Goal: Task Accomplishment & Management: Manage account settings

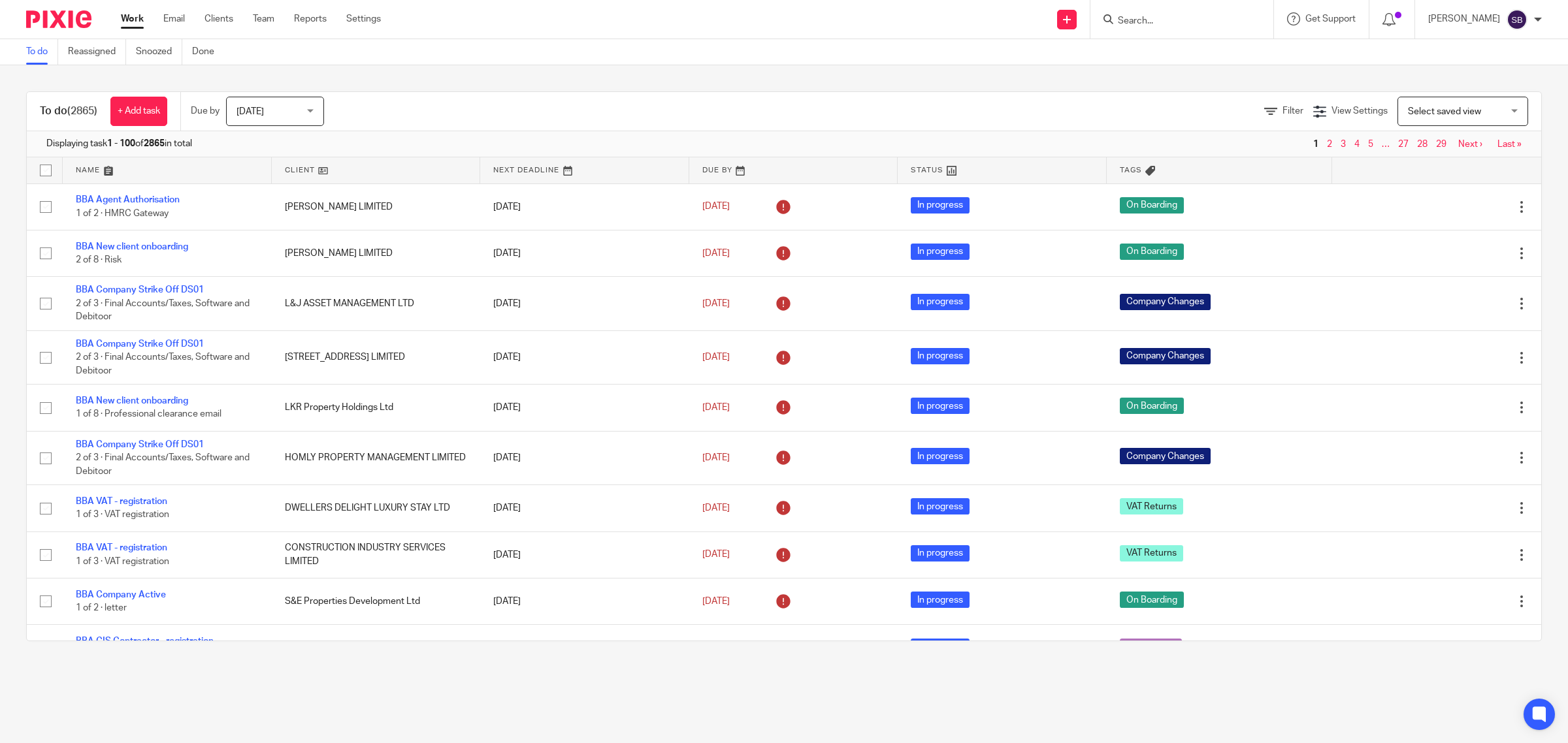
click at [1147, 17] on input "Search" at bounding box center [1175, 21] width 118 height 12
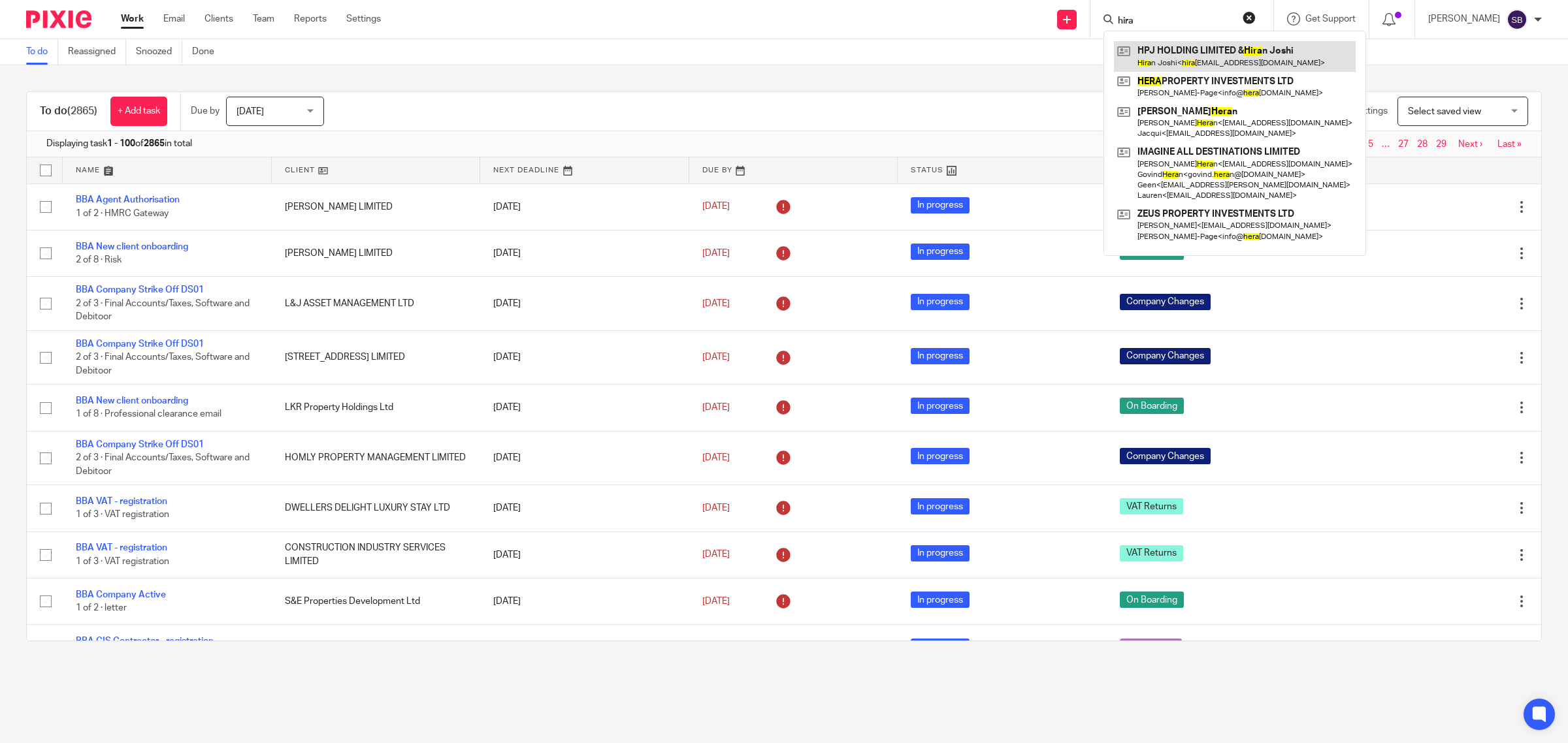
type input "hira"
click at [1219, 54] on link at bounding box center [1234, 55] width 242 height 30
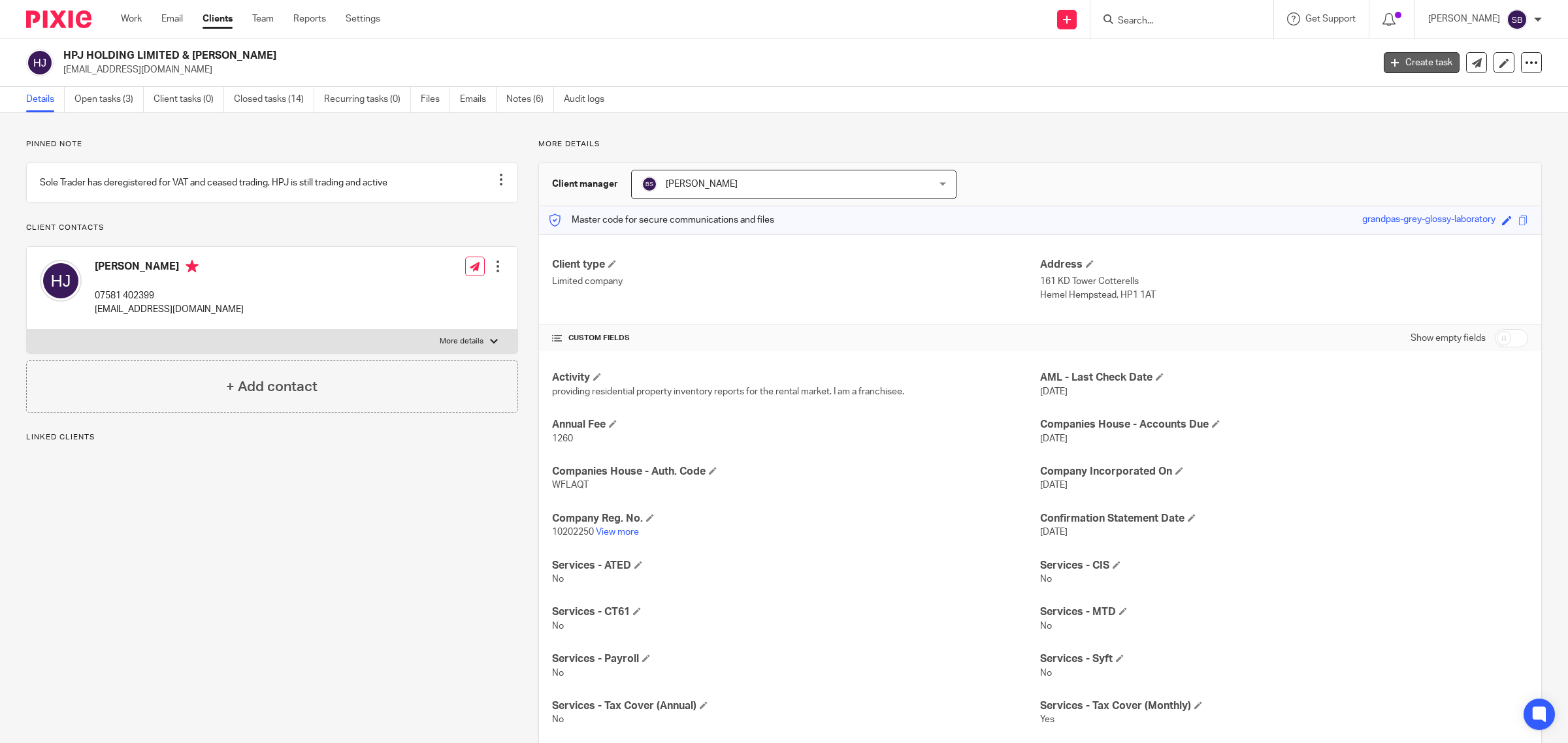
click at [1398, 67] on link "Create task" at bounding box center [1422, 63] width 76 height 21
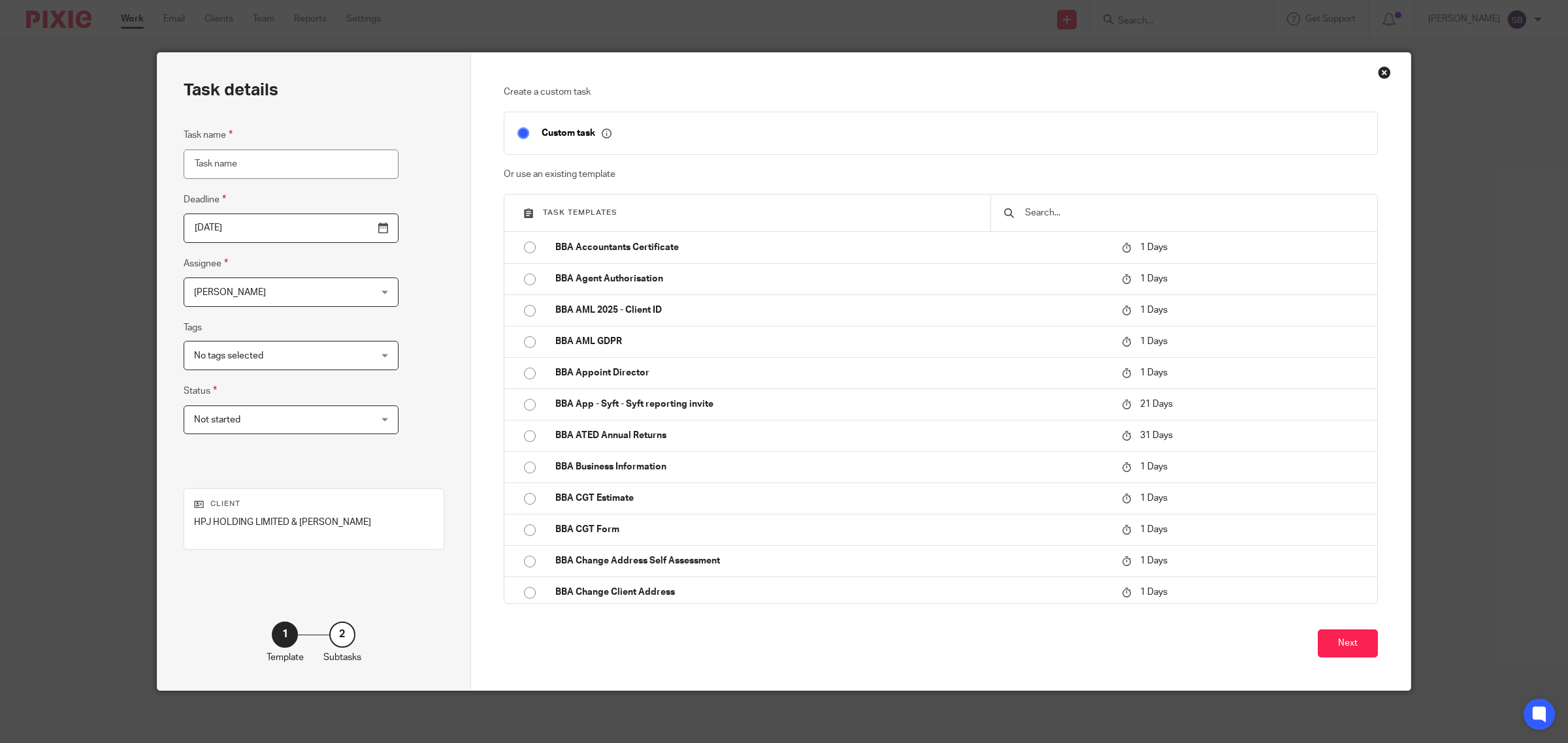
click at [1112, 207] on input "text" at bounding box center [1194, 213] width 340 height 15
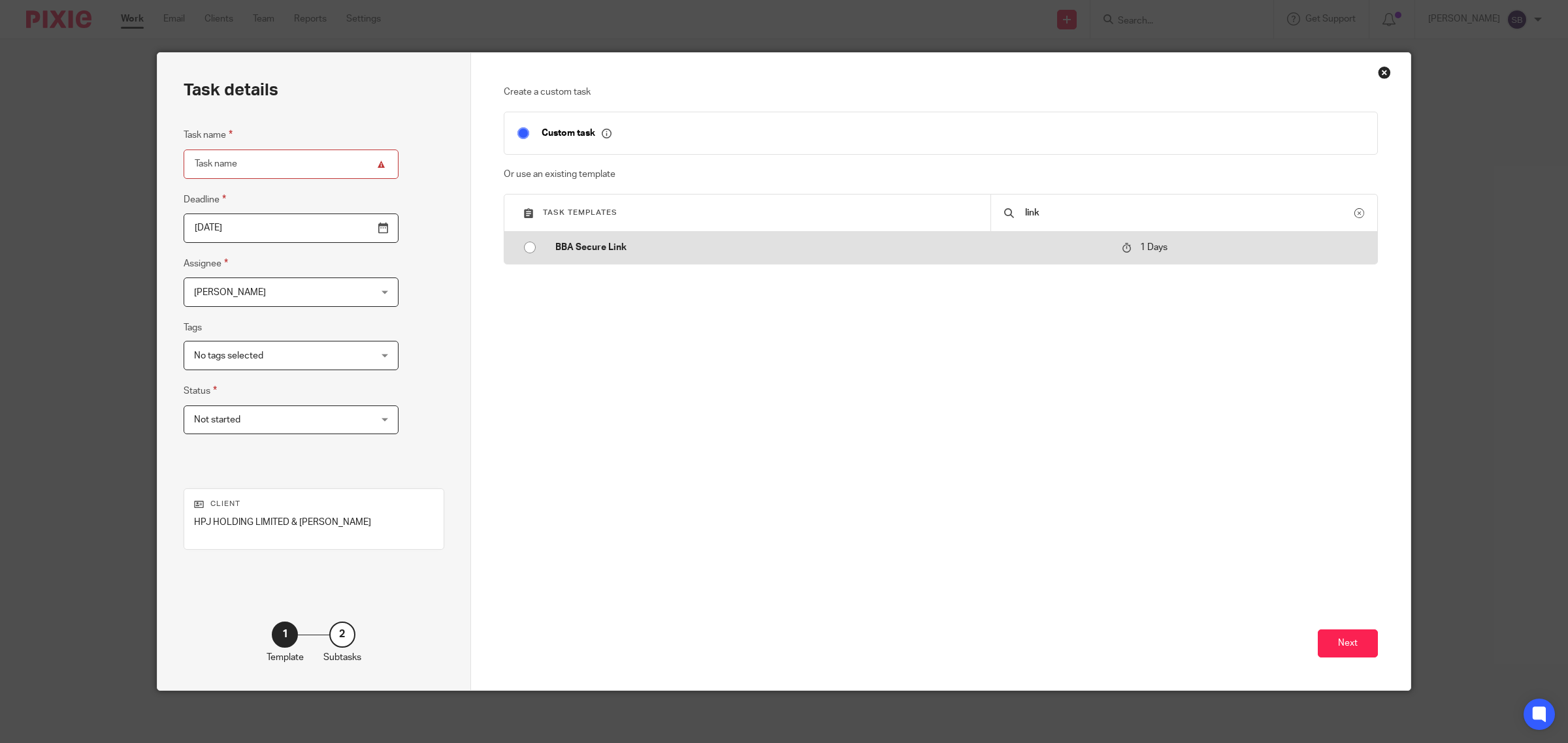
type input "link"
click at [703, 242] on p "BBA Secure Link" at bounding box center [832, 247] width 554 height 13
type input "2025-10-14"
type input "BBA Secure Link"
checkbox input "false"
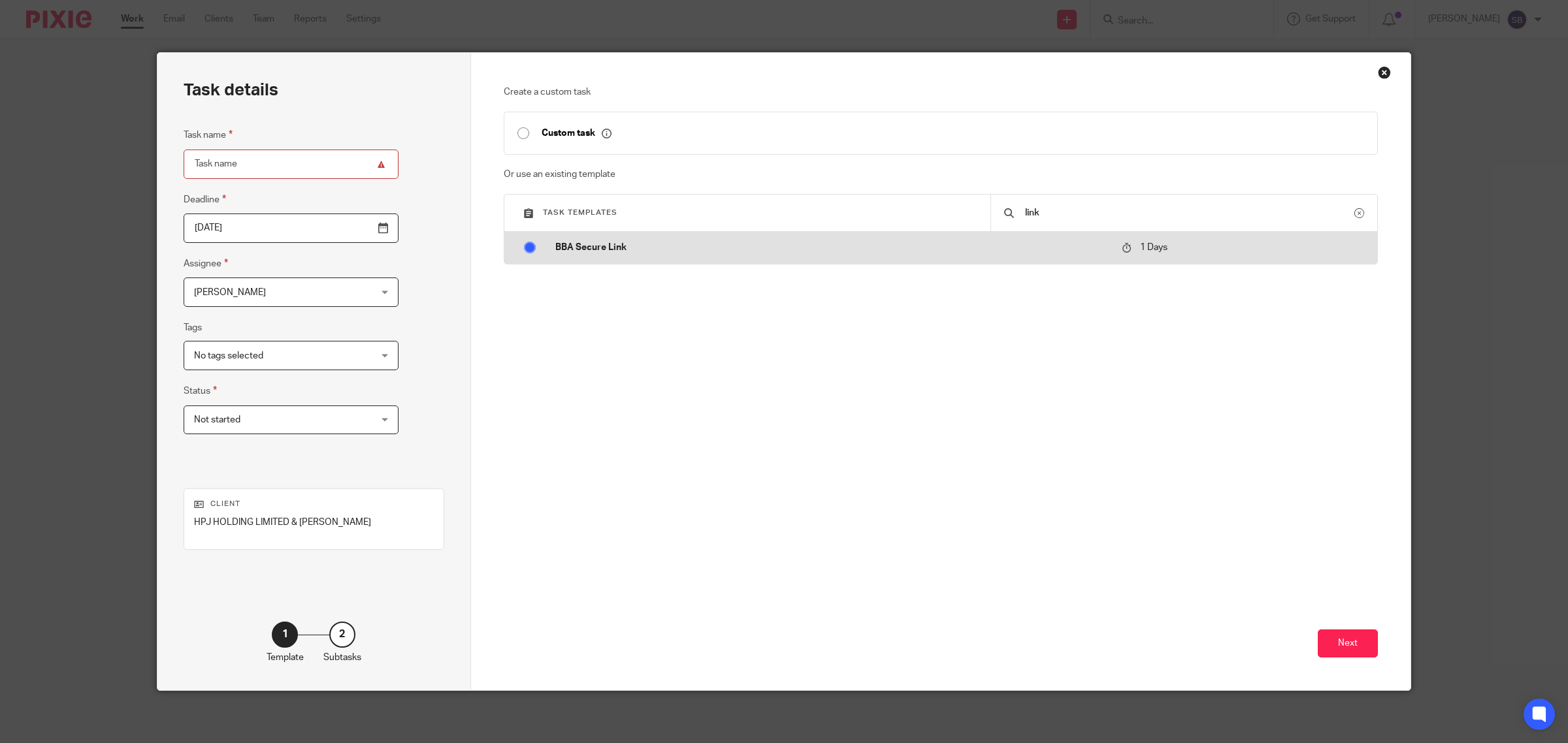
radio input "true"
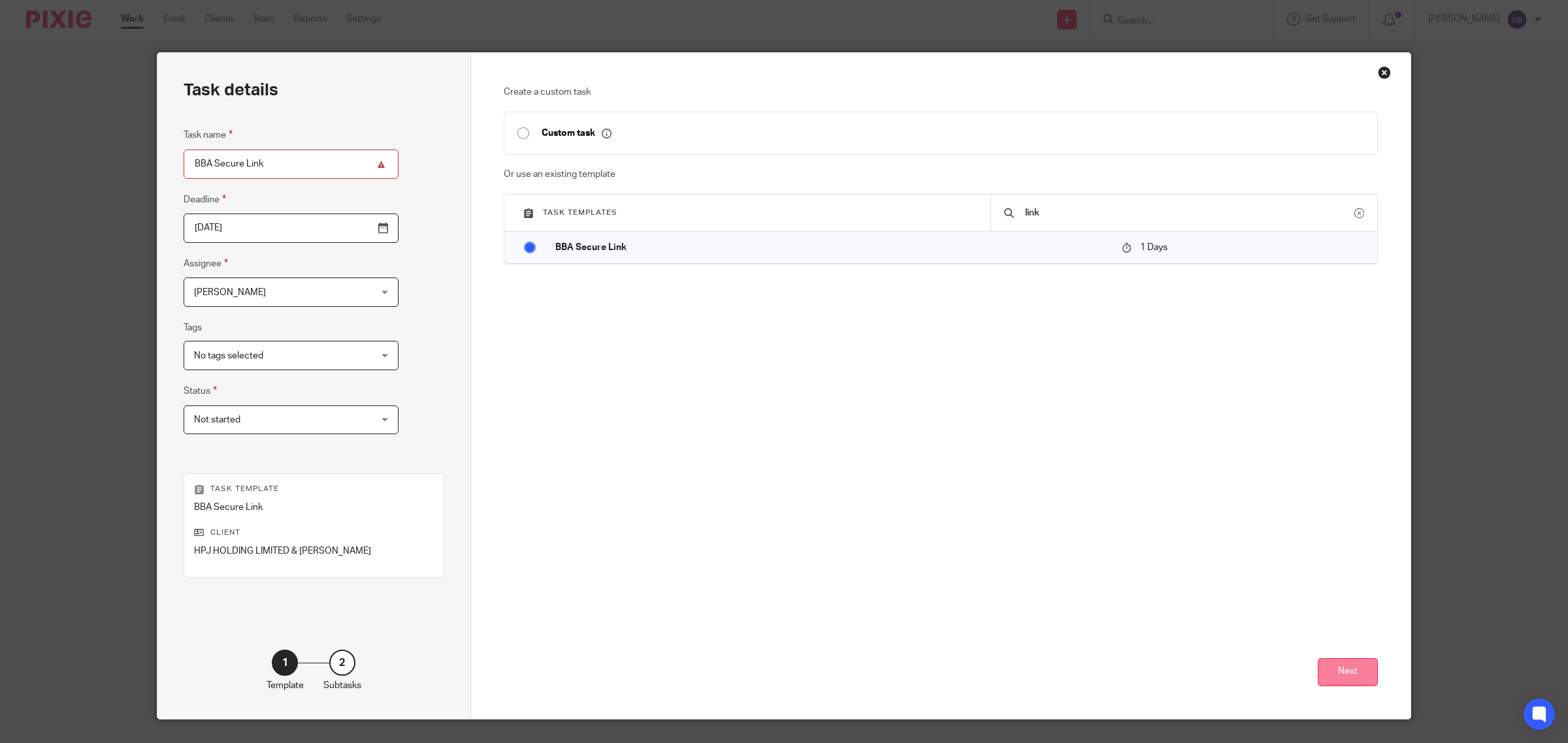
click at [1355, 669] on button "Next" at bounding box center [1347, 672] width 60 height 28
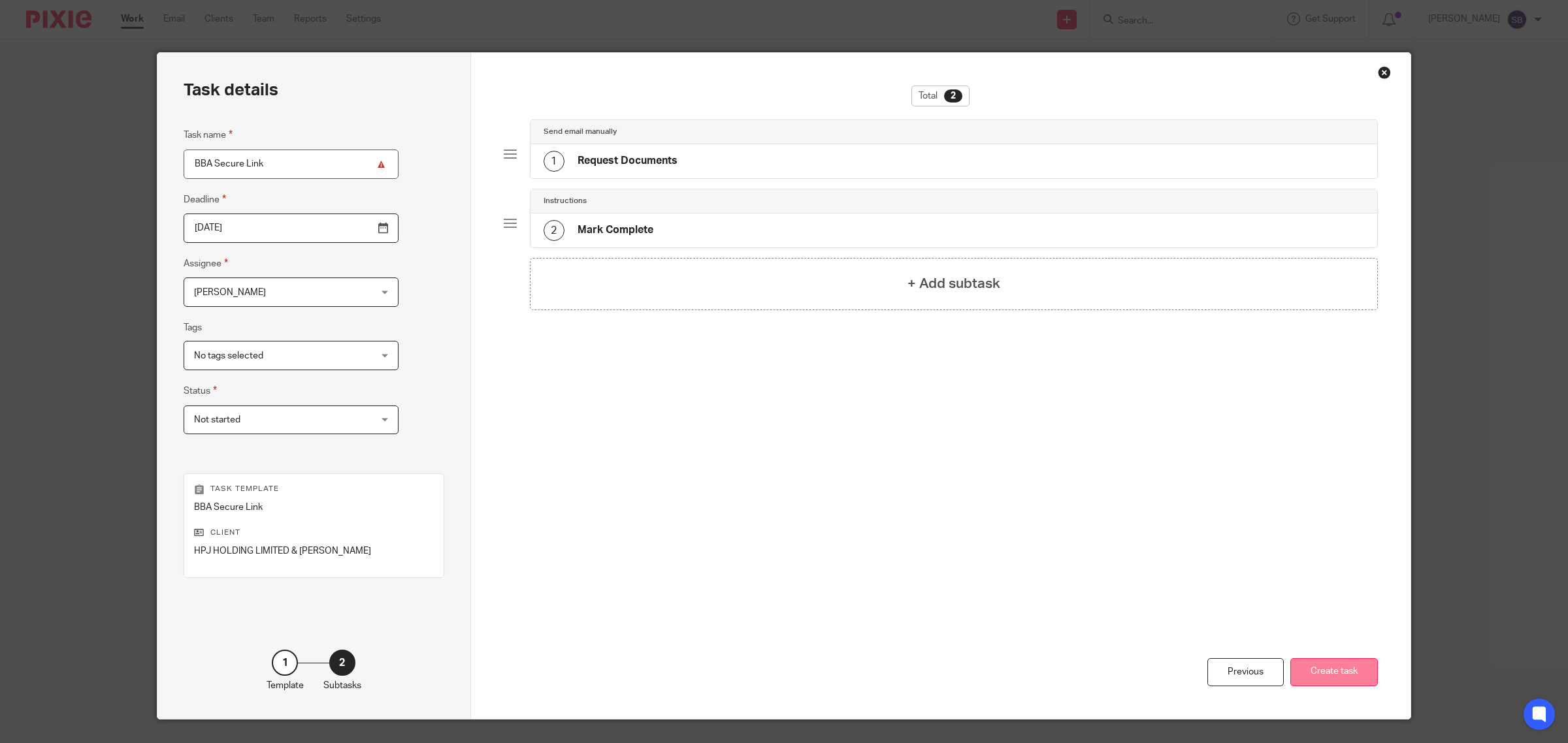
click at [1318, 677] on button "Create task" at bounding box center [1334, 672] width 88 height 28
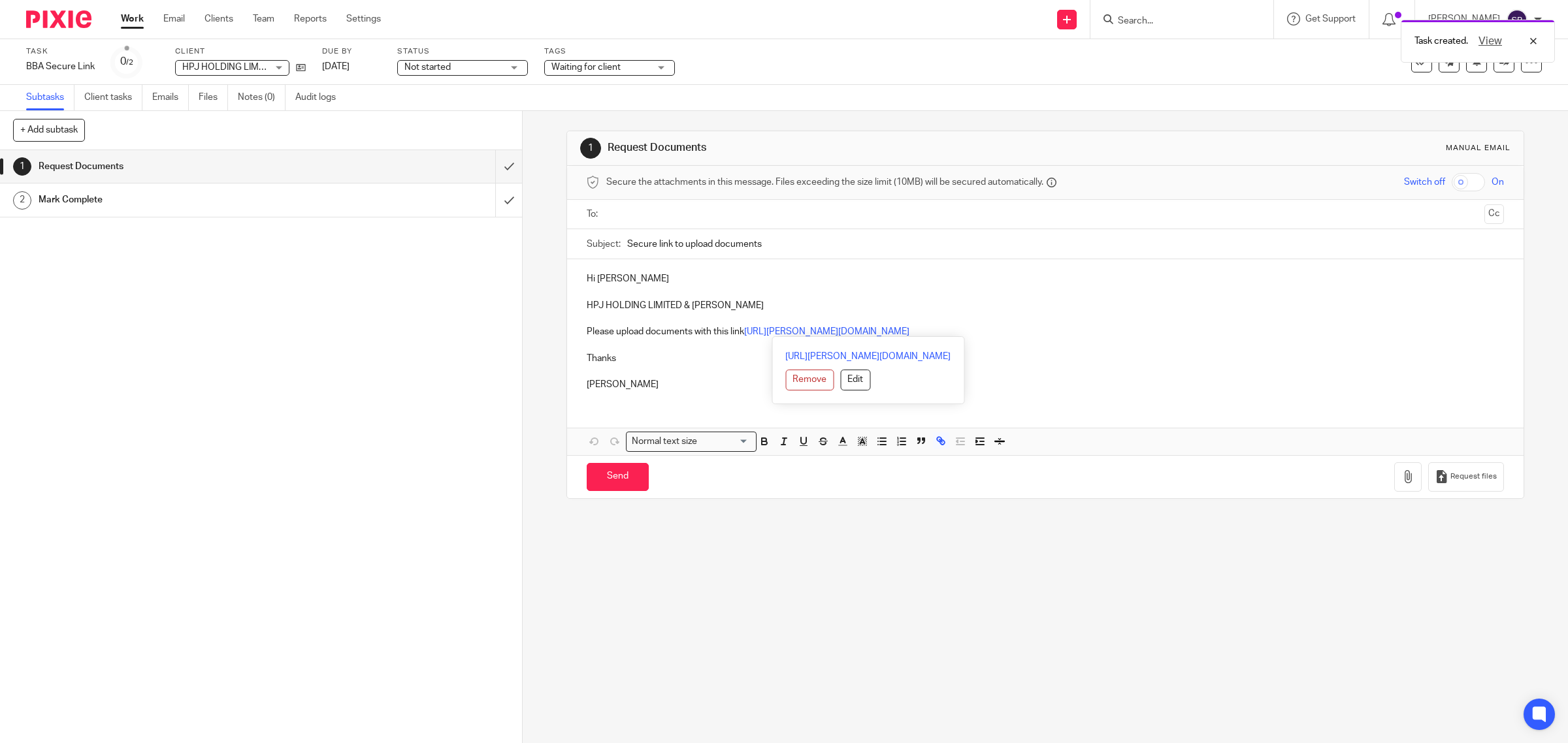
drag, startPoint x: 579, startPoint y: 333, endPoint x: 1238, endPoint y: 334, distance: 659.0
click at [1238, 334] on div "Hi Hiran HPJ HOLDING LIMITED & Hiran Joshi Please upload documents with this li…" at bounding box center [1046, 330] width 957 height 142
copy p "Please upload documents with this link https://bicknell-business-advisers-limit…"
click at [1177, 20] on input "Search" at bounding box center [1175, 21] width 118 height 12
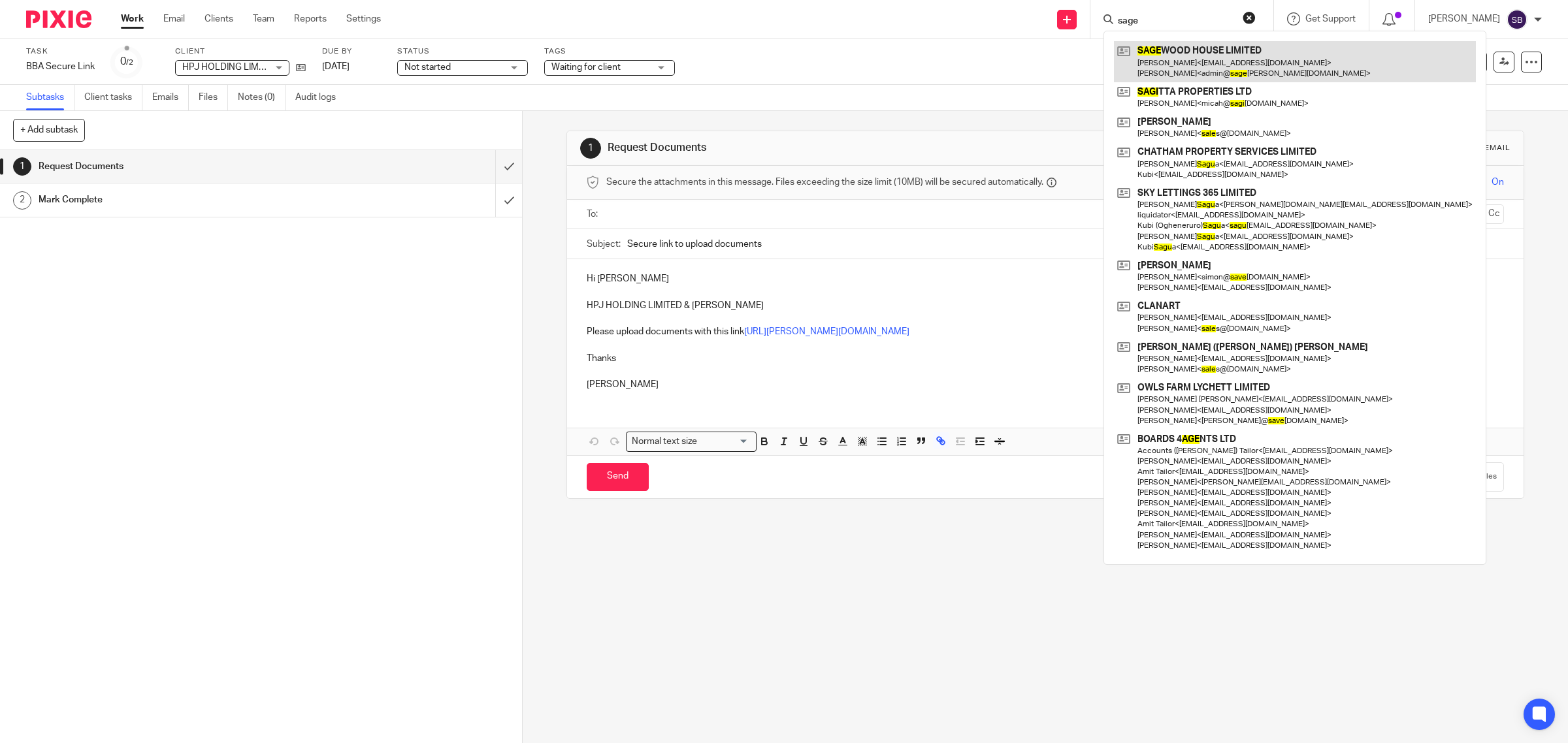
type input "sage"
click at [1193, 66] on link at bounding box center [1295, 61] width 362 height 40
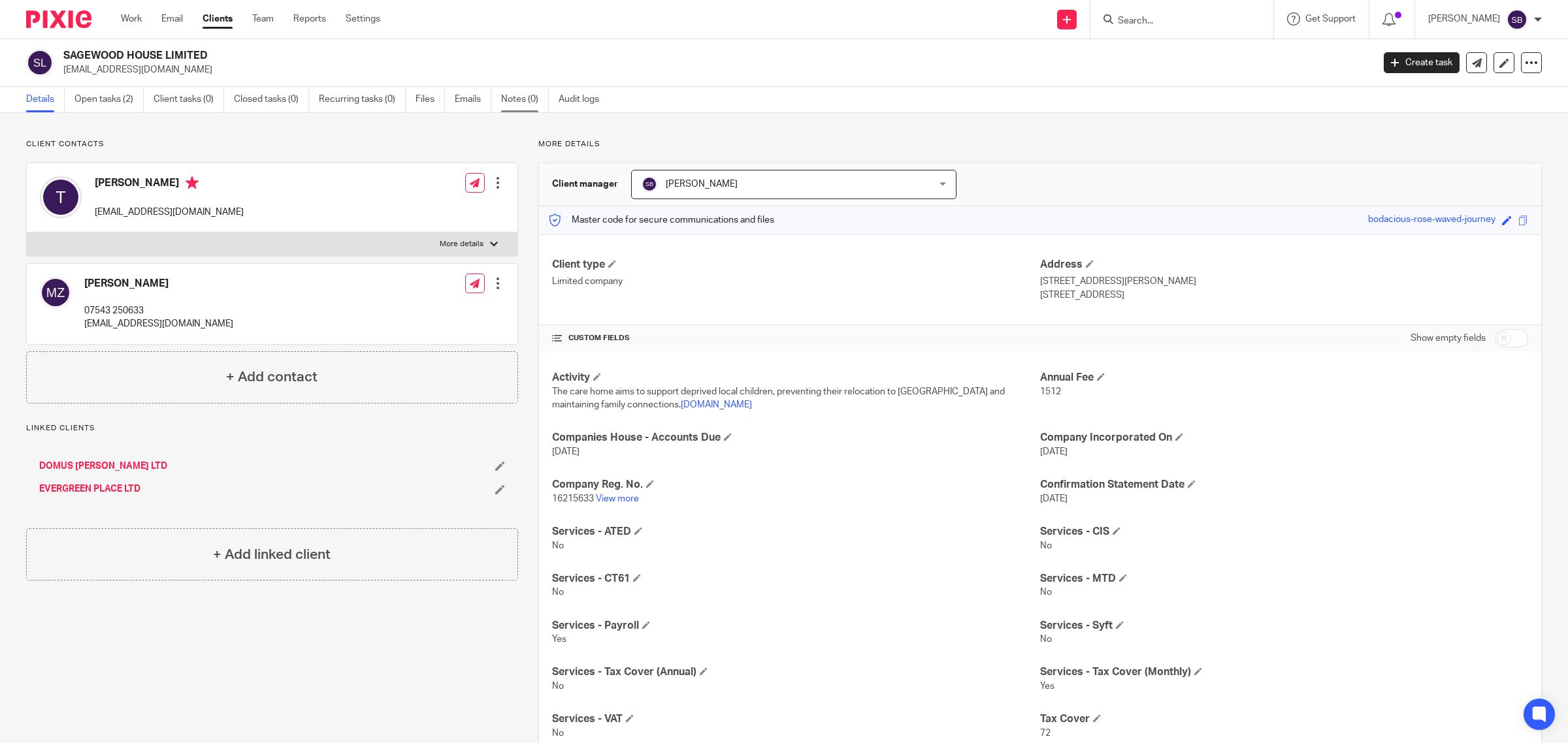
click at [513, 98] on link "Notes (0)" at bounding box center [524, 99] width 47 height 26
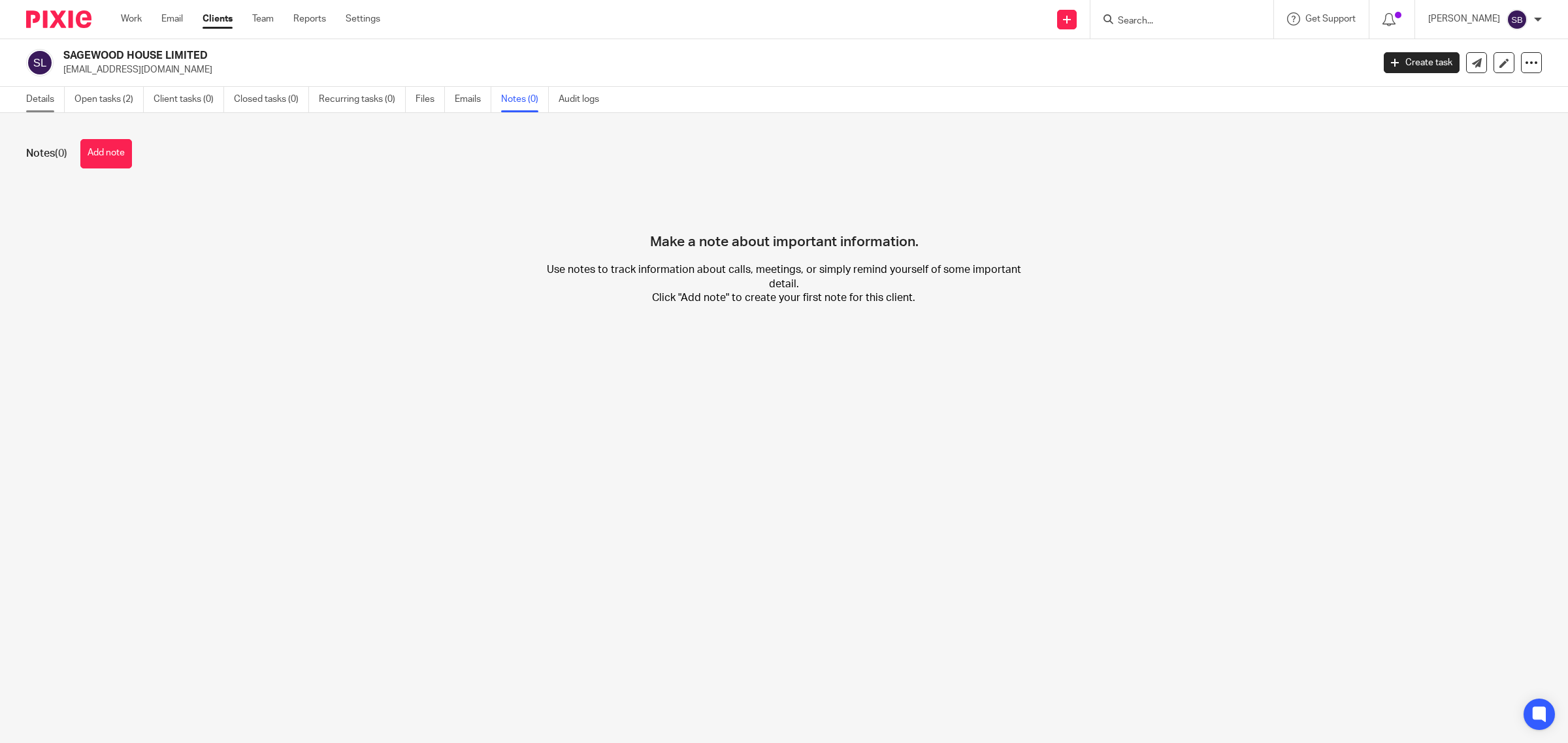
click at [40, 102] on link "Details" at bounding box center [45, 99] width 39 height 26
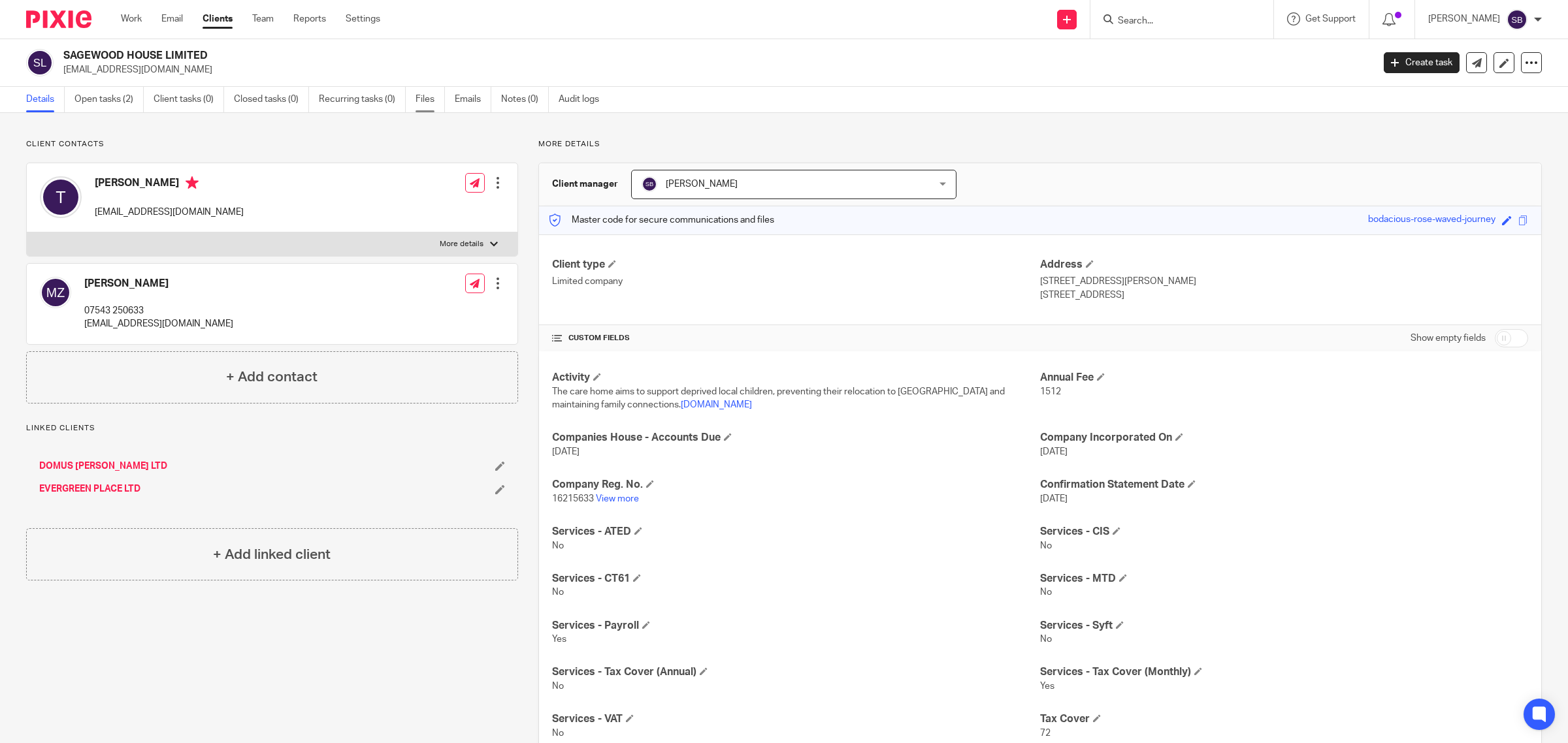
click at [421, 100] on link "Files" at bounding box center [430, 99] width 29 height 26
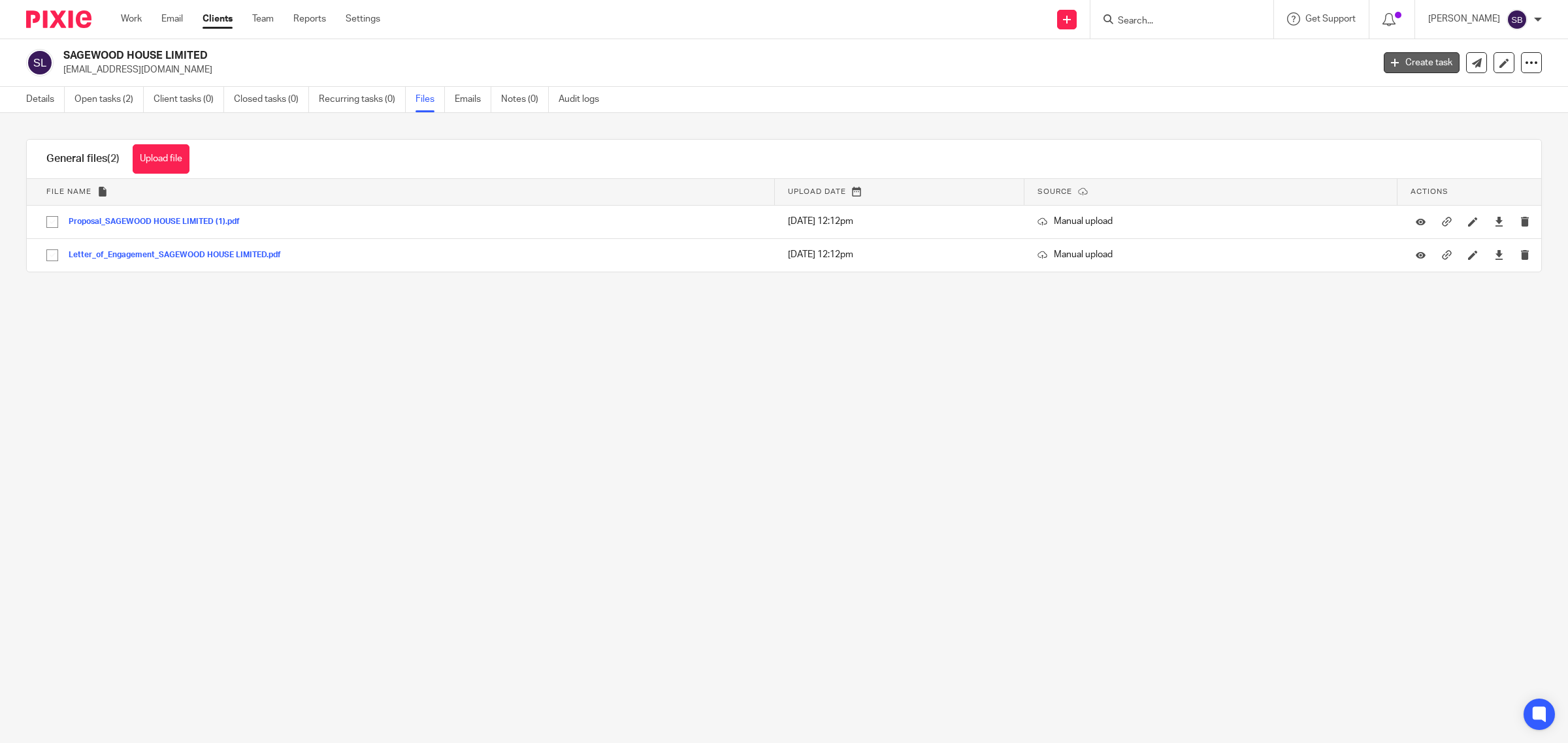
click at [1387, 65] on link "Create task" at bounding box center [1422, 63] width 76 height 21
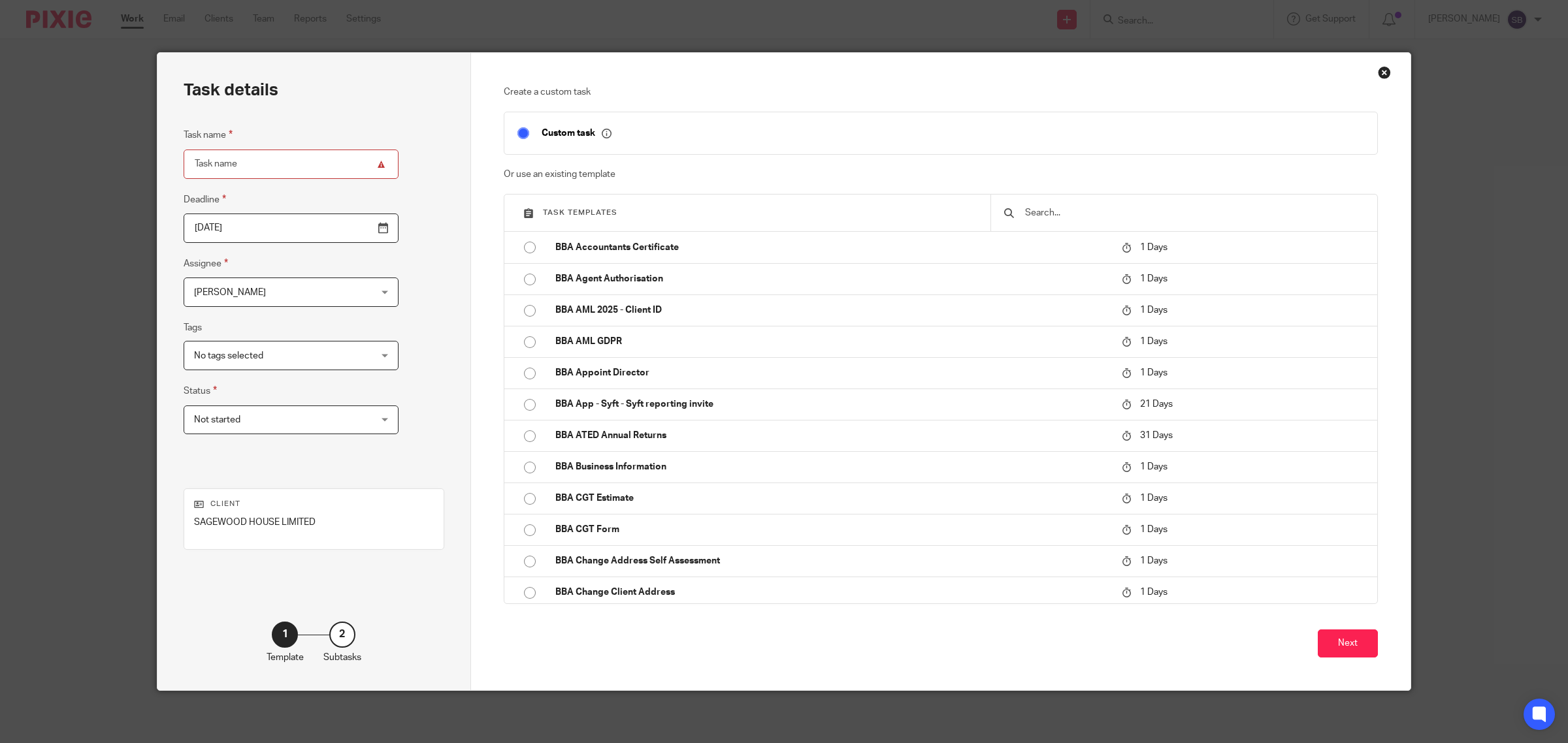
click at [1065, 220] on input "text" at bounding box center [1194, 213] width 340 height 15
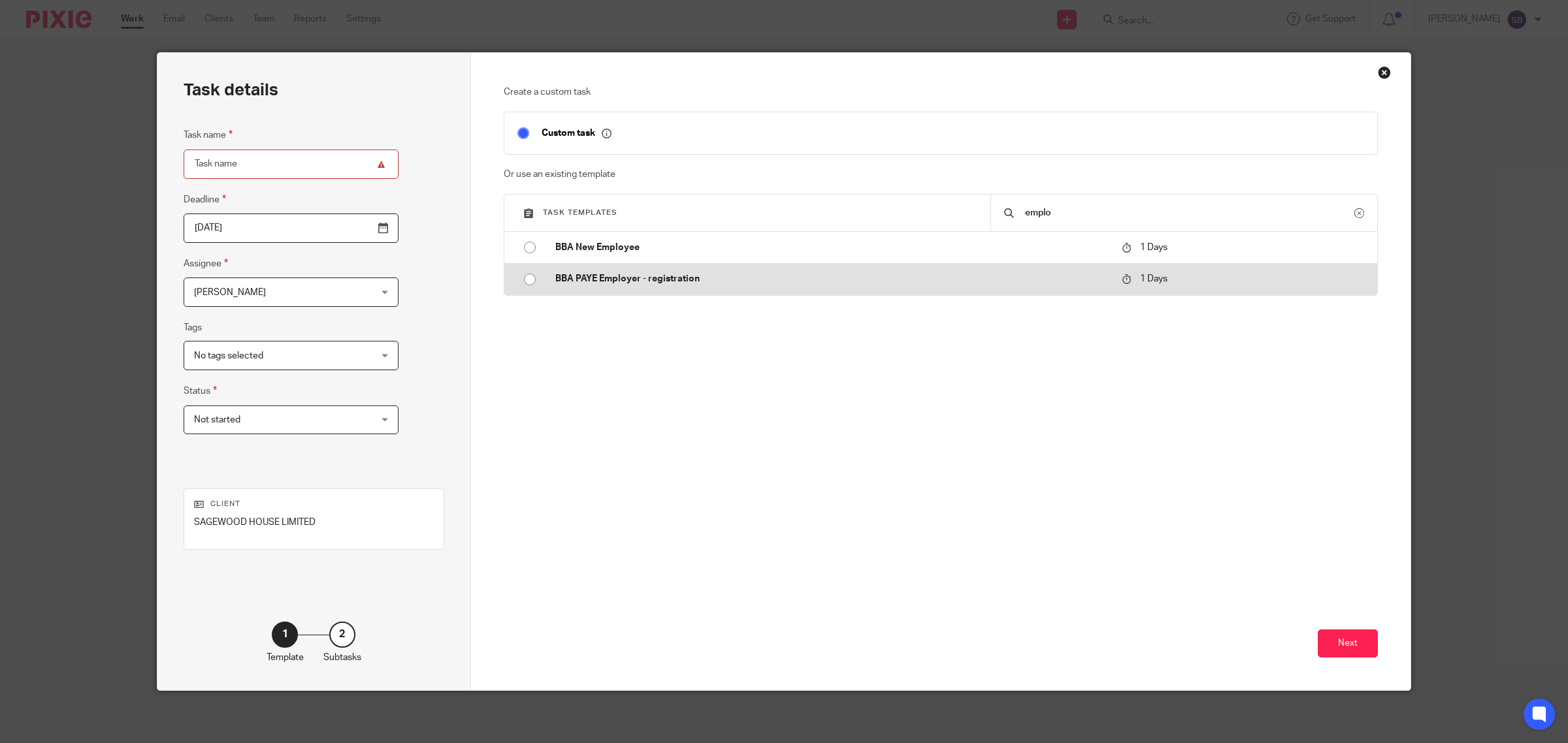
type input "emplo"
click at [738, 272] on td "BBA PAYE Employer - registration" at bounding box center [829, 279] width 573 height 31
type input "[DATE]"
type input "BBA PAYE Employer - registration"
checkbox input "false"
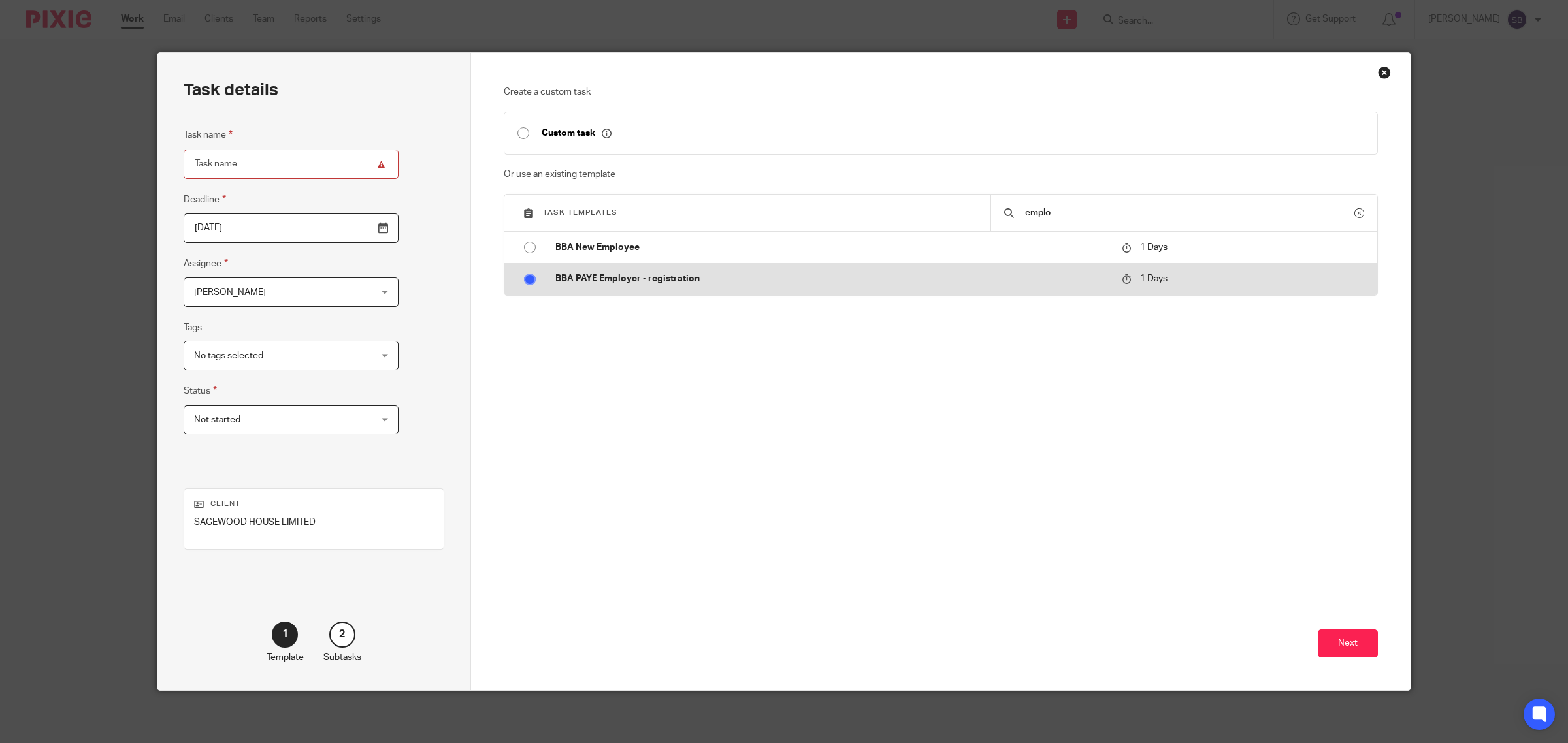
radio input "true"
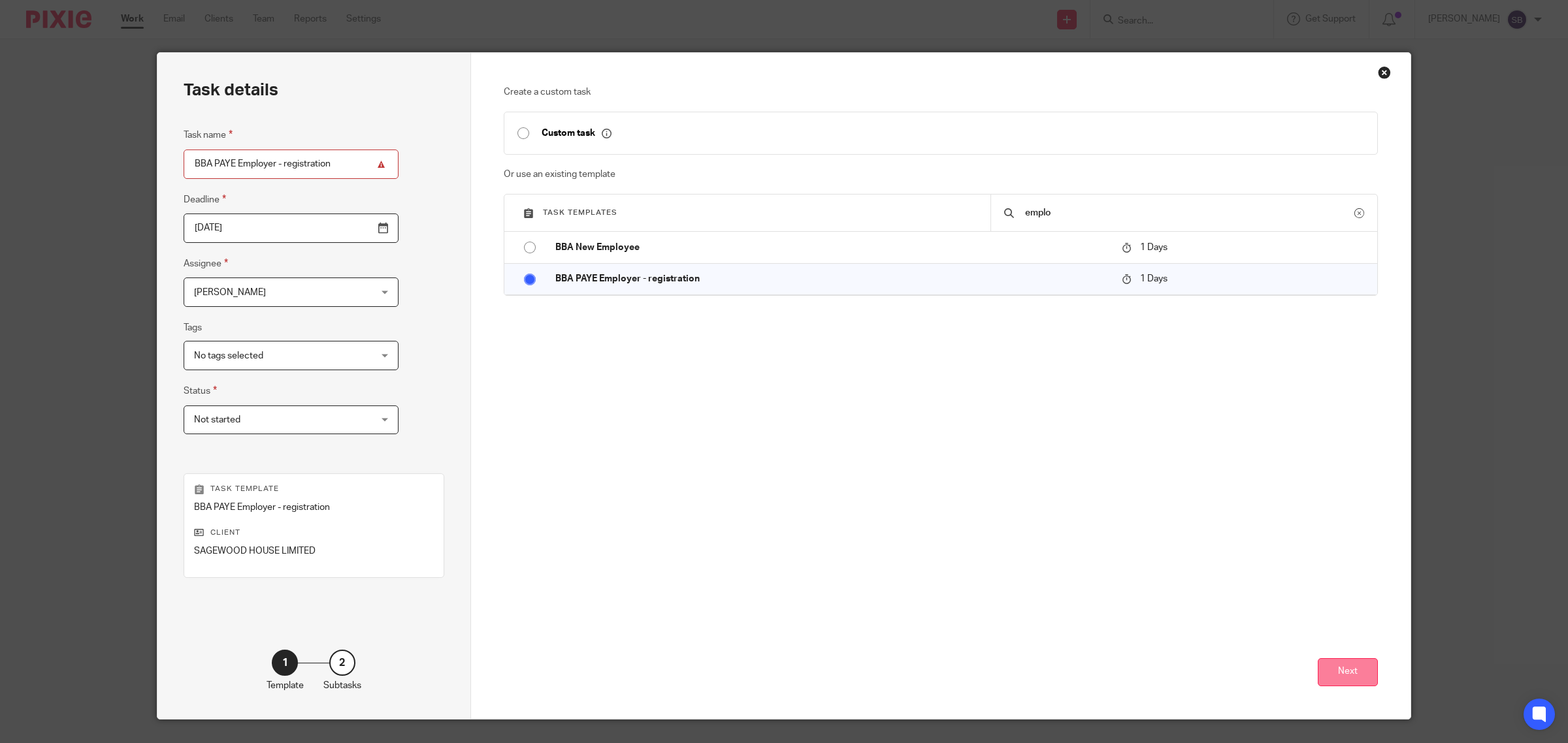
click at [1323, 673] on button "Next" at bounding box center [1347, 672] width 60 height 28
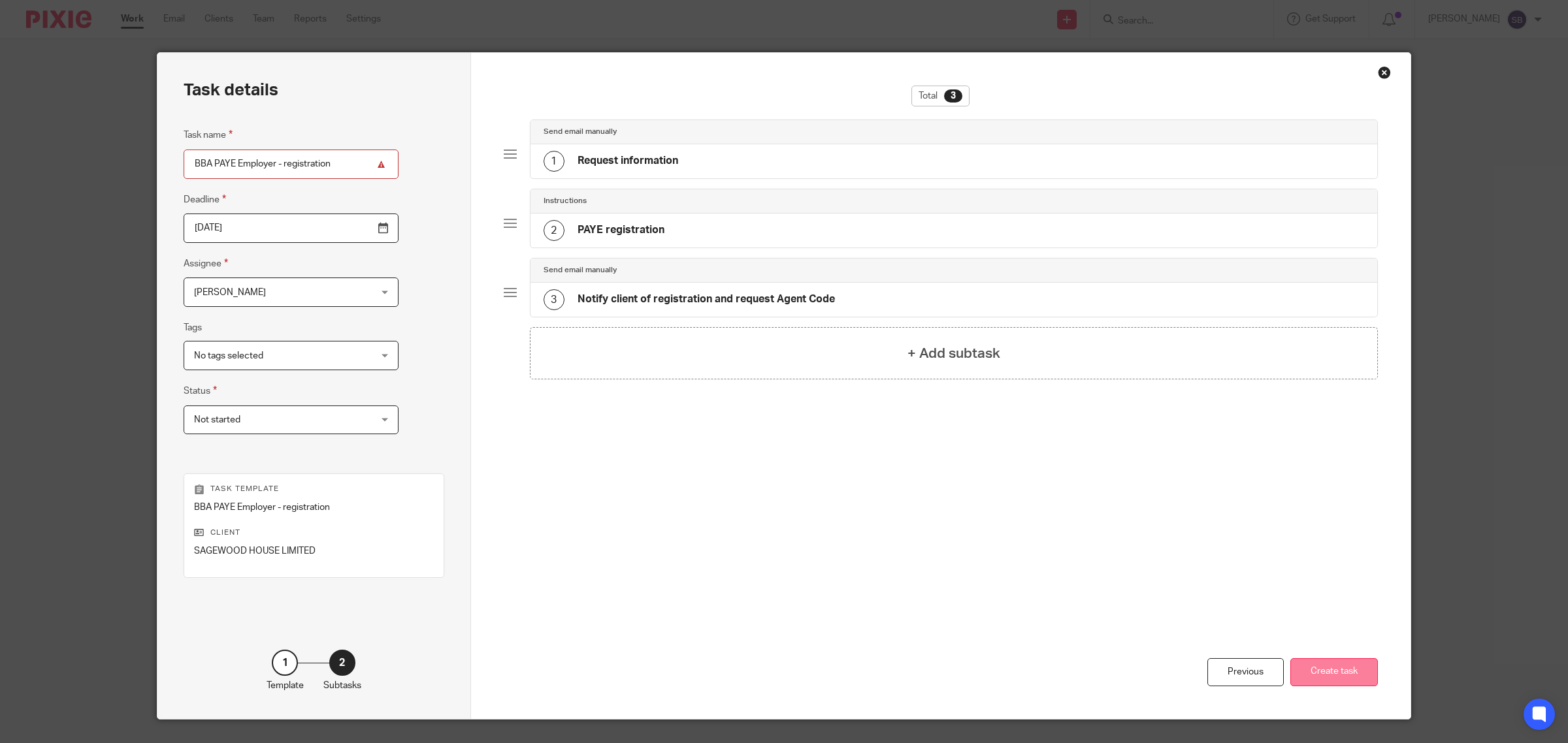
click at [1351, 677] on button "Create task" at bounding box center [1334, 672] width 88 height 28
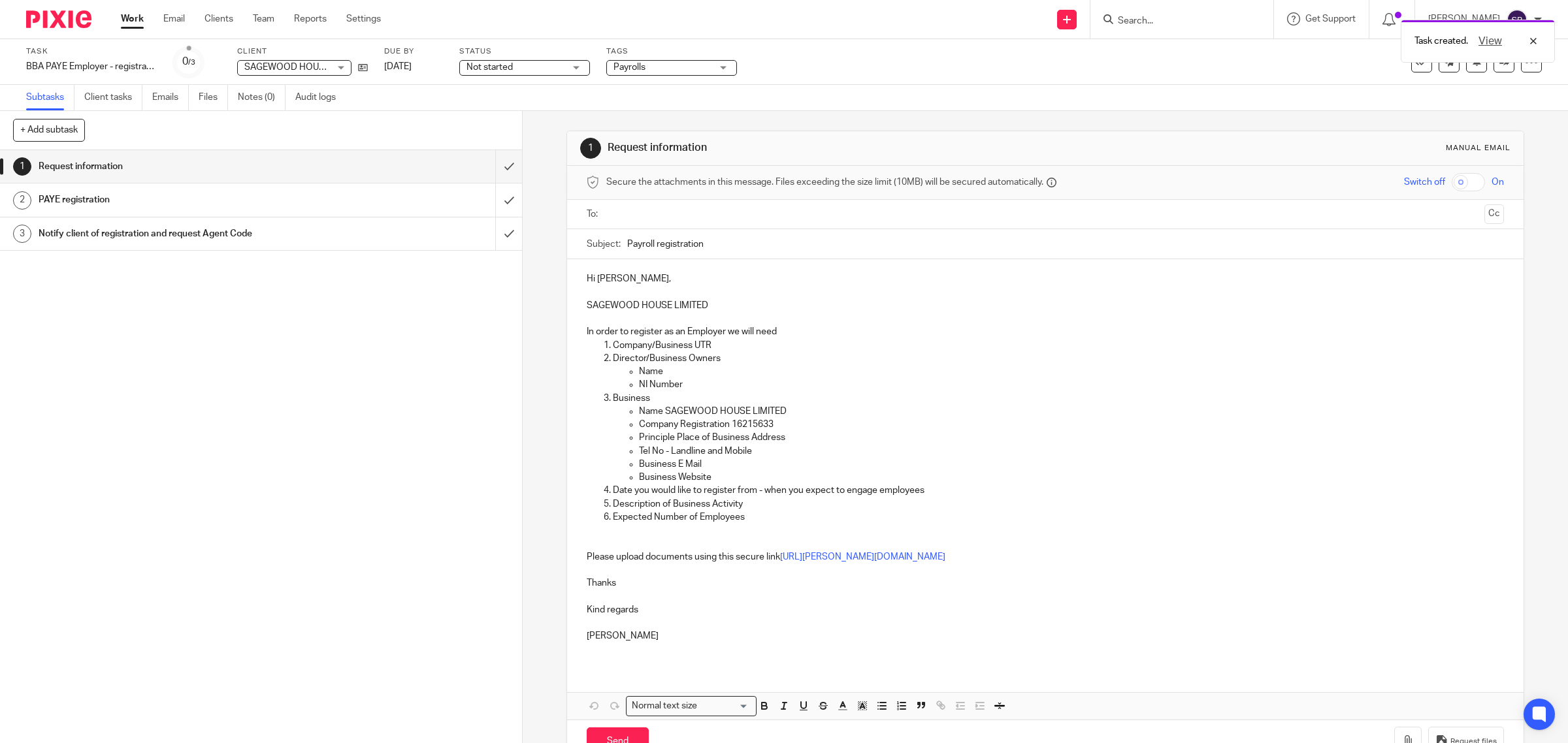
click at [654, 210] on input "text" at bounding box center [1044, 215] width 868 height 15
click at [843, 217] on input "text" at bounding box center [1124, 215] width 710 height 26
click at [905, 213] on input "text" at bounding box center [1178, 215] width 601 height 26
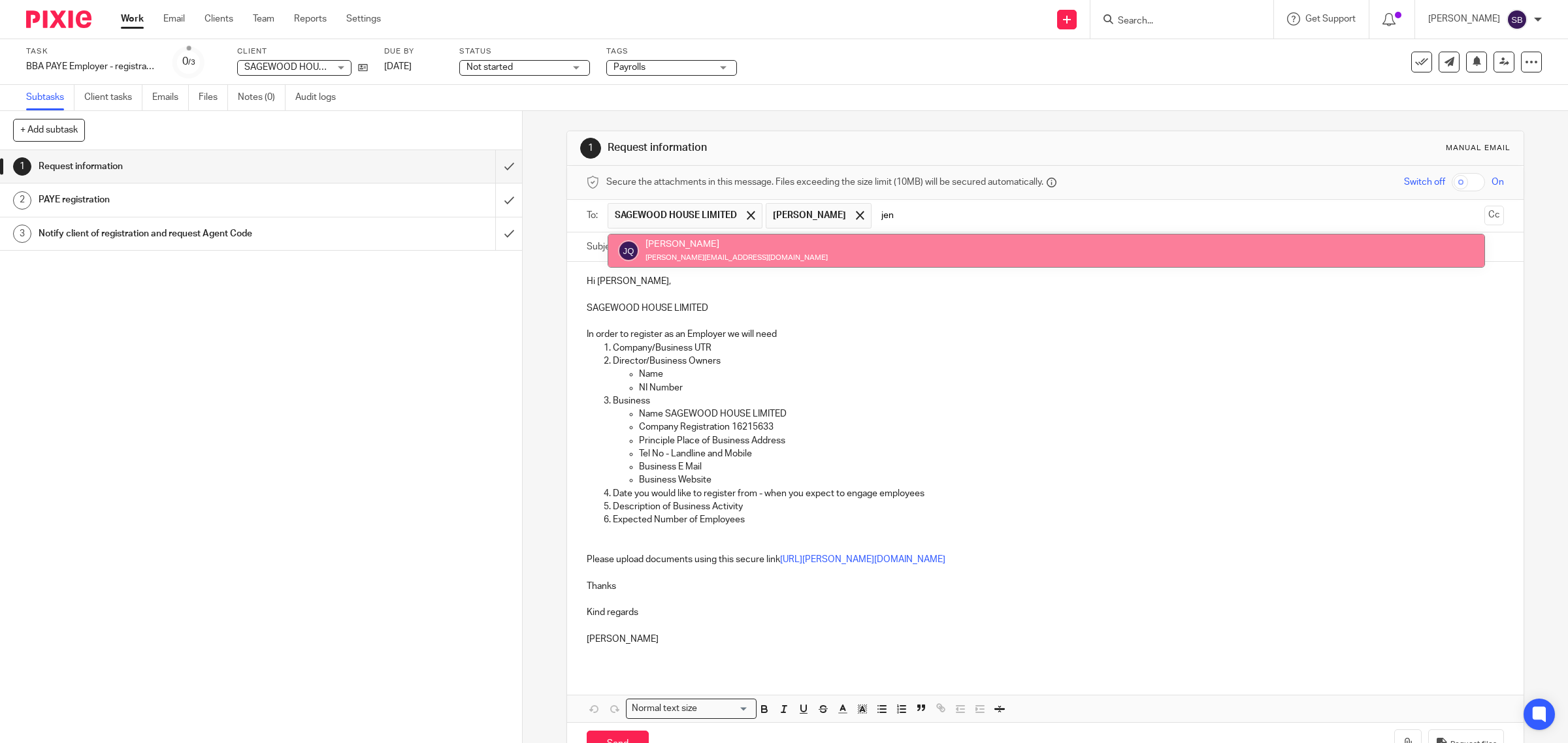
type input "jen"
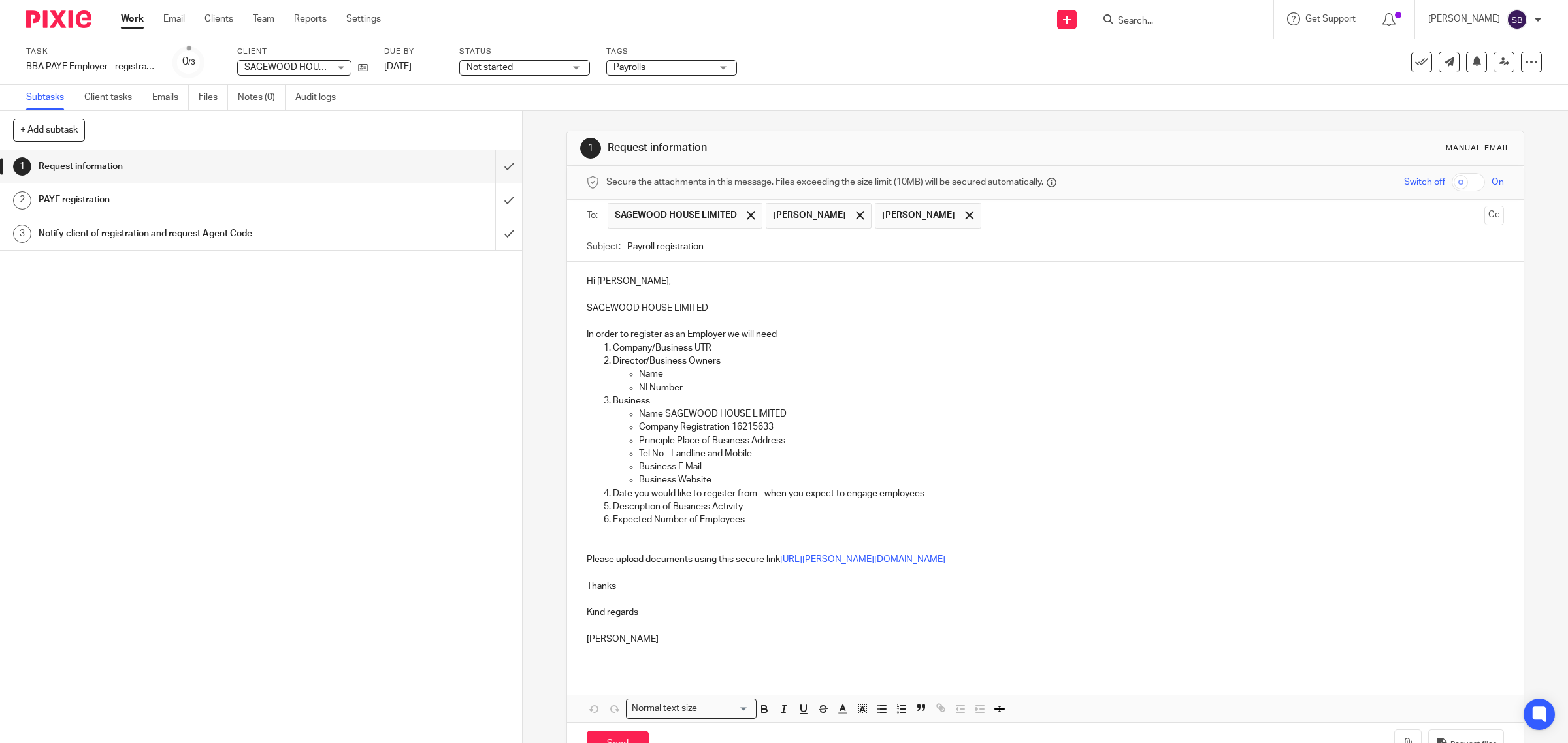
click at [988, 209] on input "text" at bounding box center [1234, 215] width 492 height 26
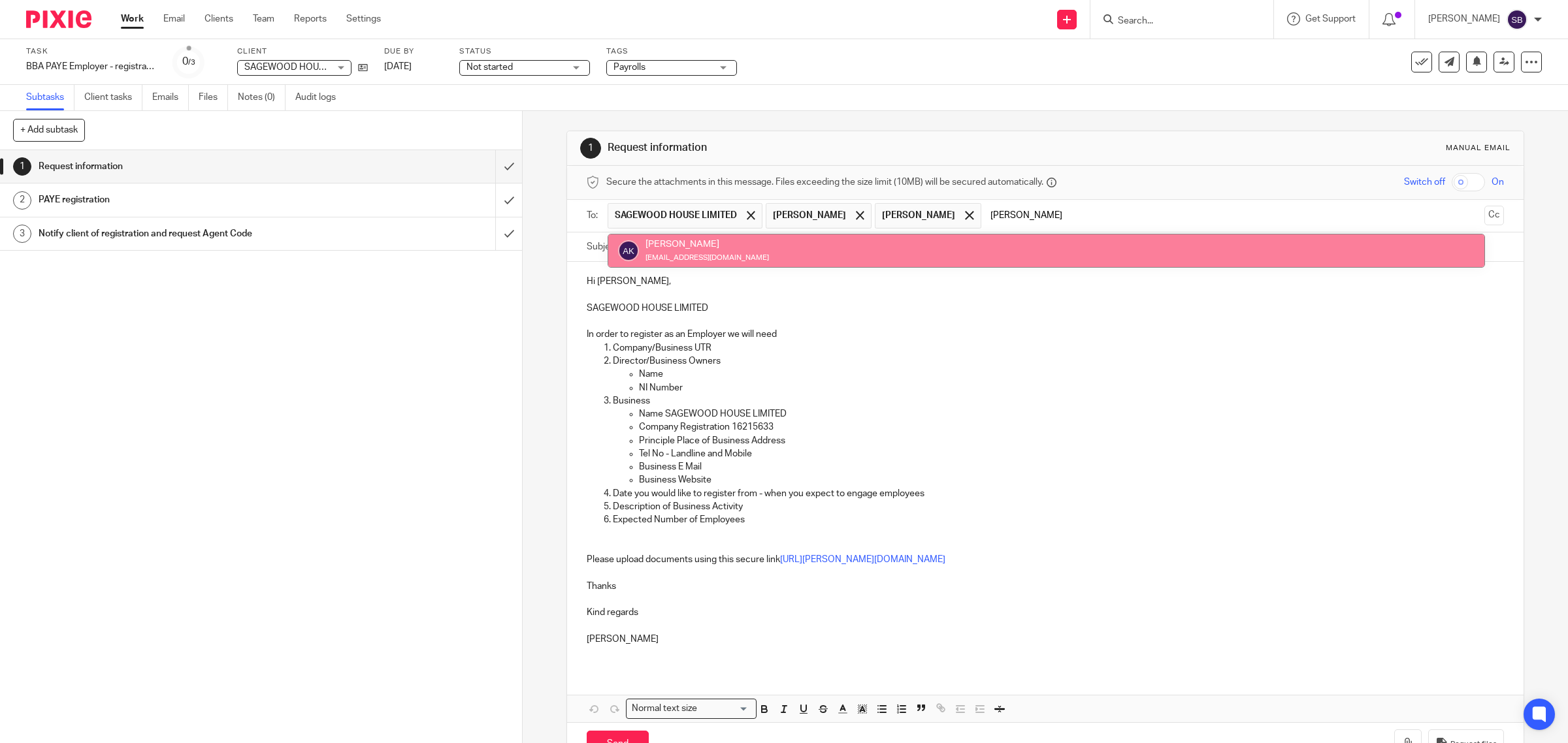
type input "alice"
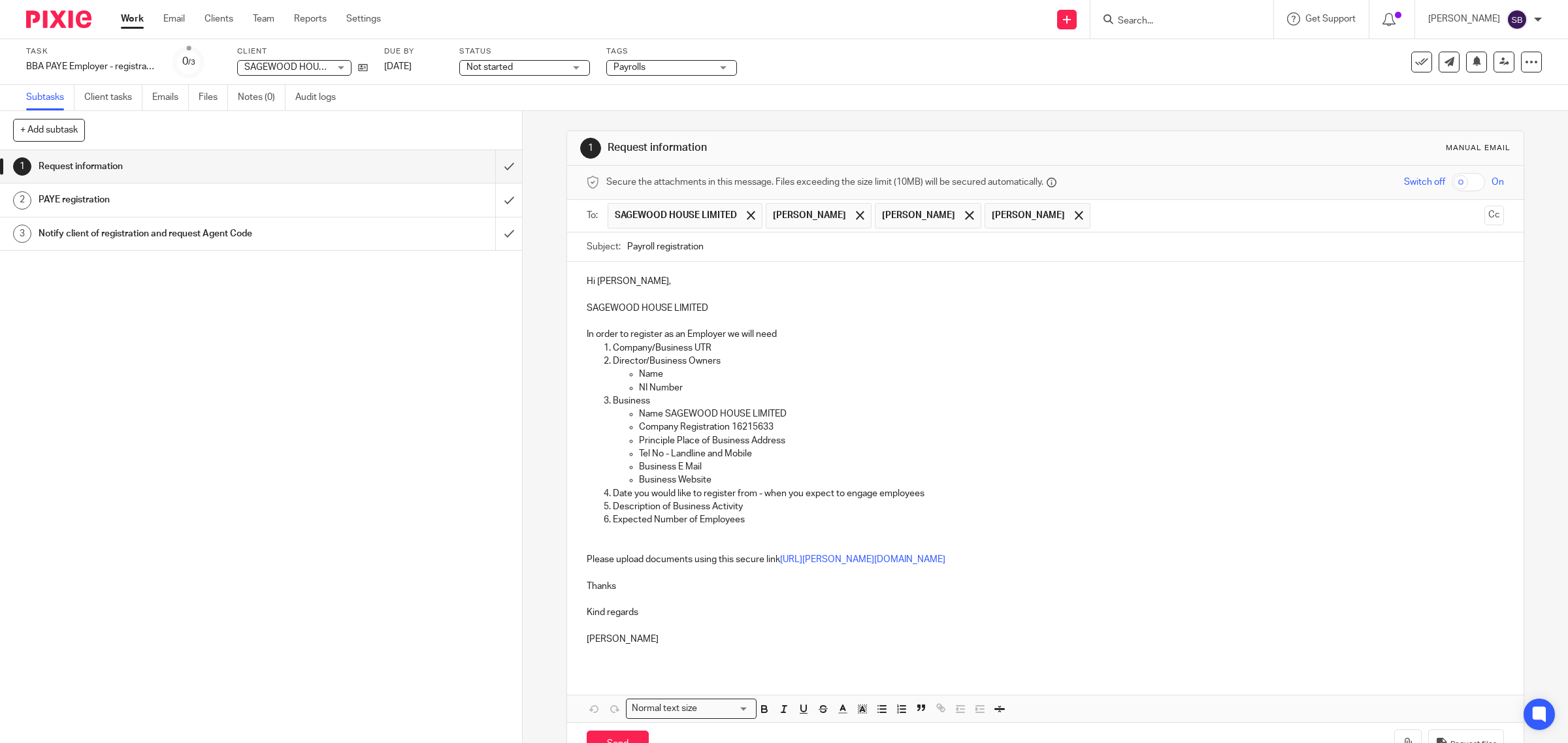
click at [753, 244] on input "Payroll registration" at bounding box center [1066, 247] width 877 height 29
type input "Payroll registration [GEOGRAPHIC_DATA]"
click at [834, 304] on p "SAGEWOOD HOUSE LIMITED" at bounding box center [1045, 308] width 918 height 13
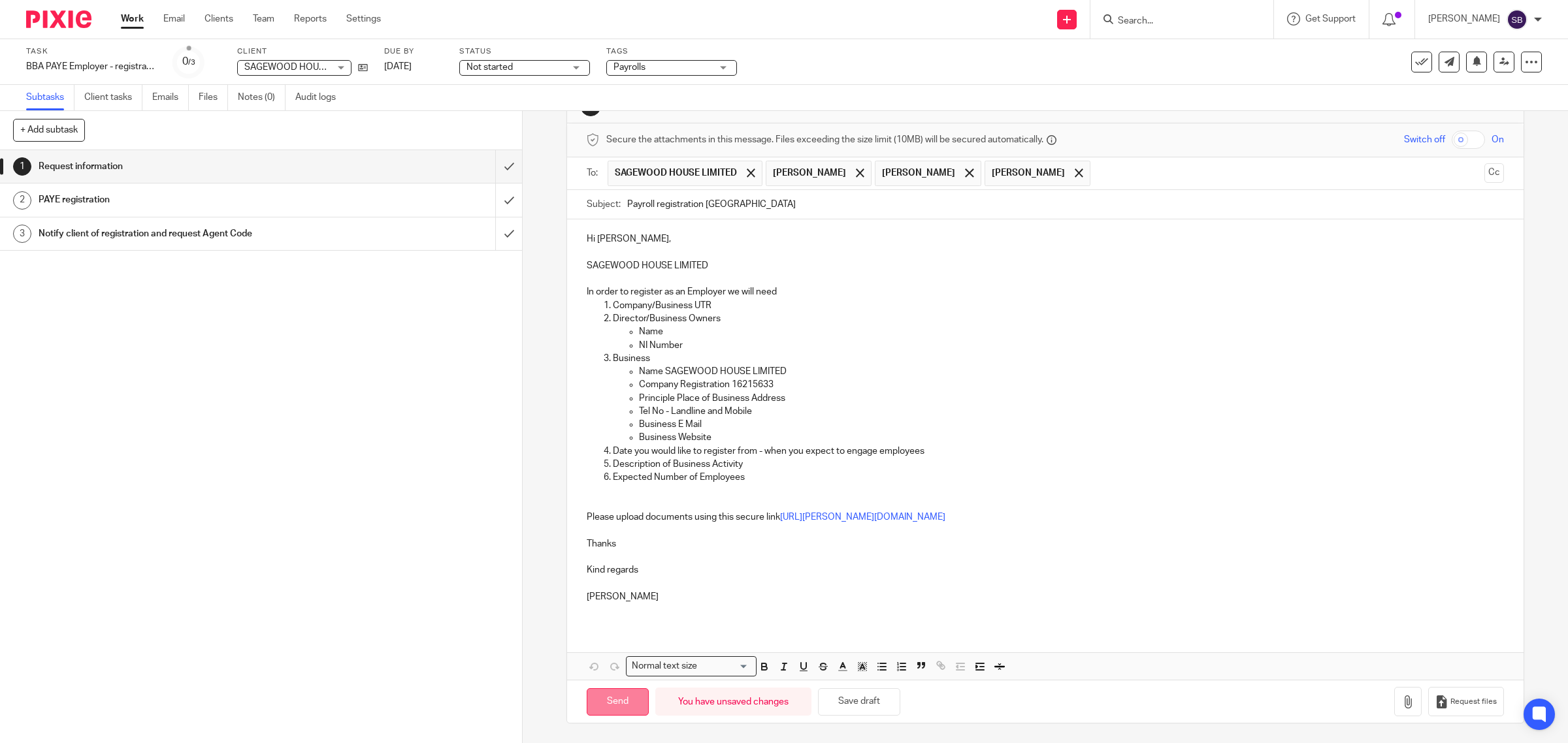
click at [605, 703] on input "Send" at bounding box center [617, 702] width 62 height 28
type input "Sent"
click at [1206, 20] on input "Search" at bounding box center [1175, 21] width 118 height 12
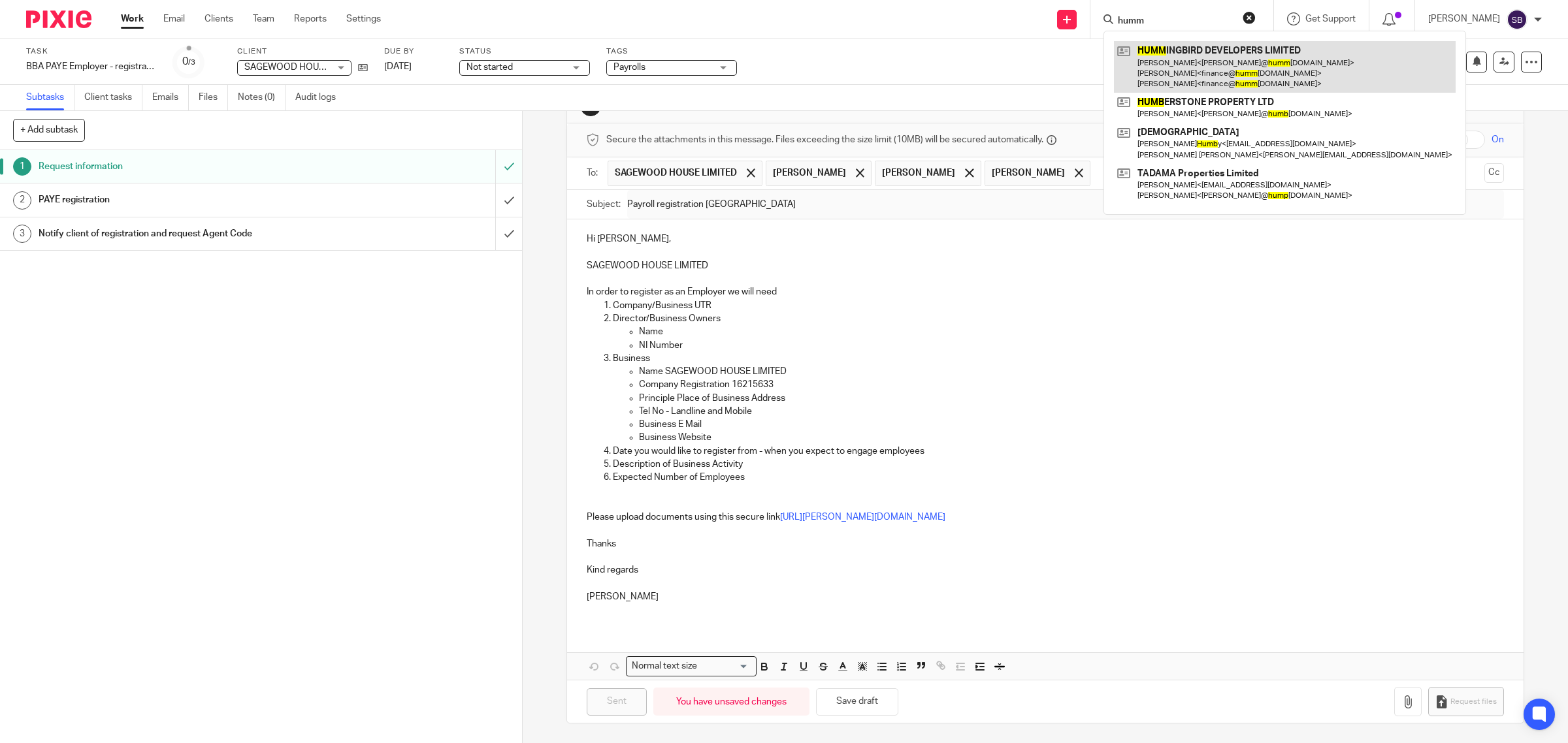
type input "humm"
click at [1222, 72] on link at bounding box center [1285, 66] width 342 height 52
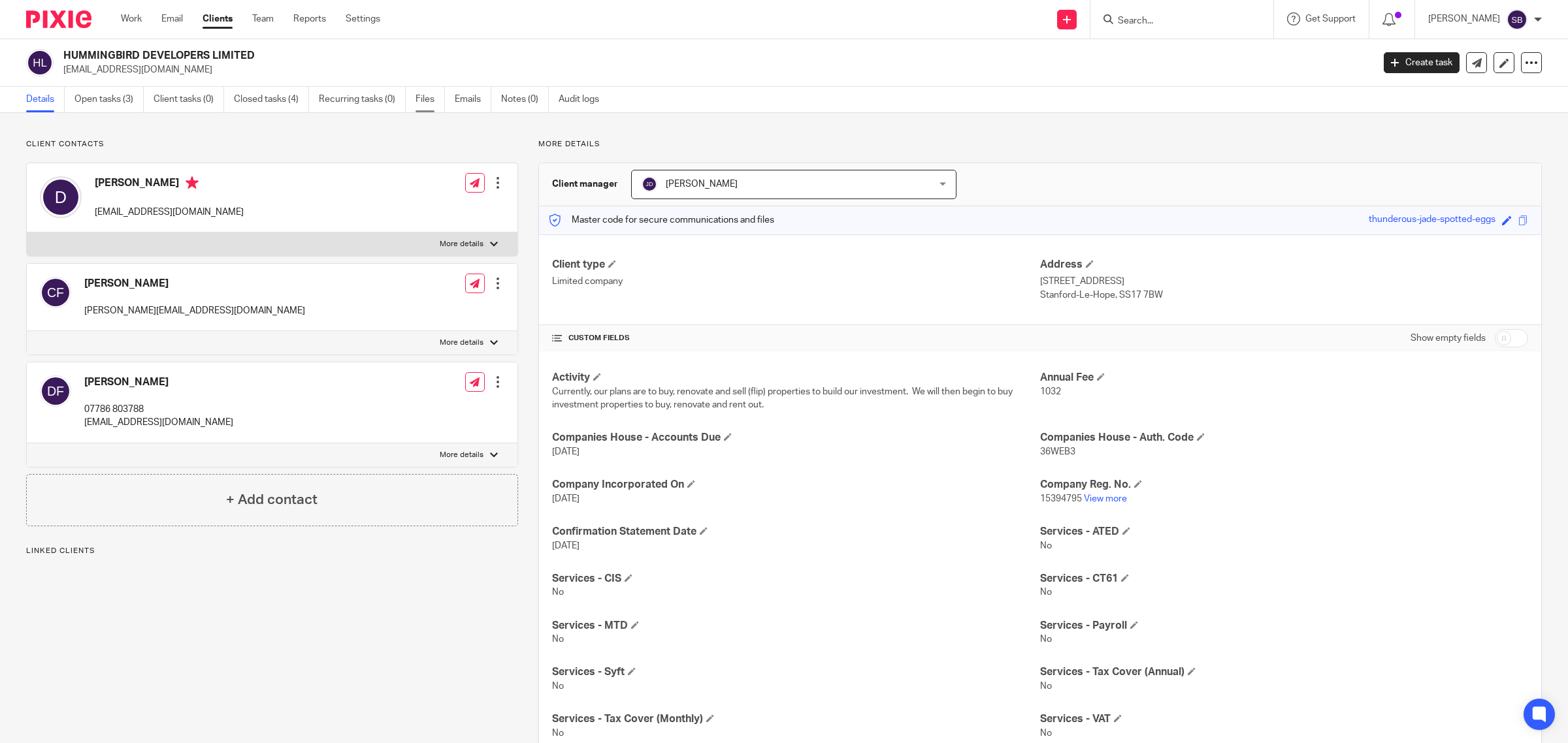
click at [424, 96] on link "Files" at bounding box center [430, 99] width 29 height 26
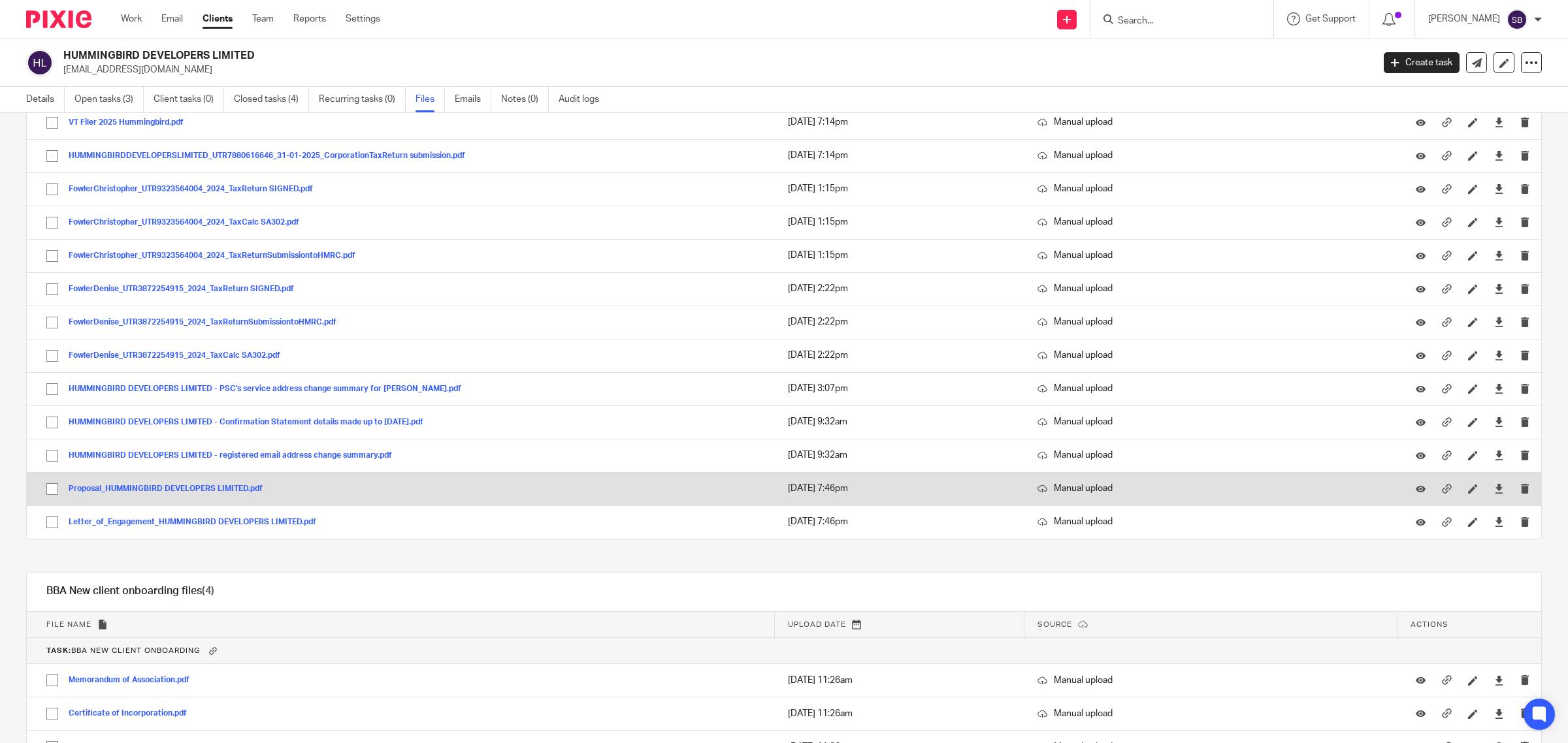
scroll to position [315, 0]
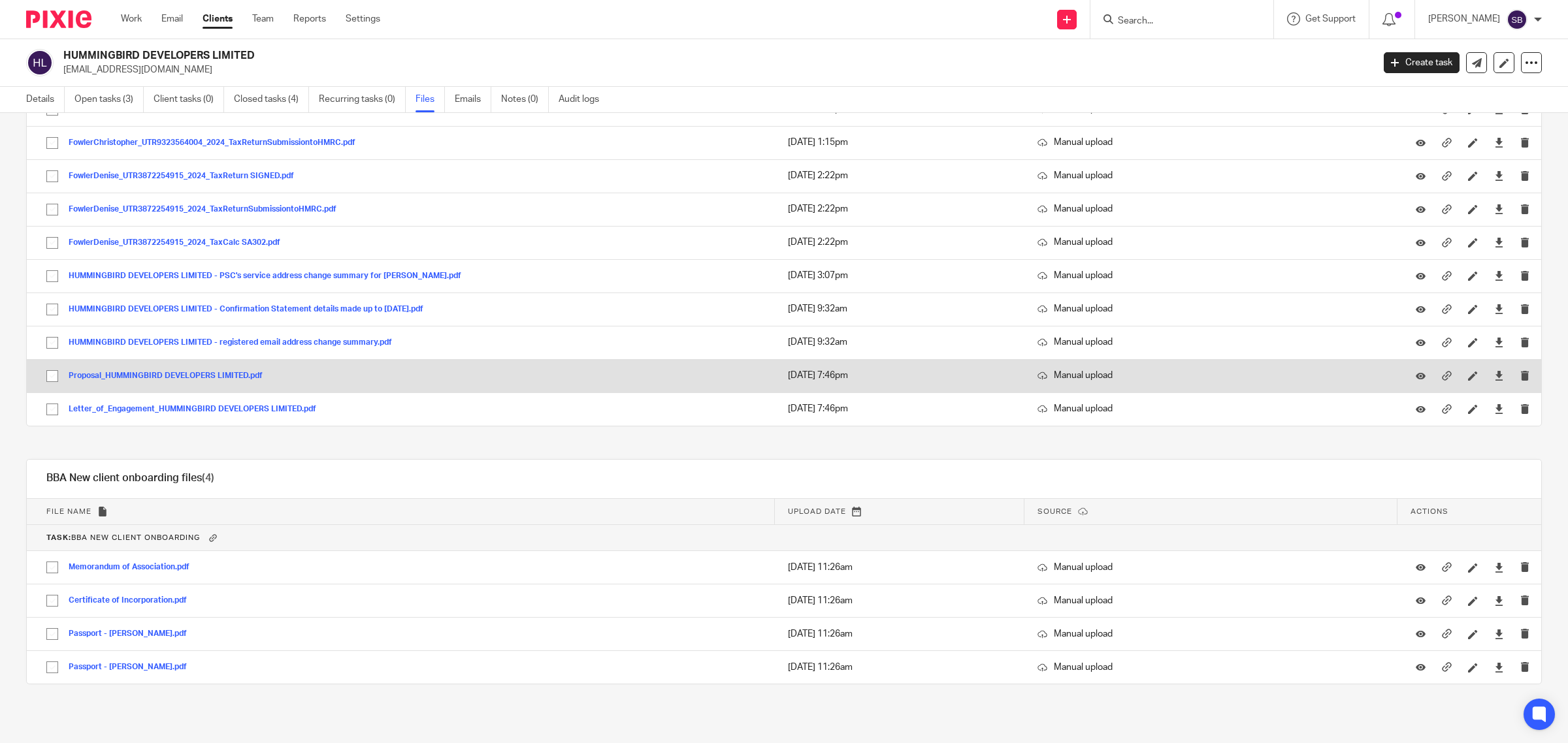
click at [147, 372] on button "Proposal_HUMMINGBIRD DEVELOPERS LIMITED.pdf" at bounding box center [170, 376] width 204 height 9
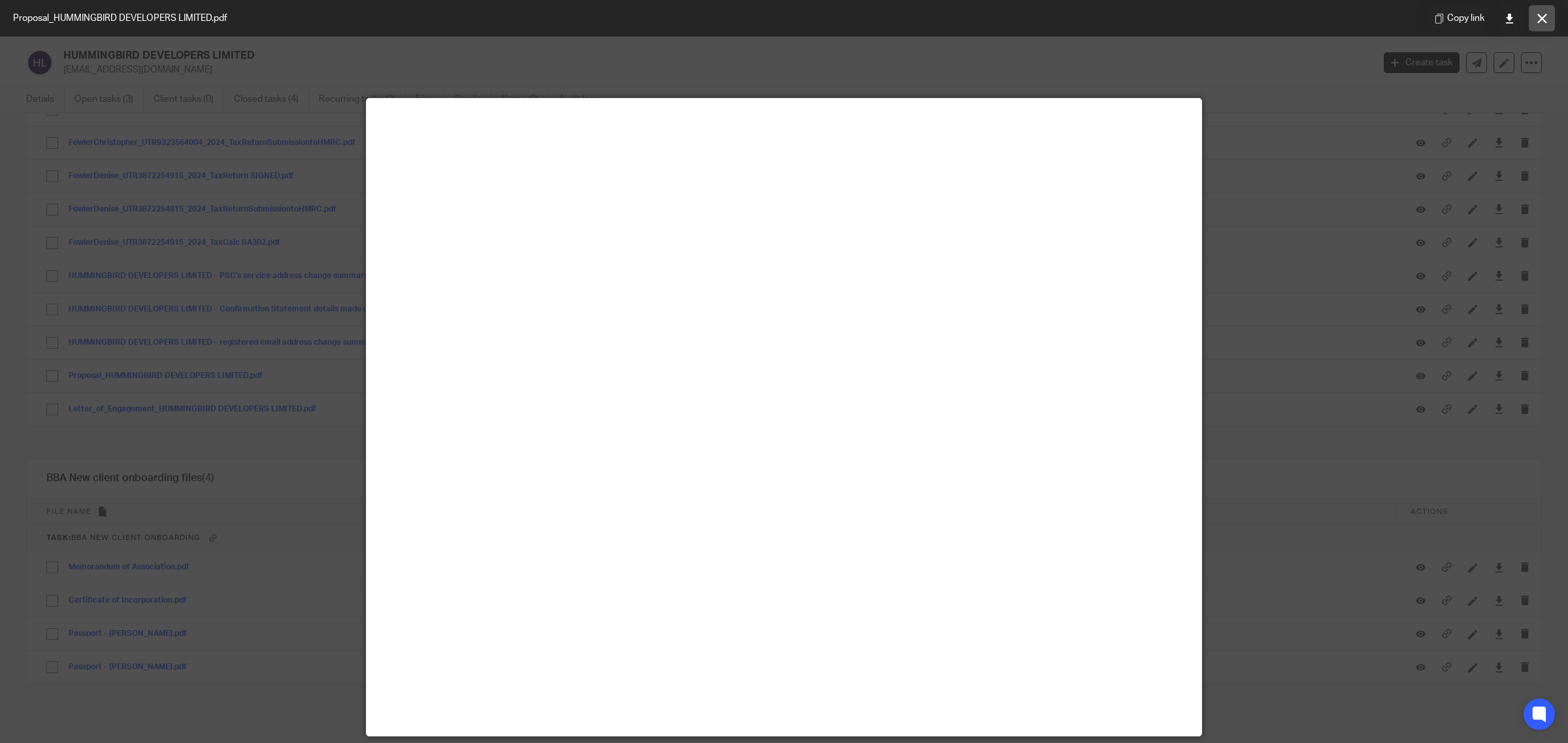
click at [1548, 13] on button at bounding box center [1542, 18] width 26 height 26
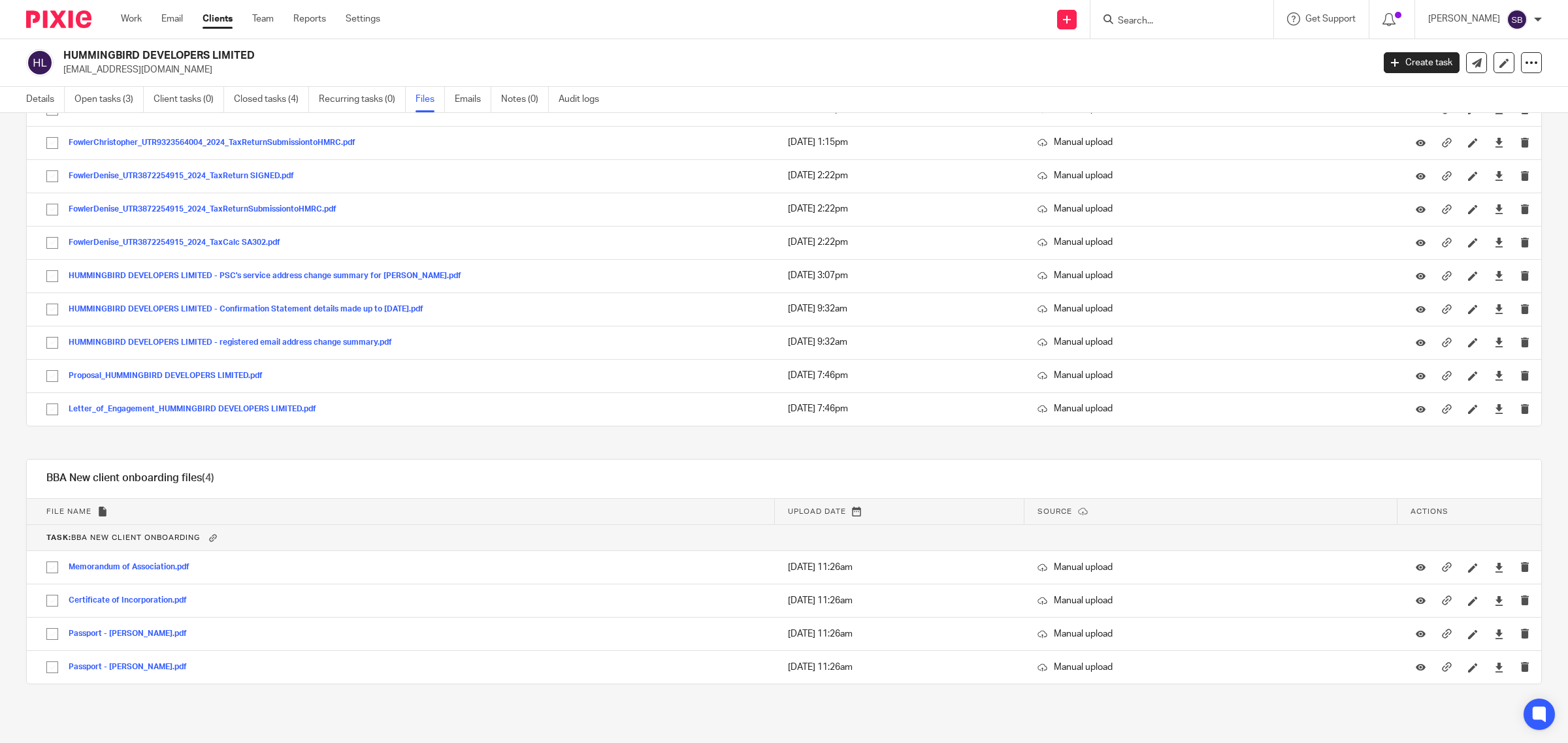
click at [1168, 13] on form at bounding box center [1186, 19] width 139 height 16
click at [1170, 20] on input "Search" at bounding box center [1175, 21] width 118 height 12
type input "notan"
click at [1183, 28] on div "notan NOTAN O PROPERTIES LIMITED [PERSON_NAME] < [EMAIL_ADDRESS][DOMAIN_NAME] >…" at bounding box center [1182, 19] width 183 height 39
click at [1193, 60] on link at bounding box center [1254, 61] width 280 height 40
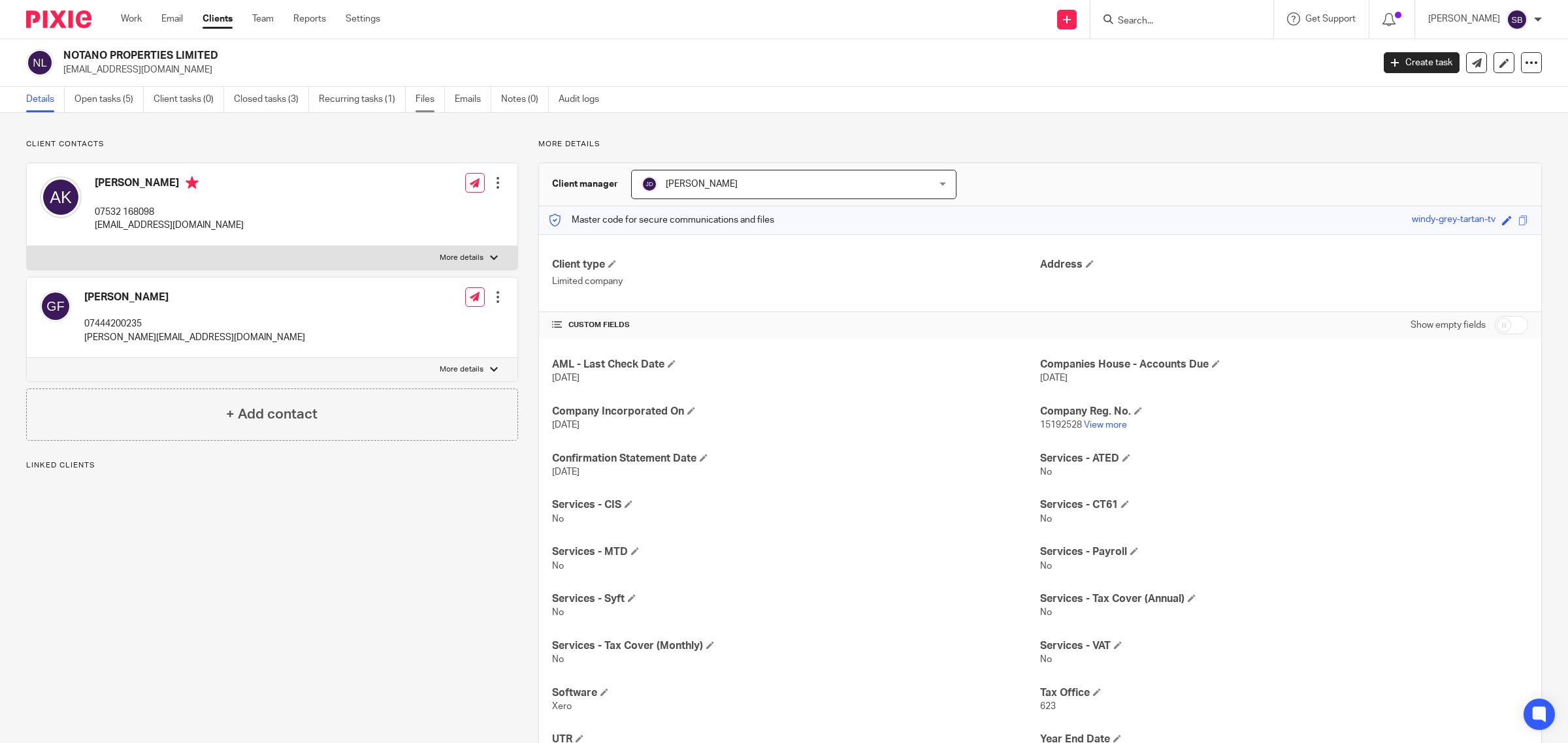
click at [425, 100] on link "Files" at bounding box center [430, 99] width 29 height 26
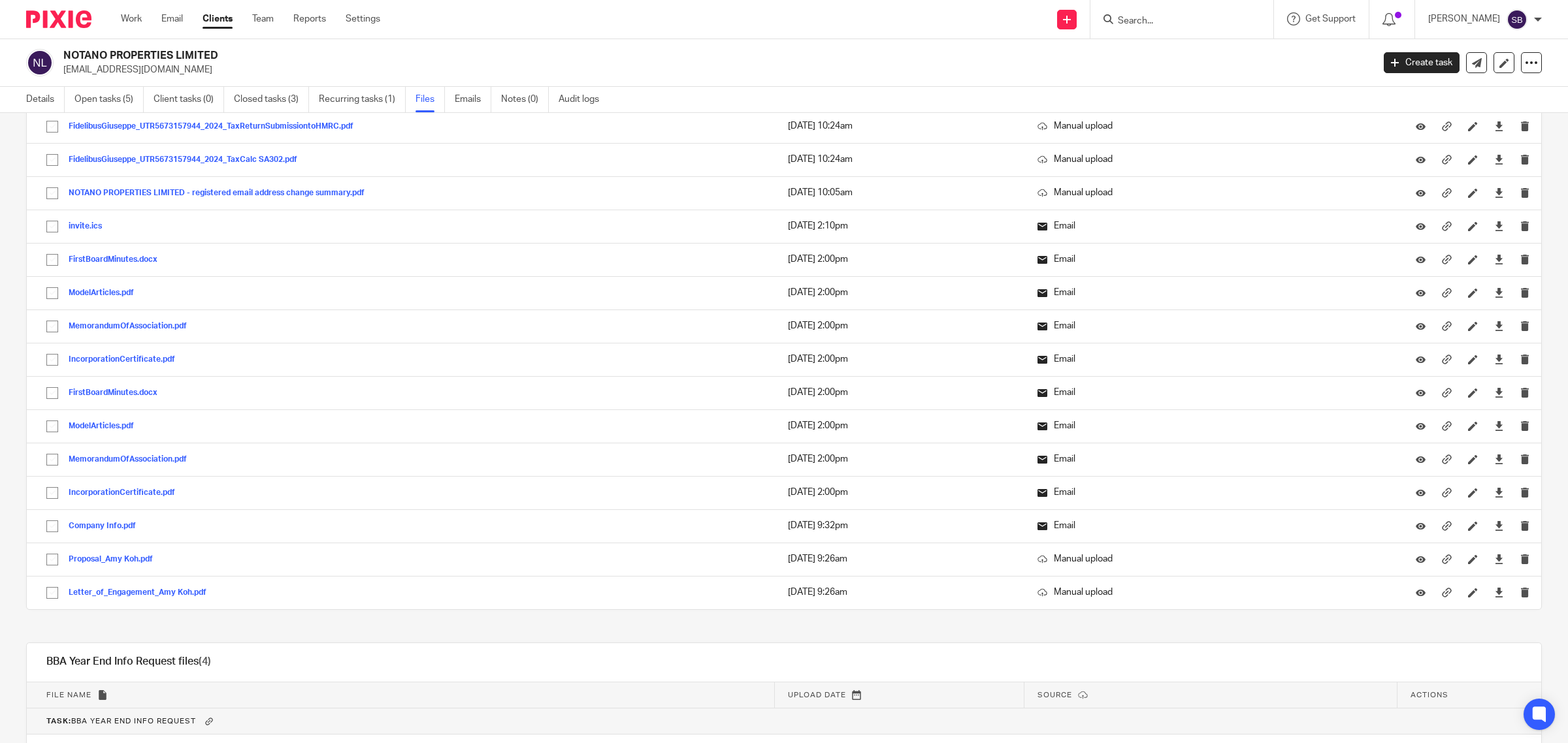
scroll to position [490, 0]
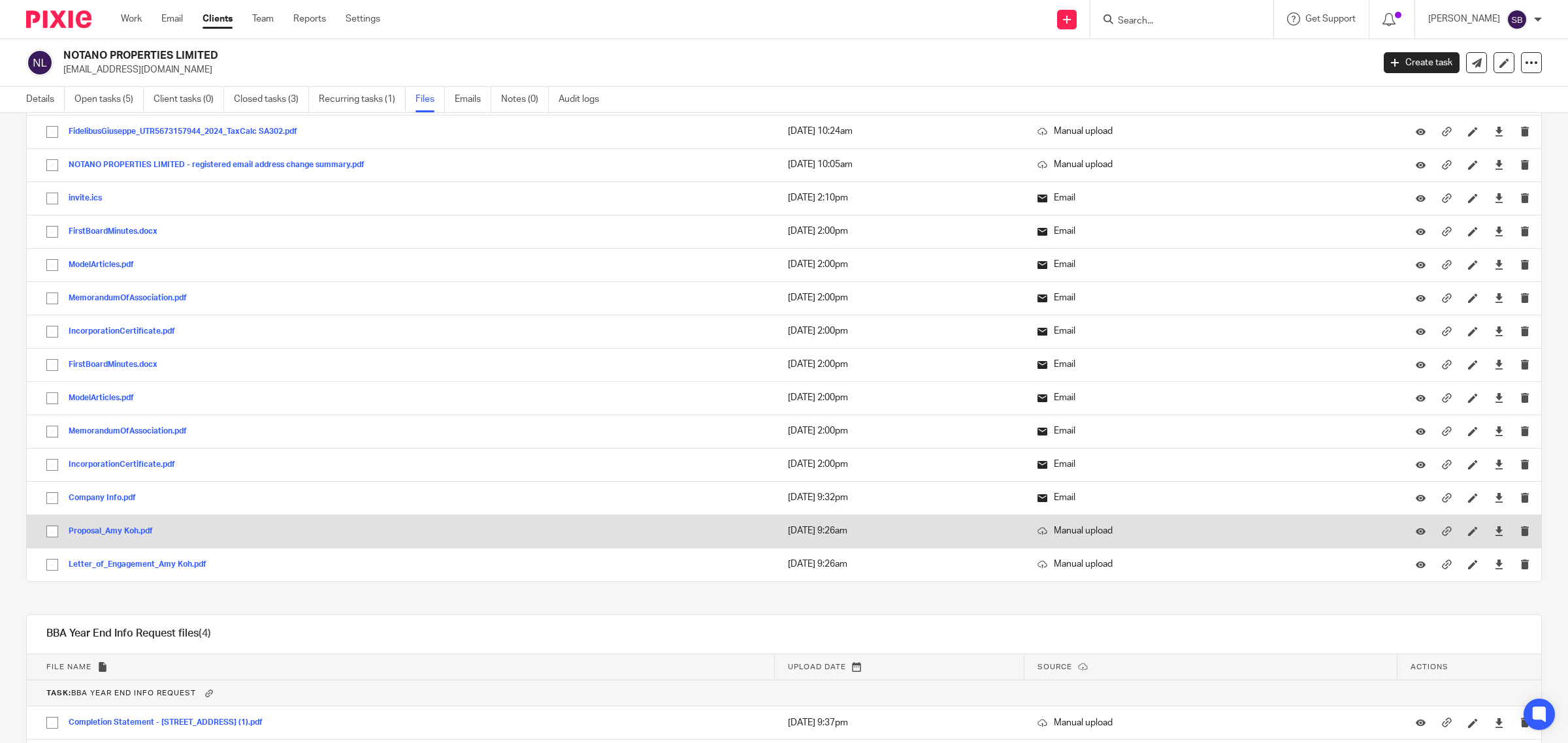
click at [139, 531] on button "Proposal_Amy Koh.pdf" at bounding box center [115, 531] width 94 height 9
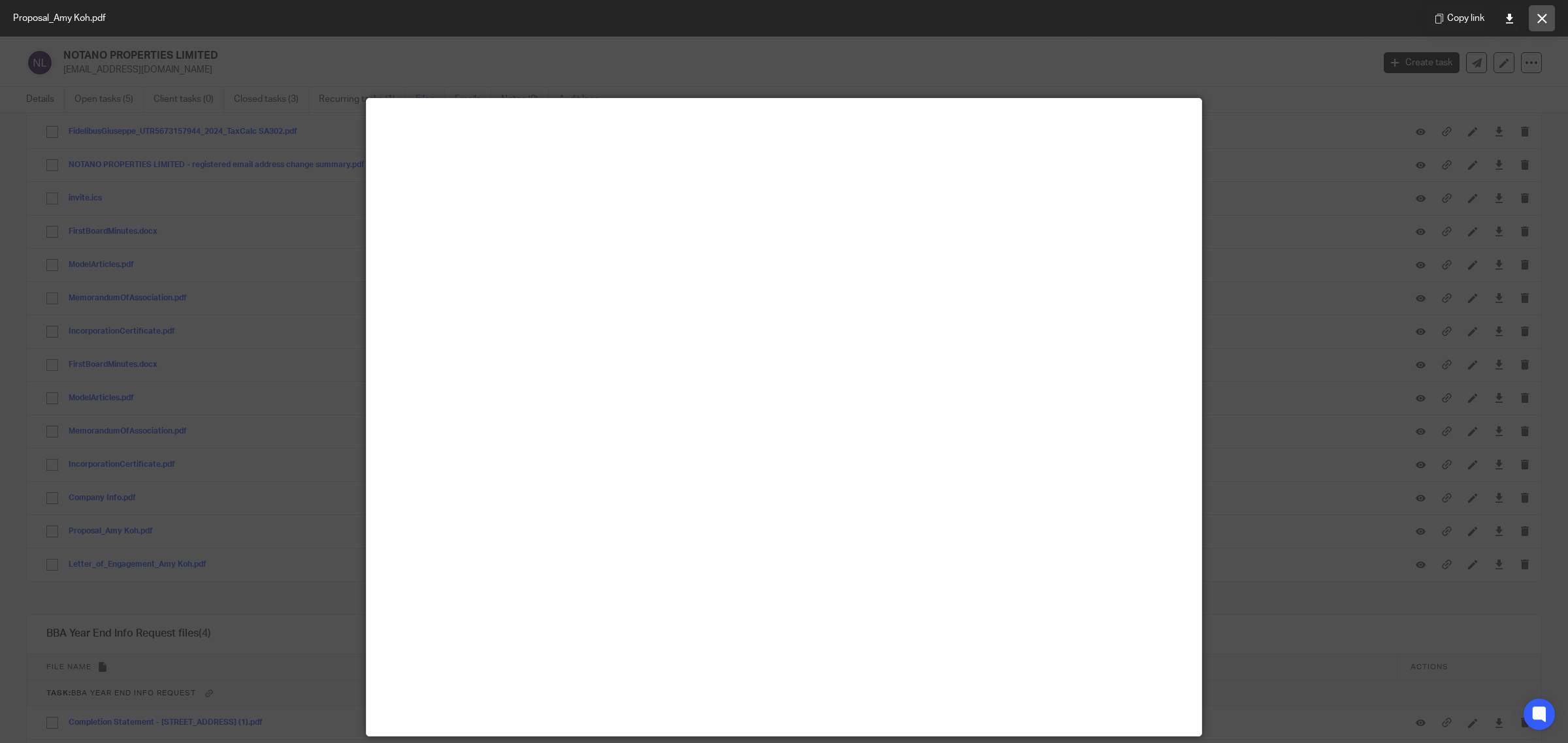
click at [1540, 11] on button at bounding box center [1542, 18] width 26 height 26
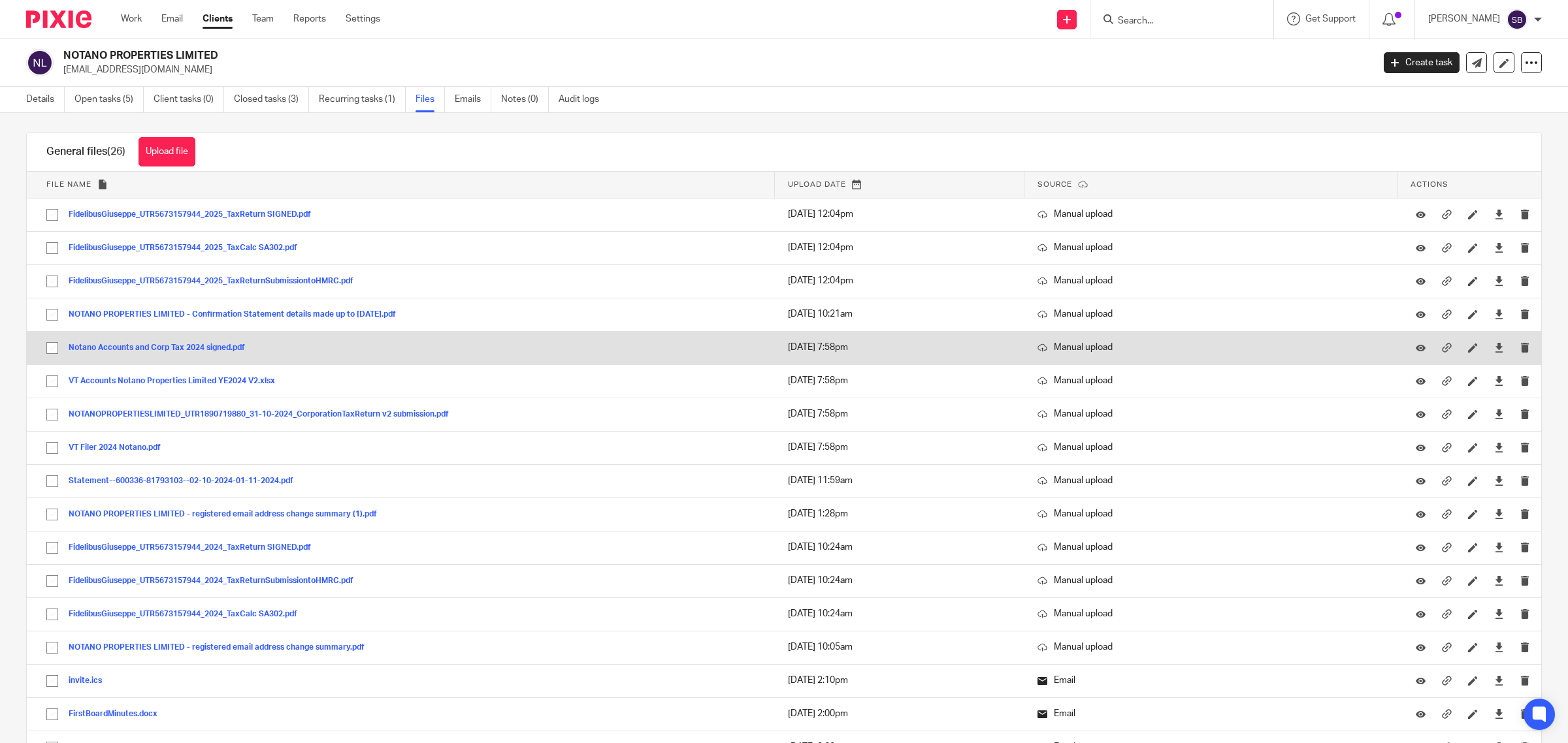
scroll to position [0, 0]
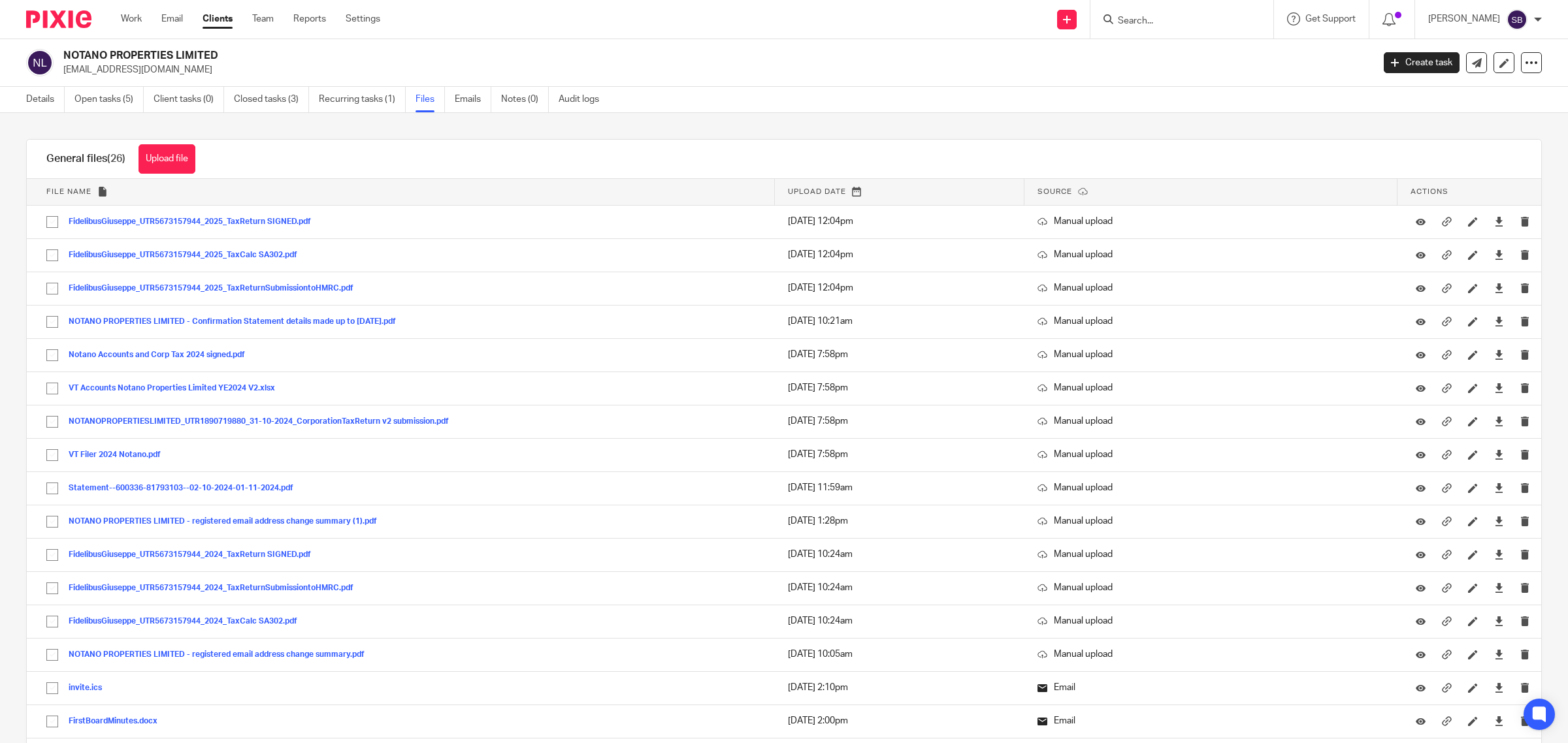
click at [1144, 17] on input "Search" at bounding box center [1175, 21] width 118 height 12
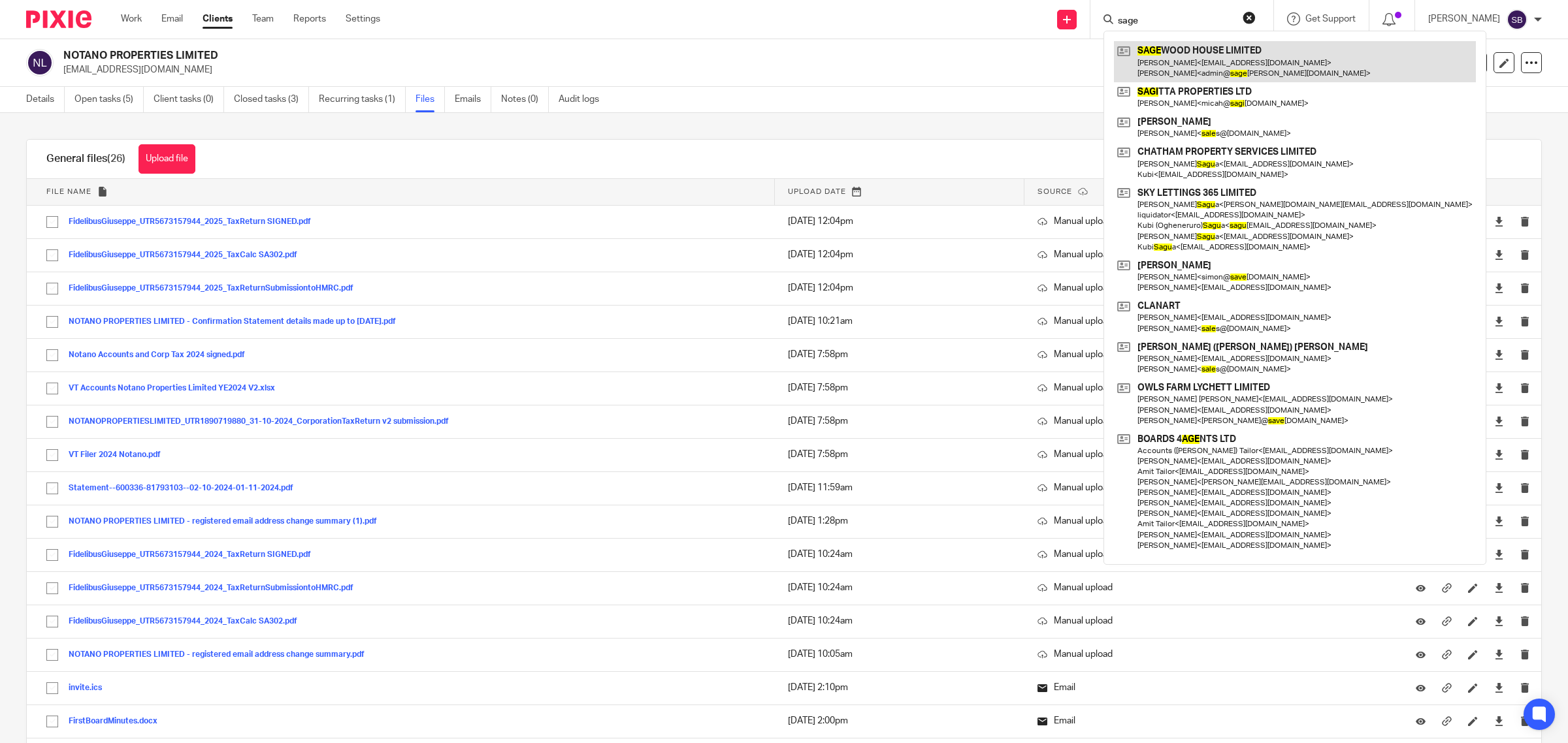
type input "sage"
click at [1193, 73] on link at bounding box center [1295, 61] width 362 height 40
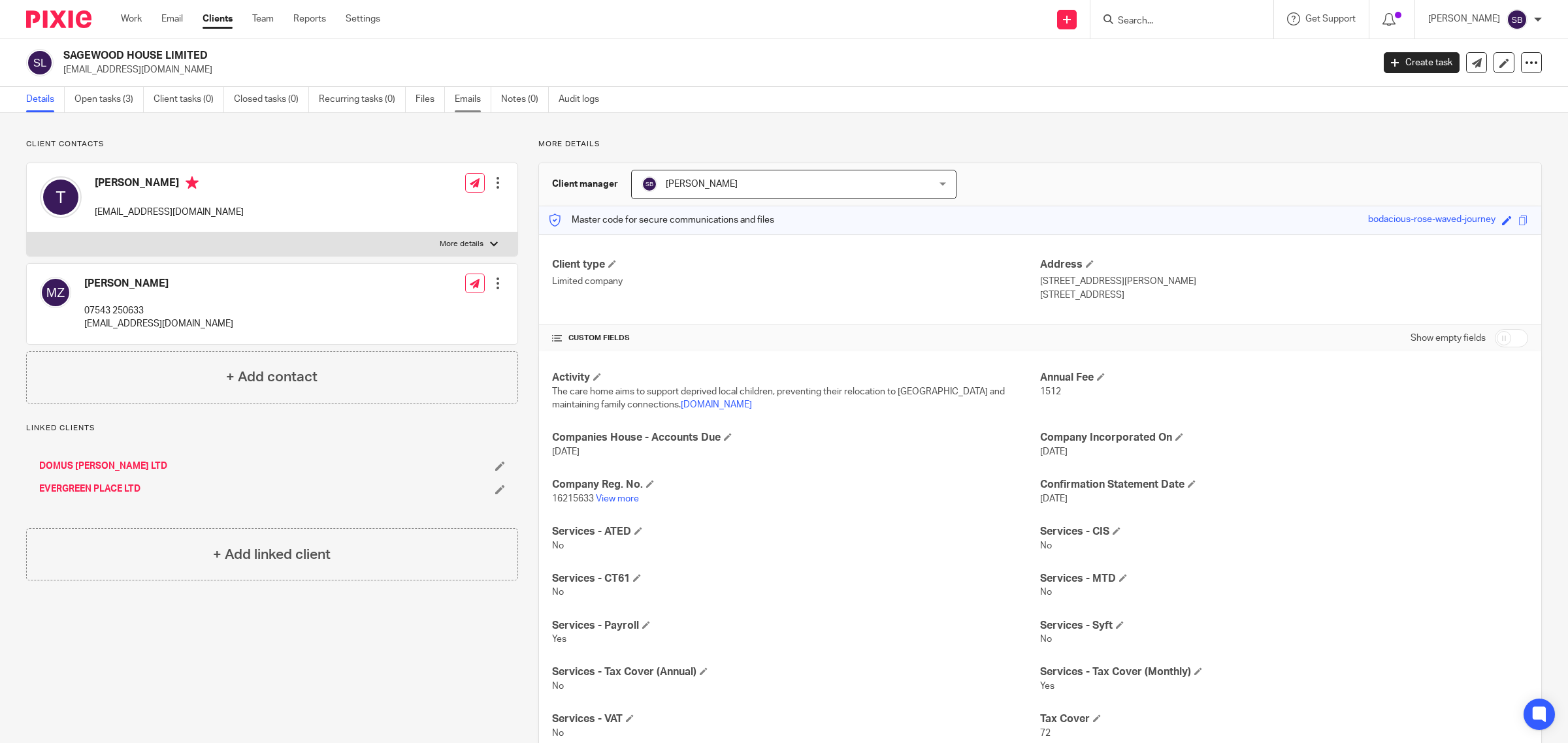
click at [467, 101] on link "Emails" at bounding box center [473, 99] width 37 height 26
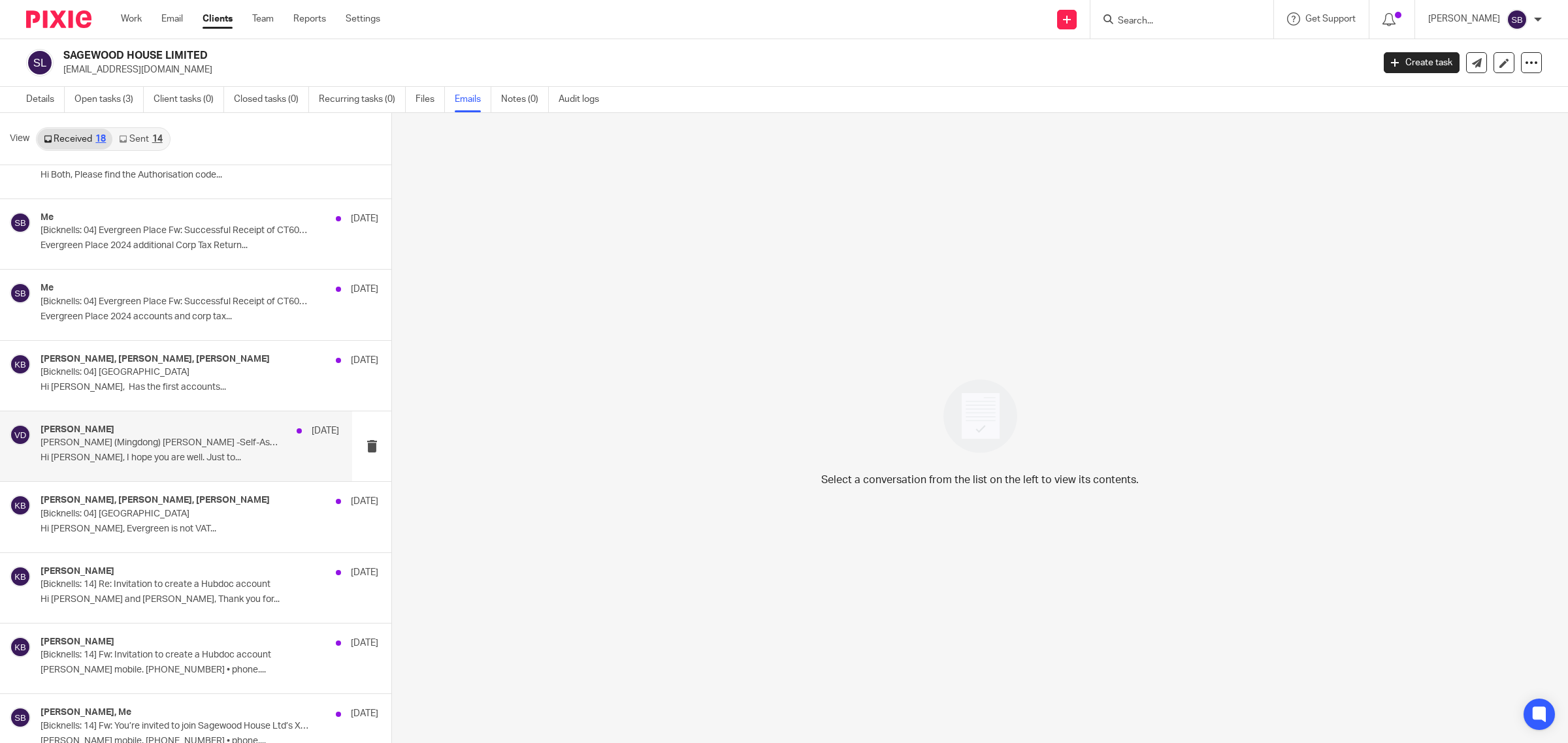
scroll to position [614, 0]
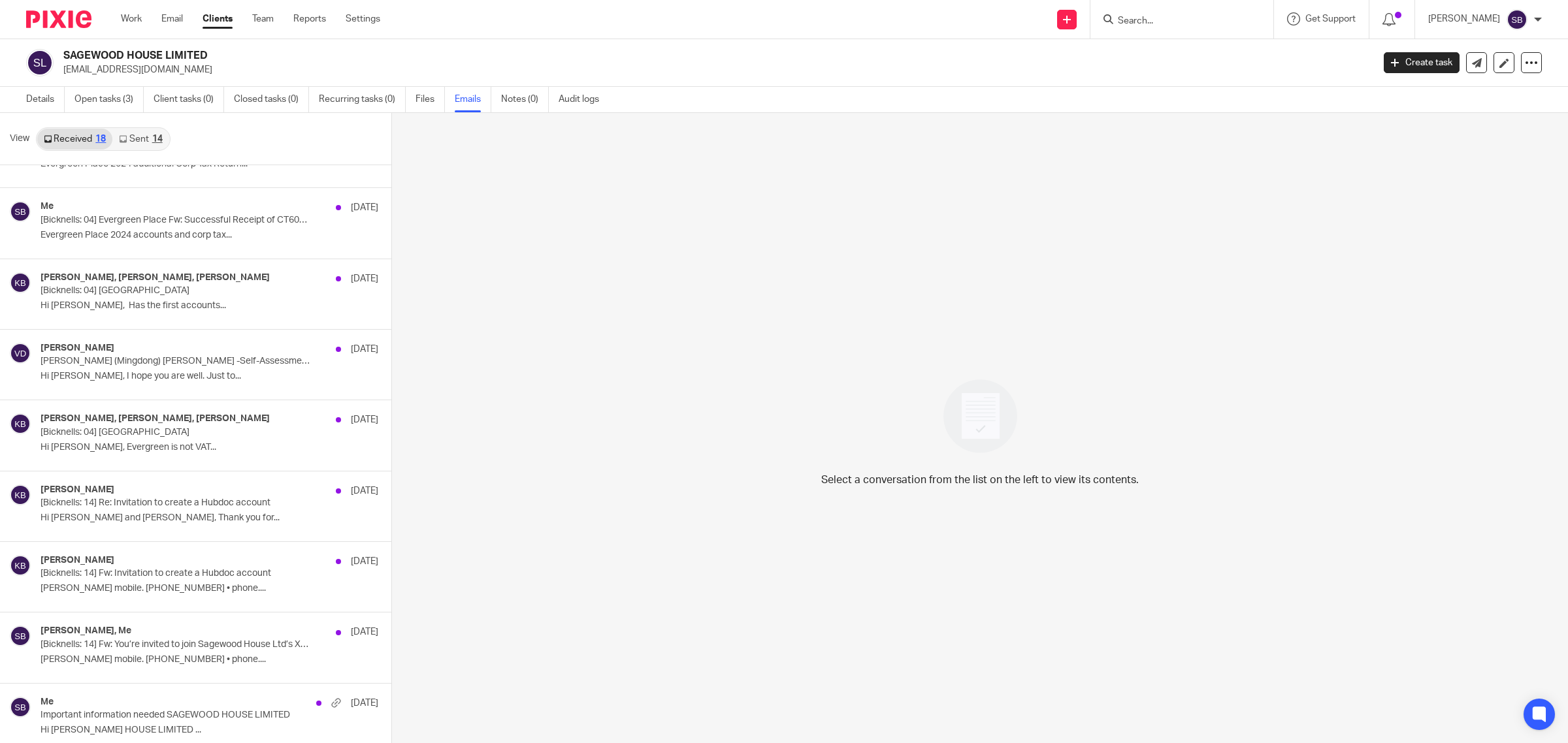
click at [145, 132] on link "Sent 14" at bounding box center [140, 139] width 56 height 21
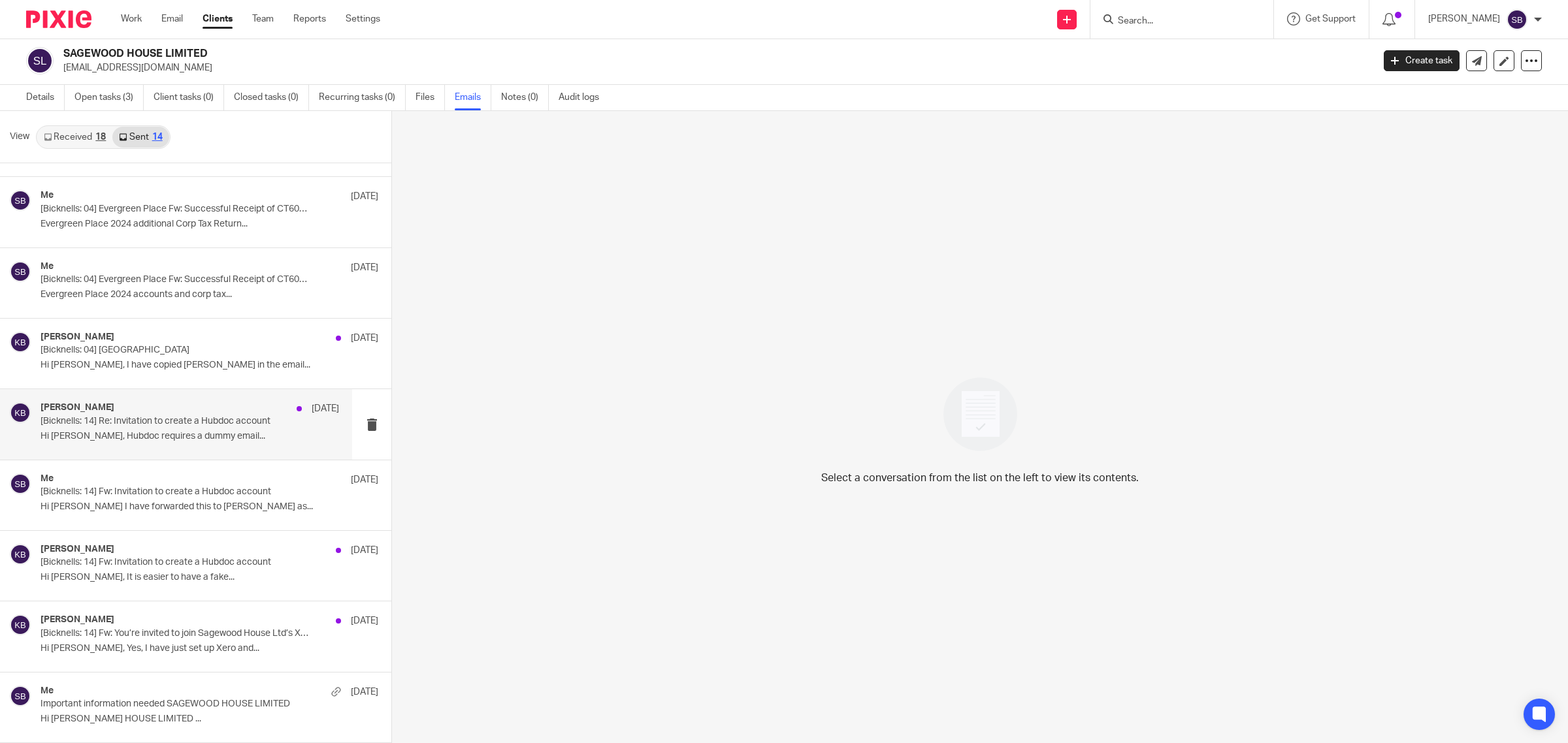
scroll to position [412, 0]
click at [69, 134] on link "Received 18" at bounding box center [74, 137] width 75 height 21
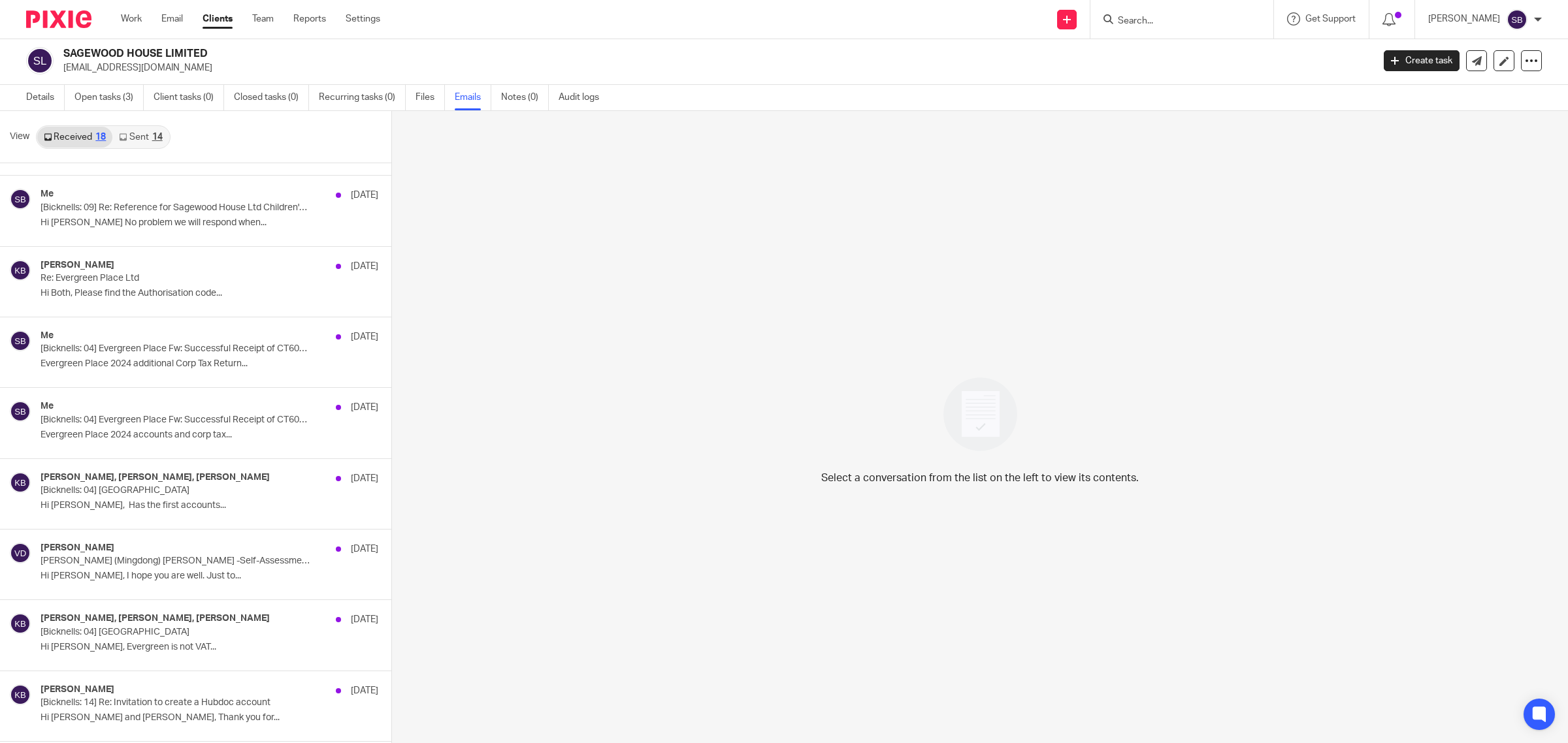
scroll to position [0, 0]
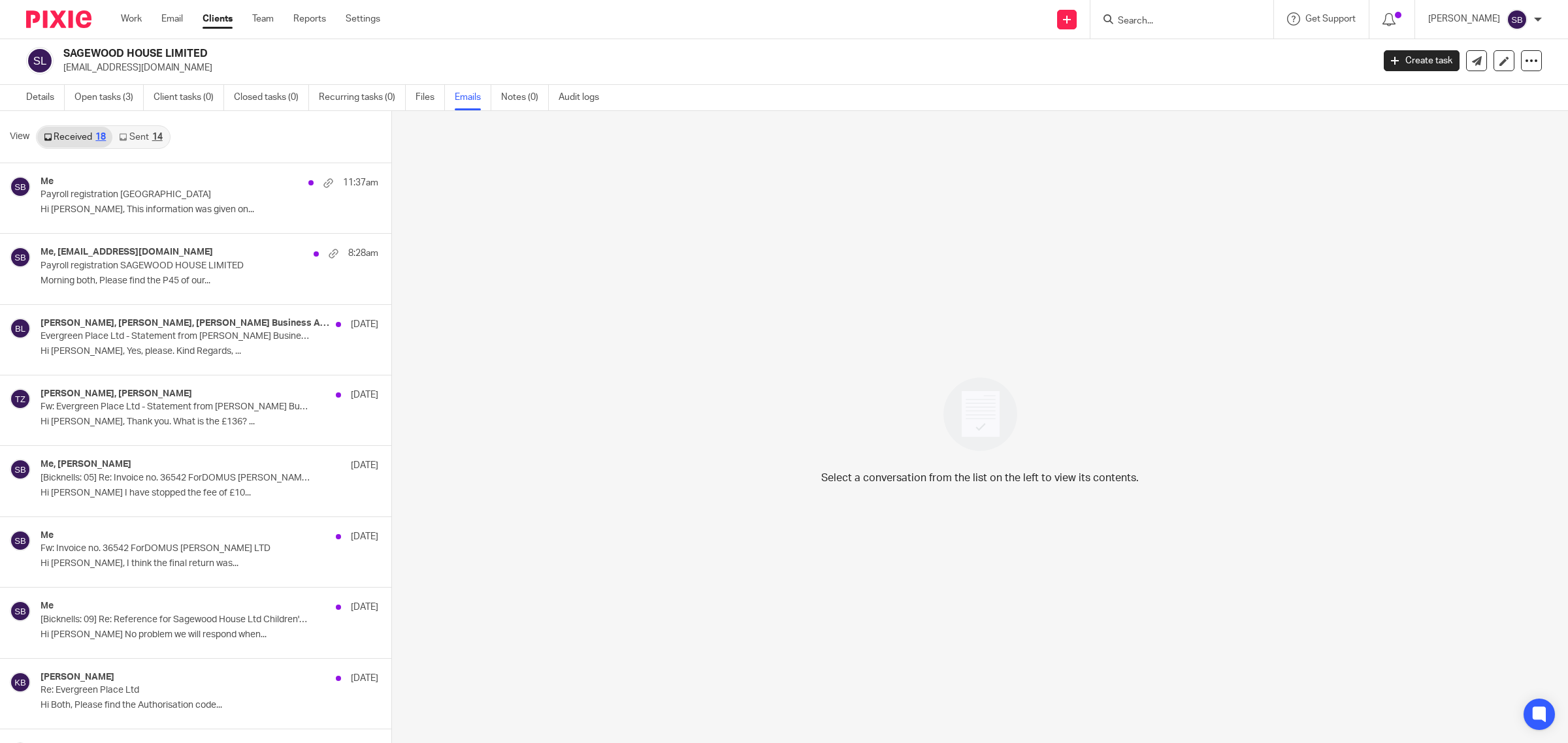
click at [1150, 15] on input "Search" at bounding box center [1175, 21] width 118 height 12
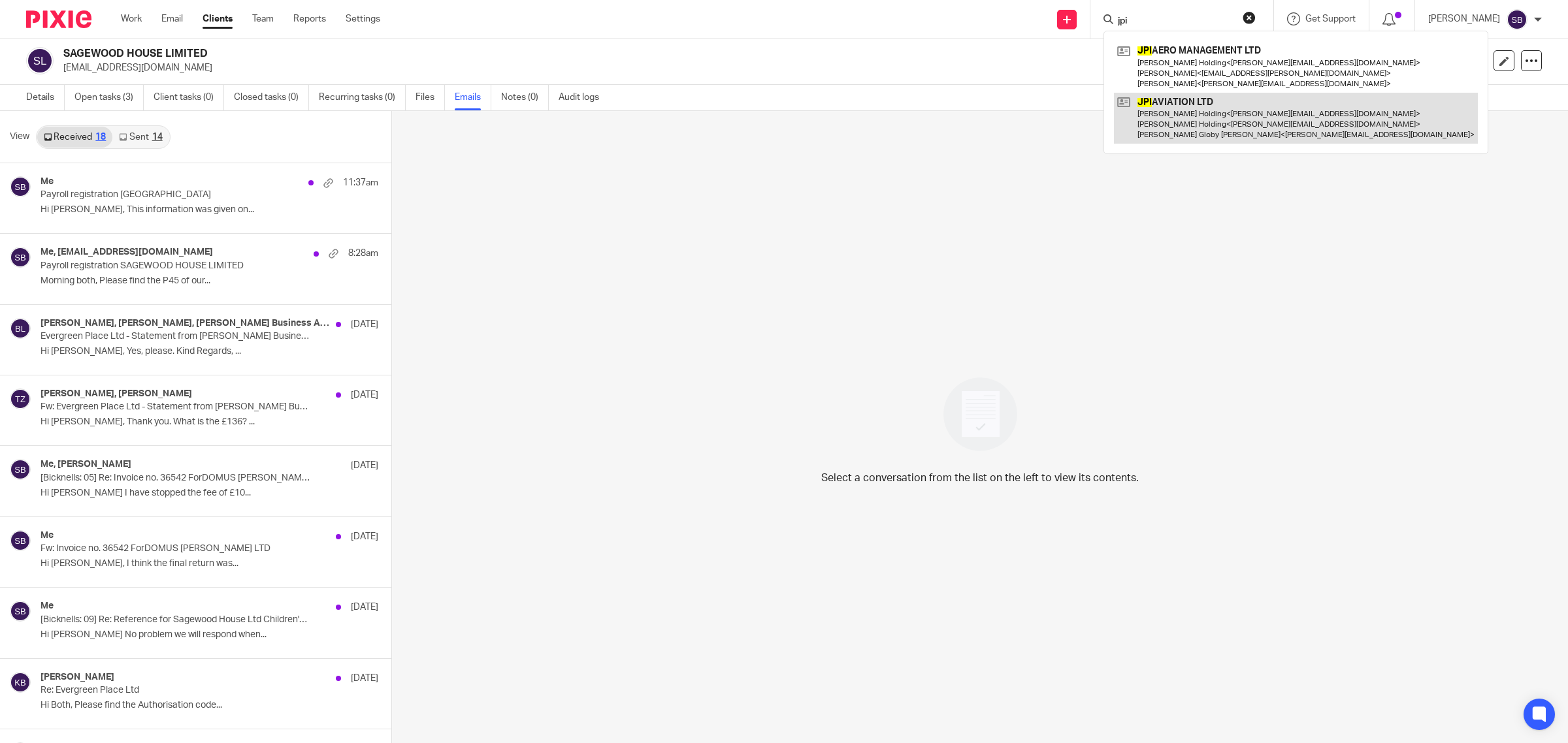
type input "jpi"
click at [1248, 115] on link at bounding box center [1296, 118] width 364 height 52
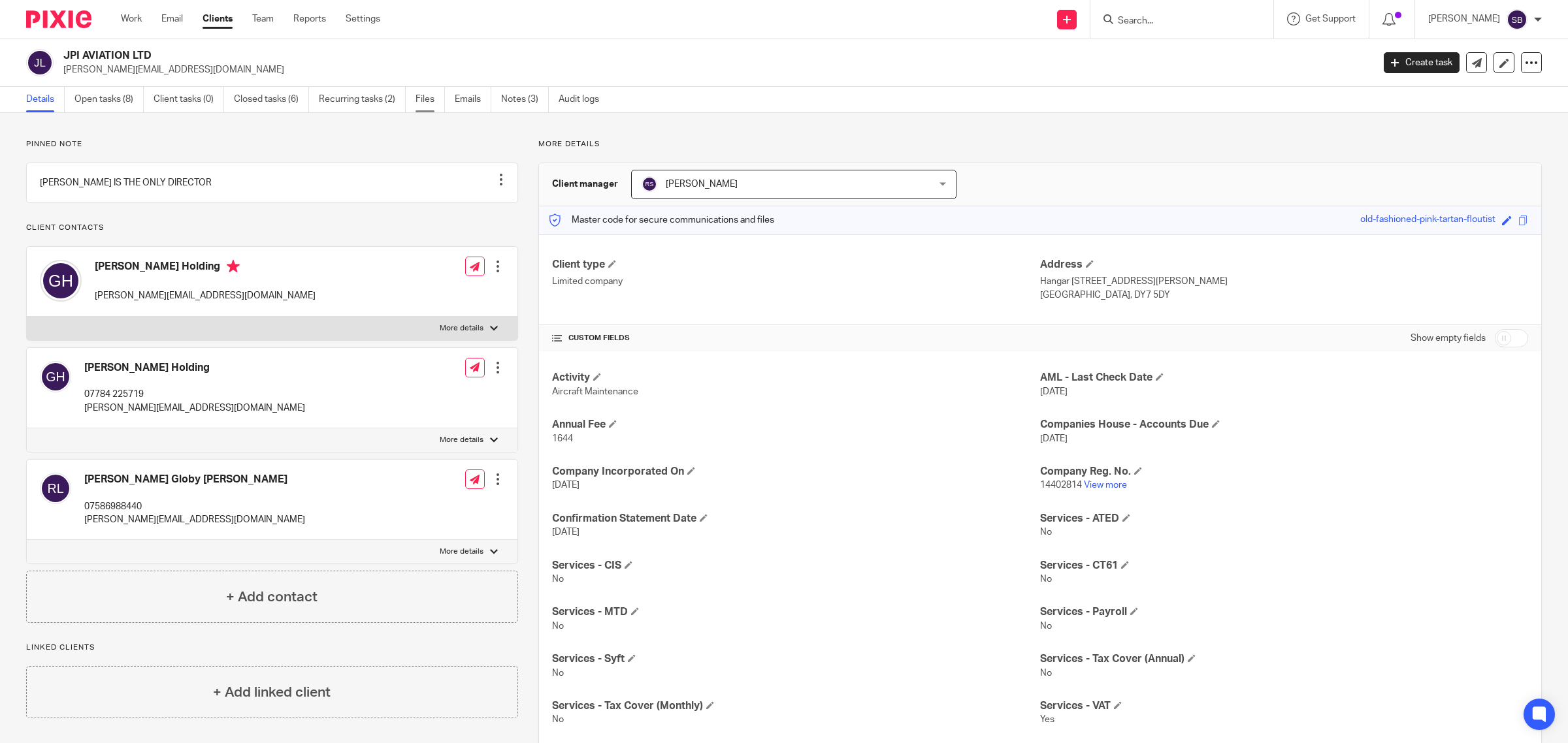
click at [429, 101] on link "Files" at bounding box center [430, 99] width 29 height 26
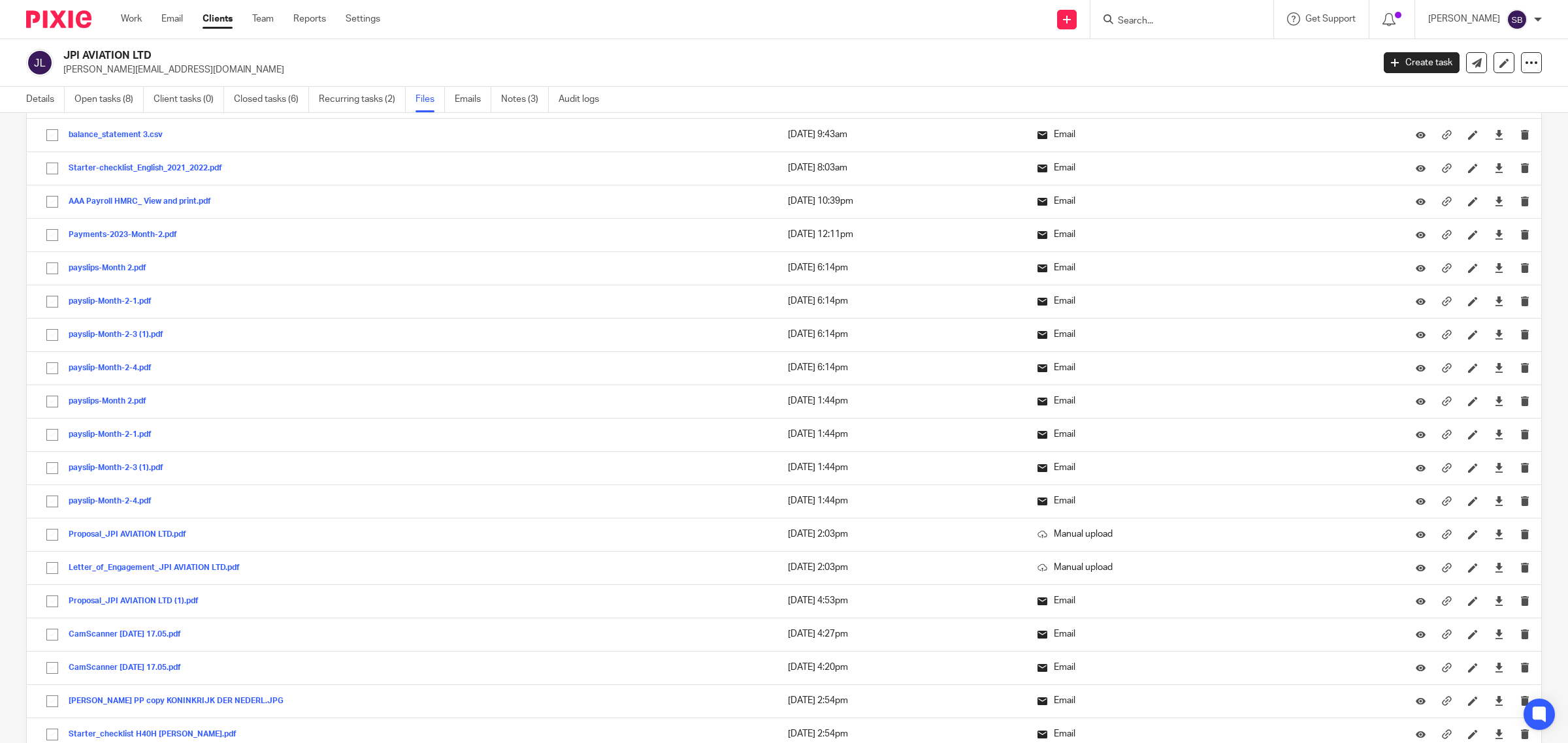
scroll to position [4941, 0]
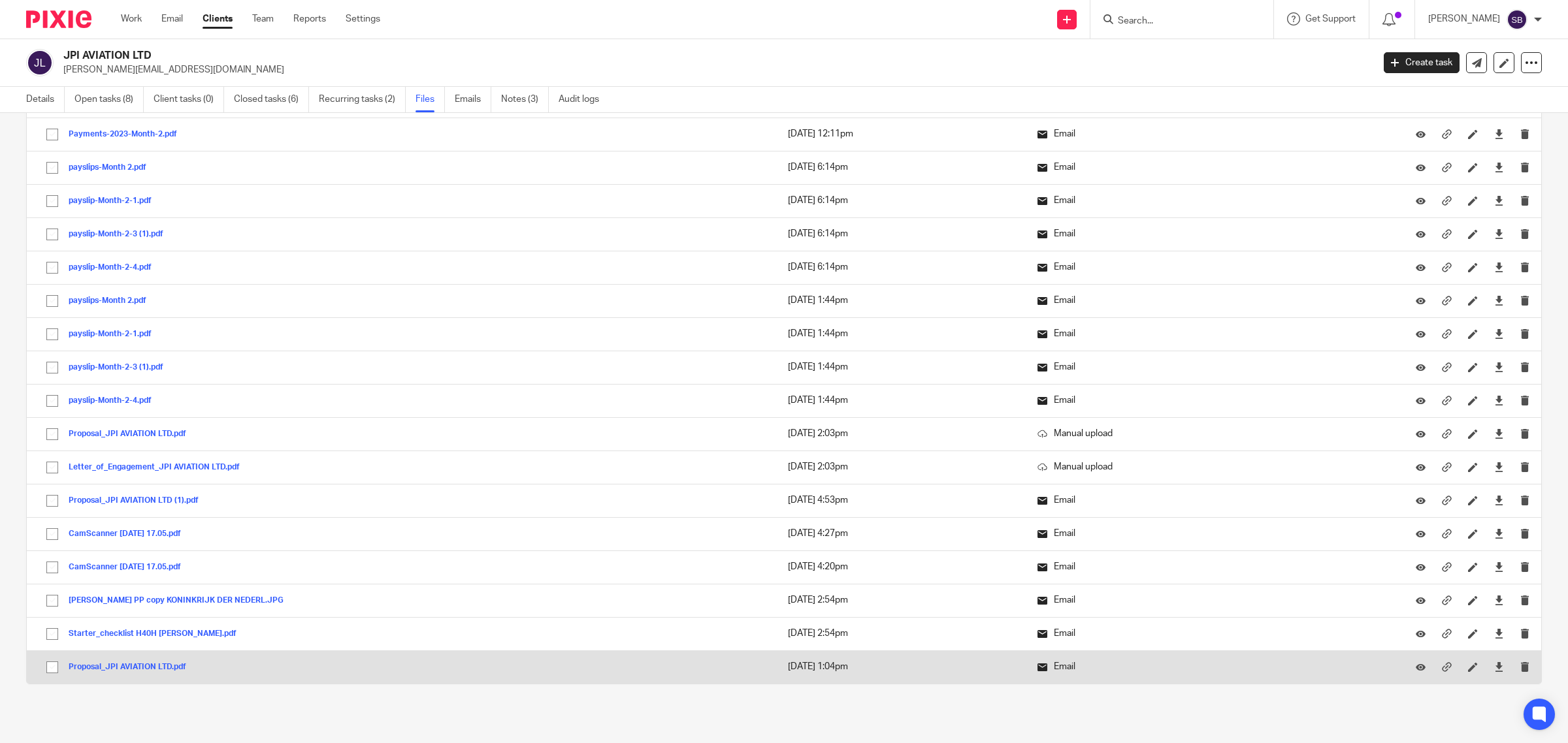
click at [149, 669] on button "Proposal_JPI AVIATION LTD.pdf" at bounding box center [132, 667] width 127 height 9
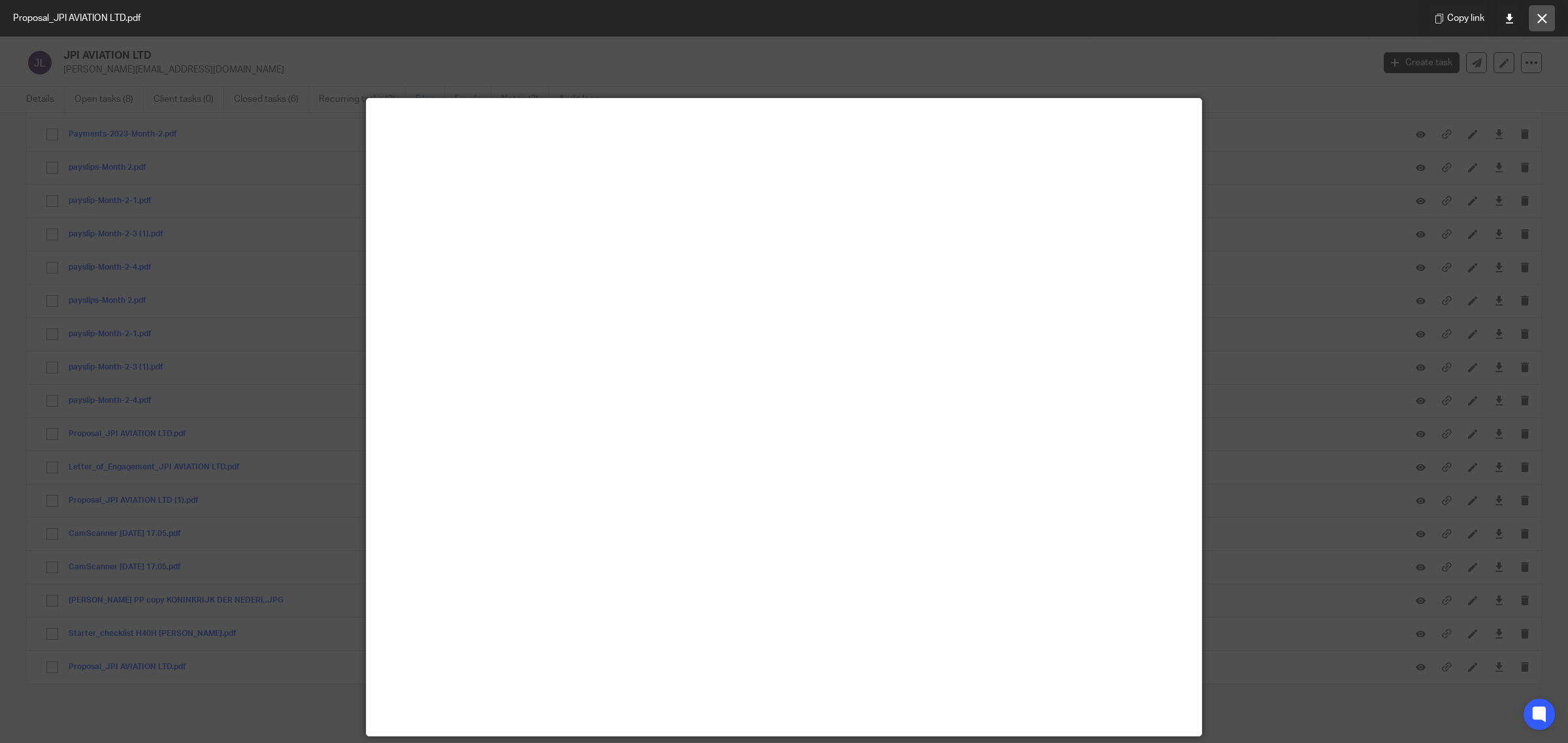
click at [1546, 14] on icon at bounding box center [1542, 18] width 9 height 9
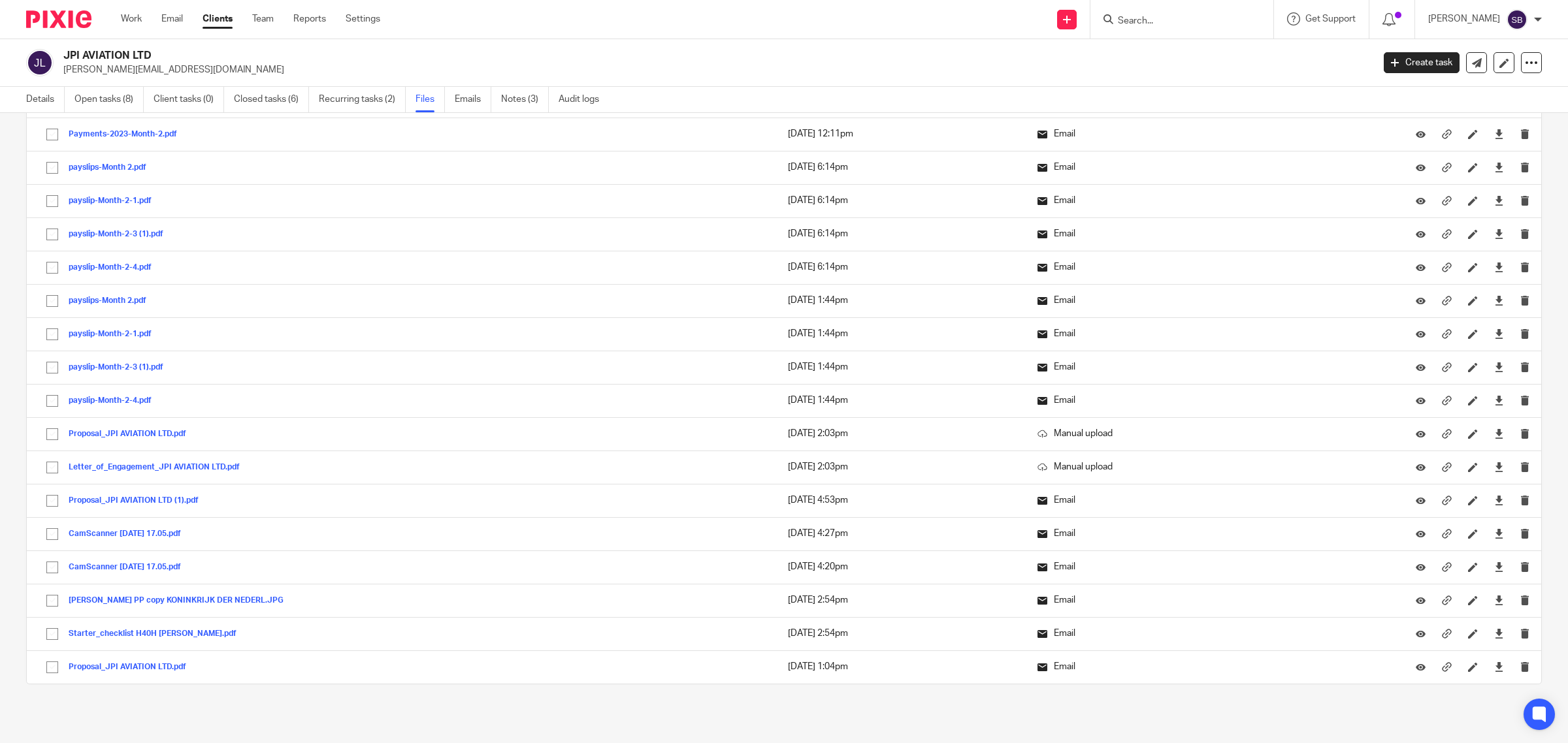
click at [1215, 22] on input "Search" at bounding box center [1175, 21] width 118 height 12
type input "ygy"
click at [1238, 53] on link at bounding box center [1230, 55] width 233 height 30
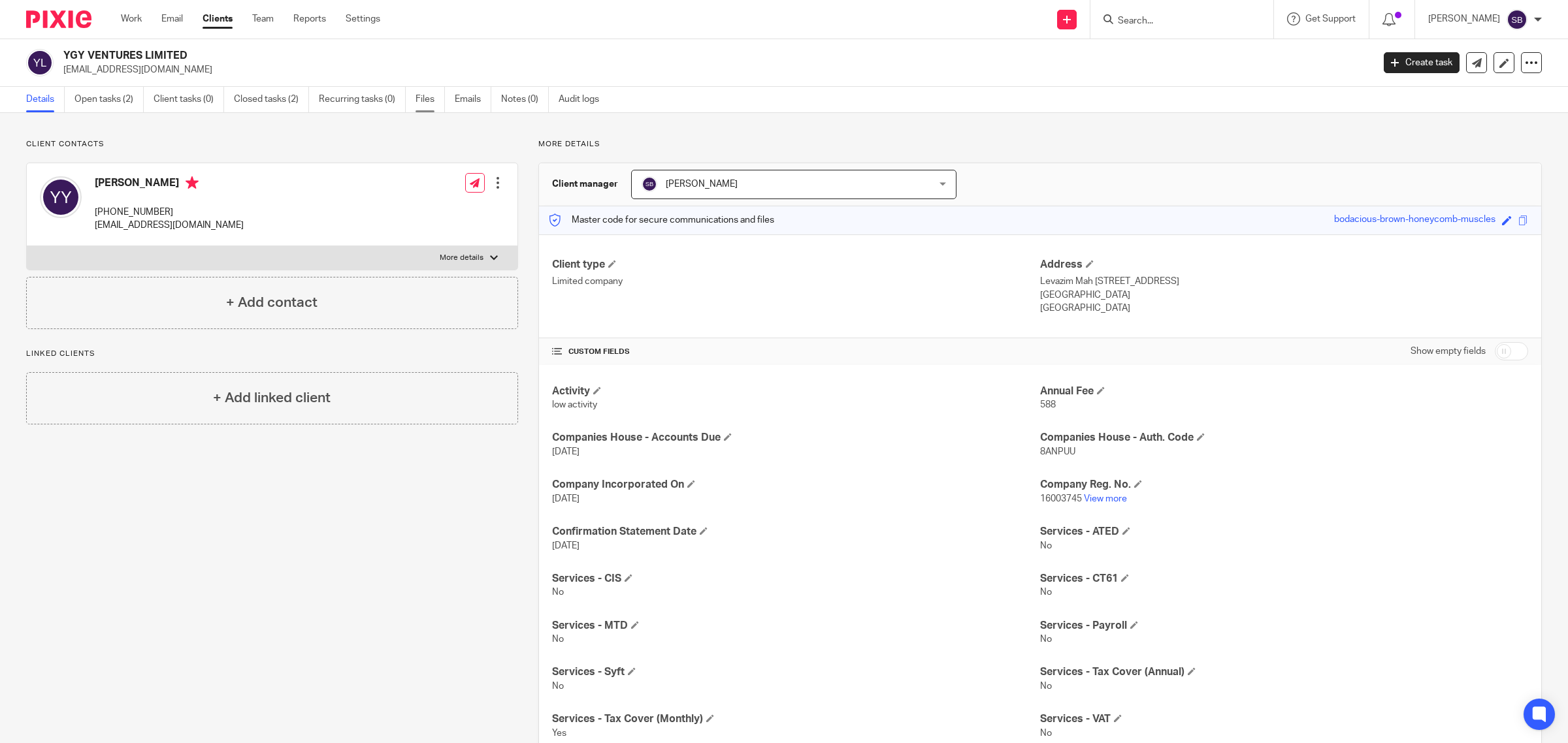
click at [431, 96] on link "Files" at bounding box center [430, 99] width 29 height 26
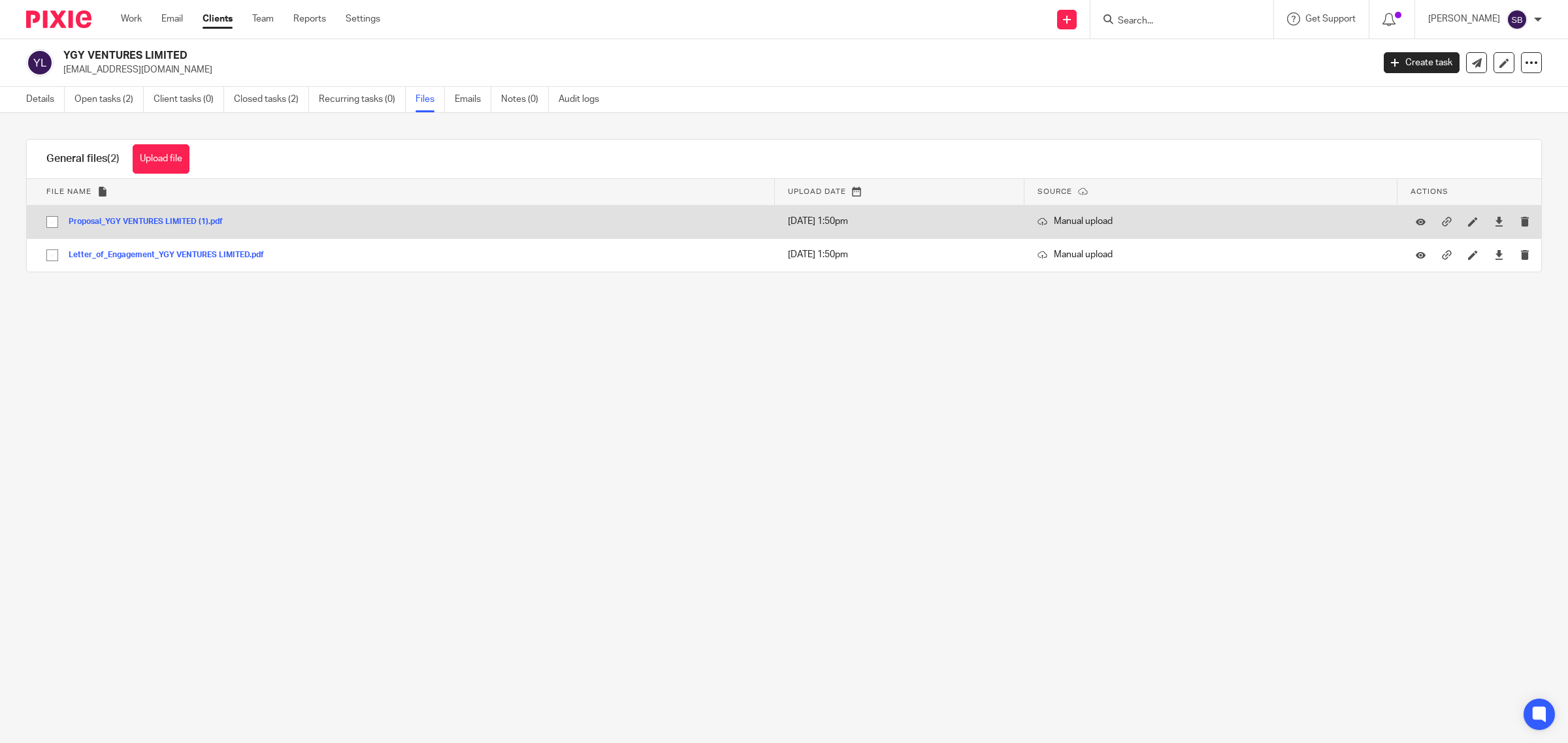
click at [109, 220] on button "Proposal_YGY VENTURES LIMITED (1).pdf" at bounding box center [150, 222] width 164 height 9
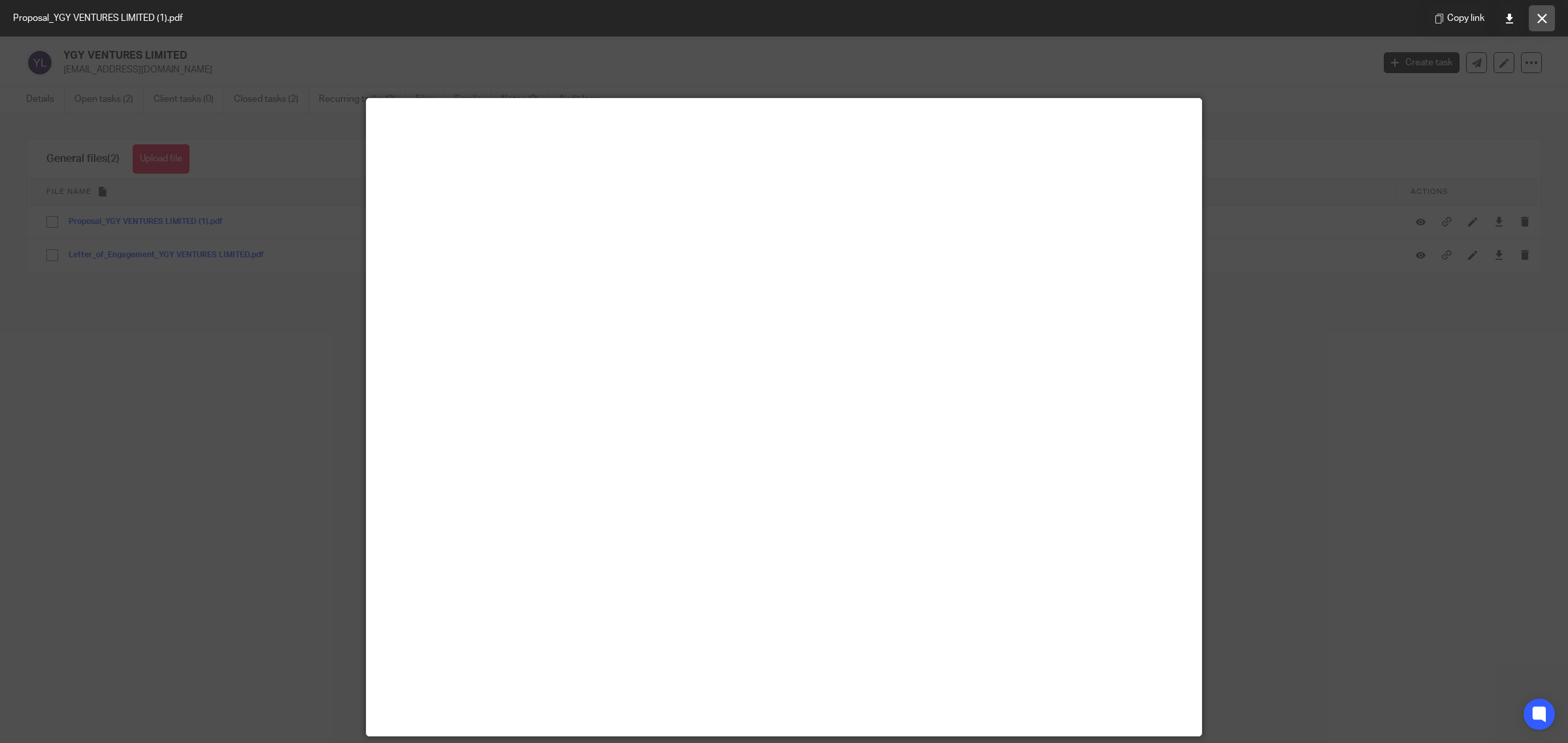
click at [1546, 22] on icon at bounding box center [1542, 18] width 9 height 9
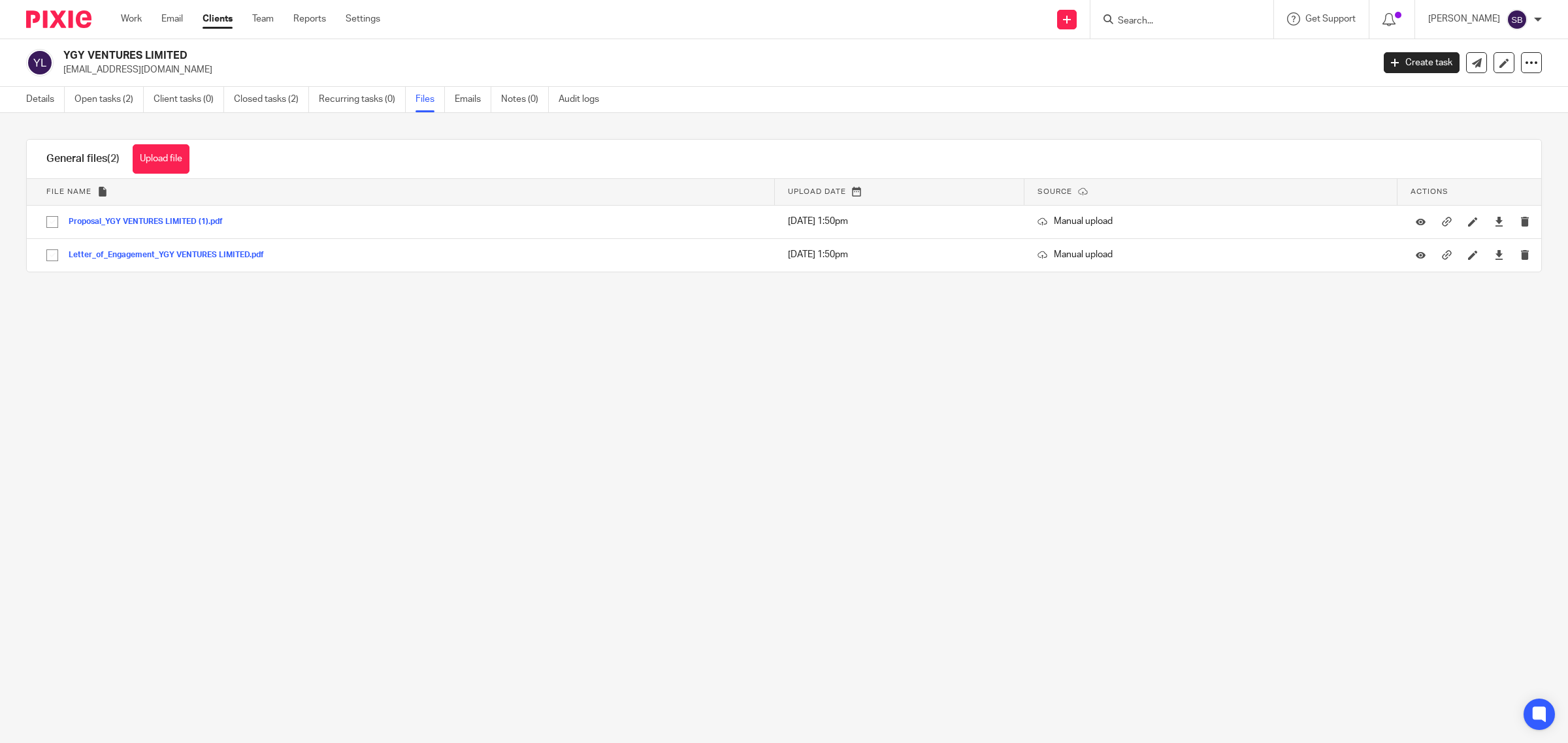
click at [1200, 23] on input "Search" at bounding box center [1175, 21] width 118 height 12
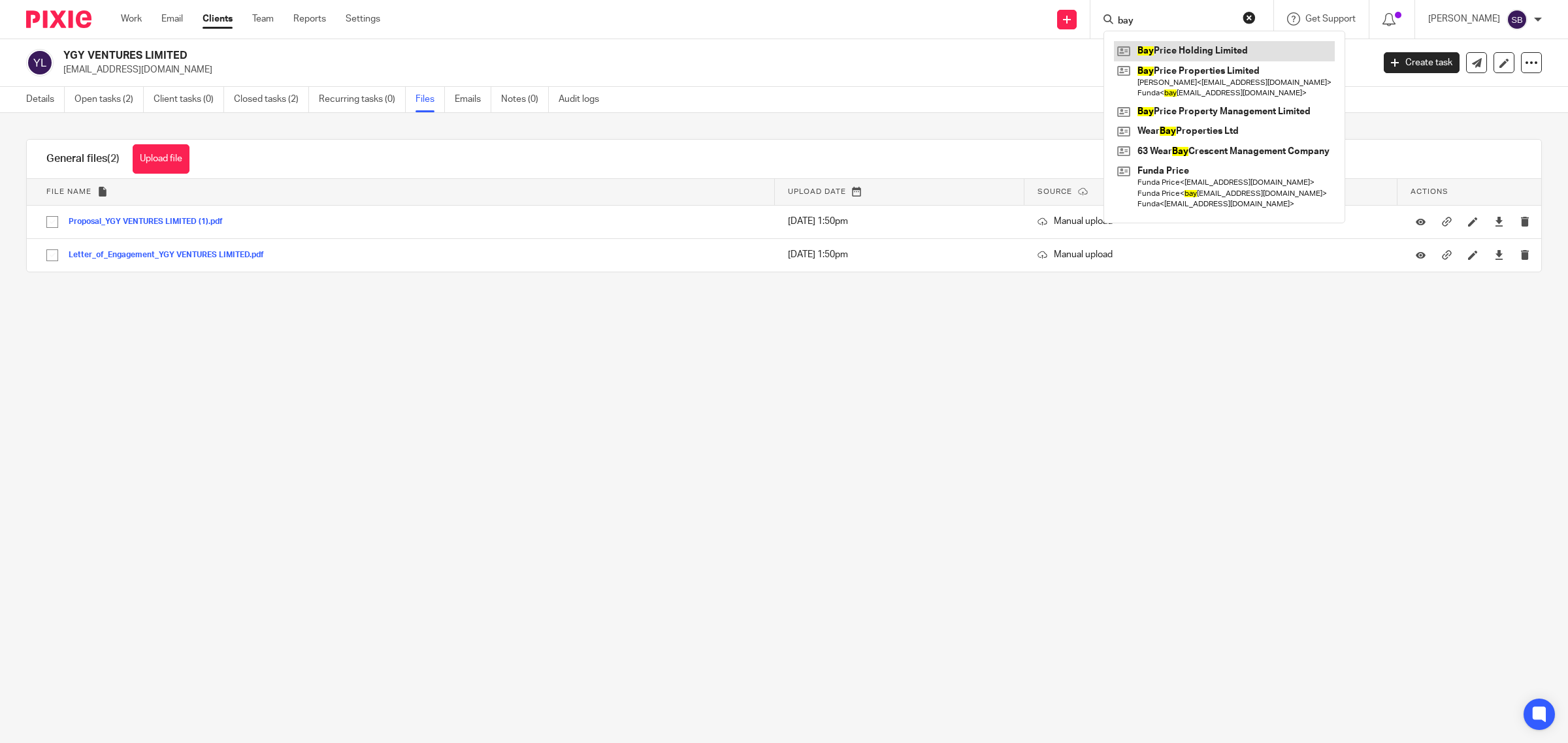
type input "bay"
click at [1199, 53] on link at bounding box center [1224, 50] width 221 height 20
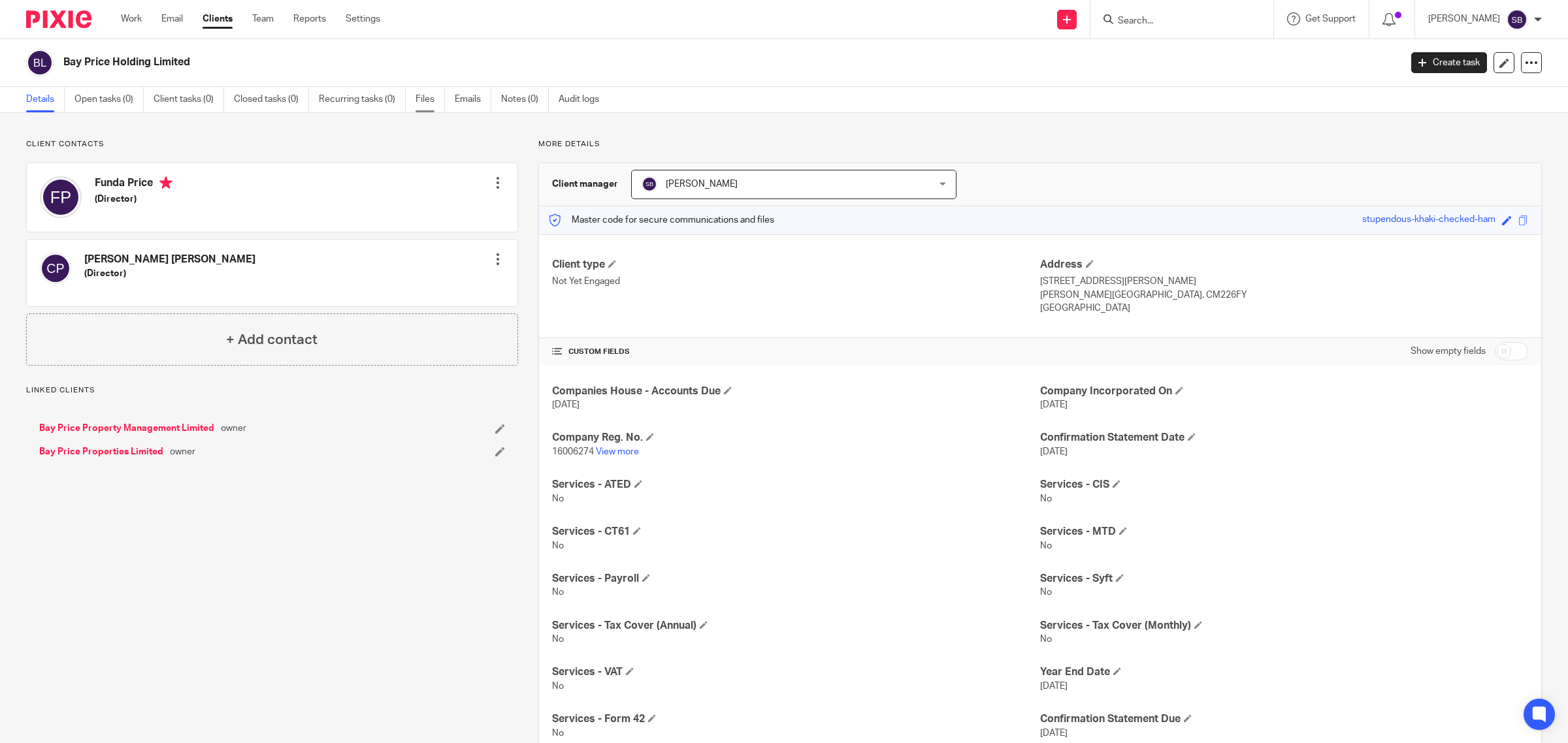
click at [428, 104] on link "Files" at bounding box center [430, 99] width 29 height 26
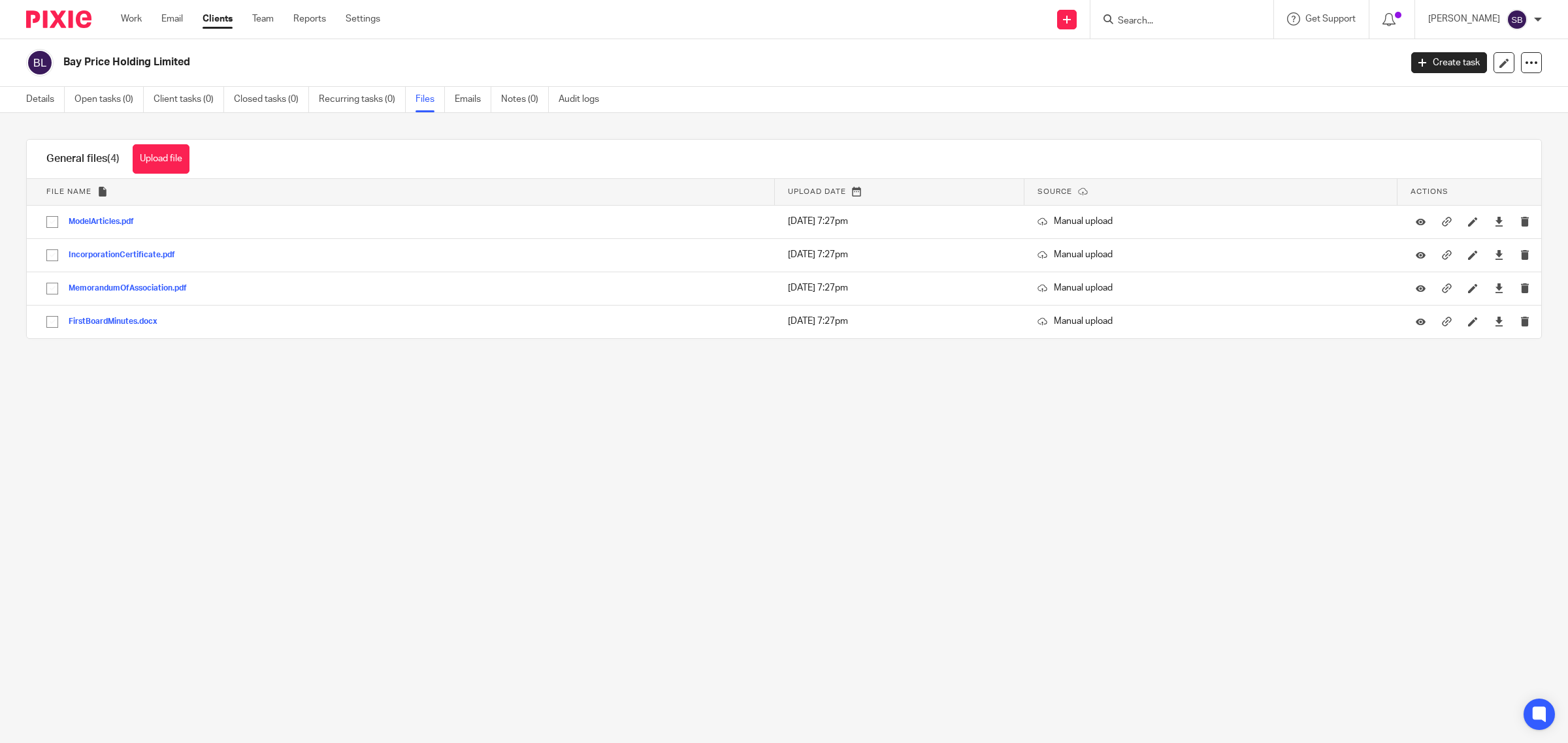
click at [1165, 22] on input "Search" at bounding box center [1175, 21] width 118 height 12
type input "eah"
click at [1223, 71] on link at bounding box center [1195, 71] width 162 height 20
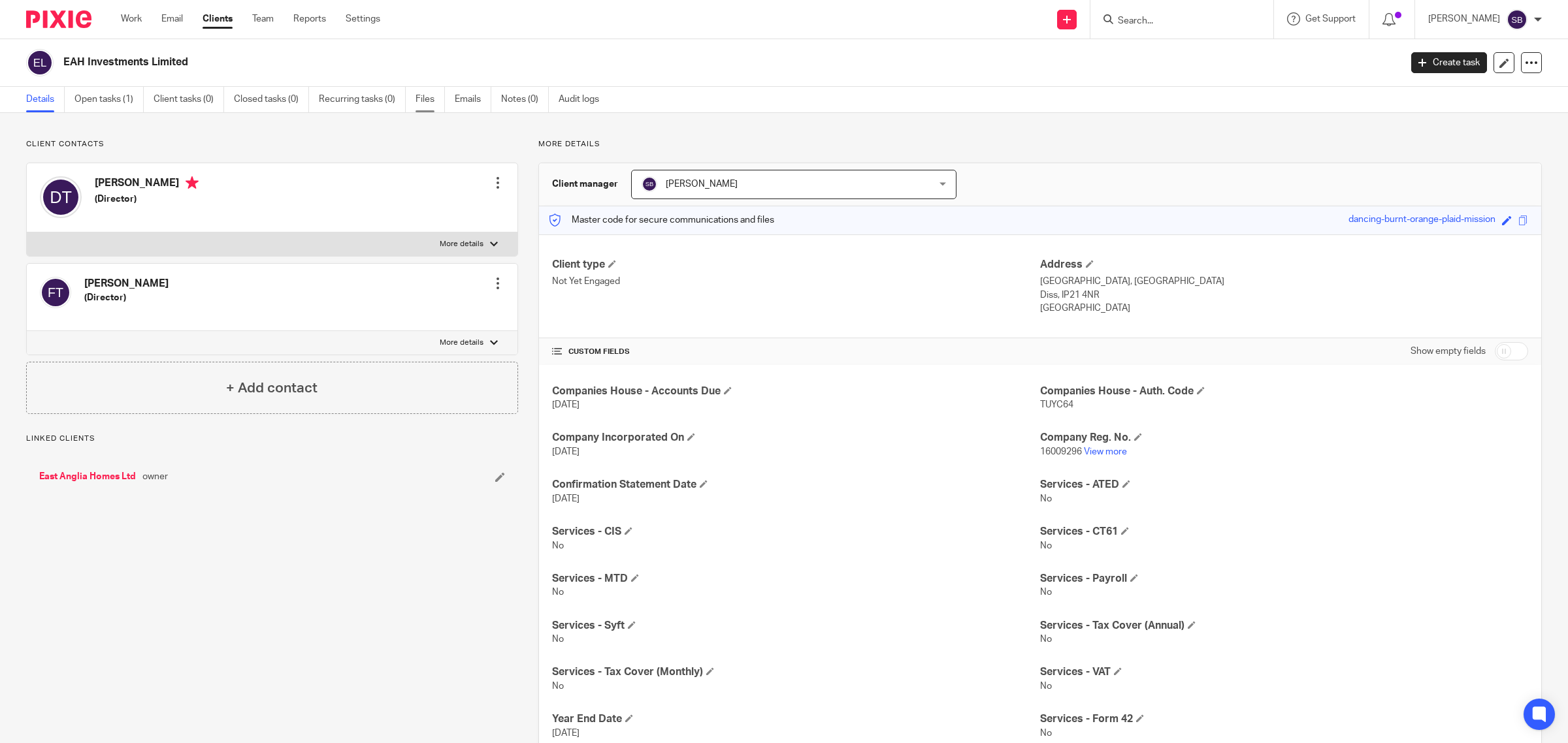
click at [429, 102] on link "Files" at bounding box center [430, 99] width 29 height 26
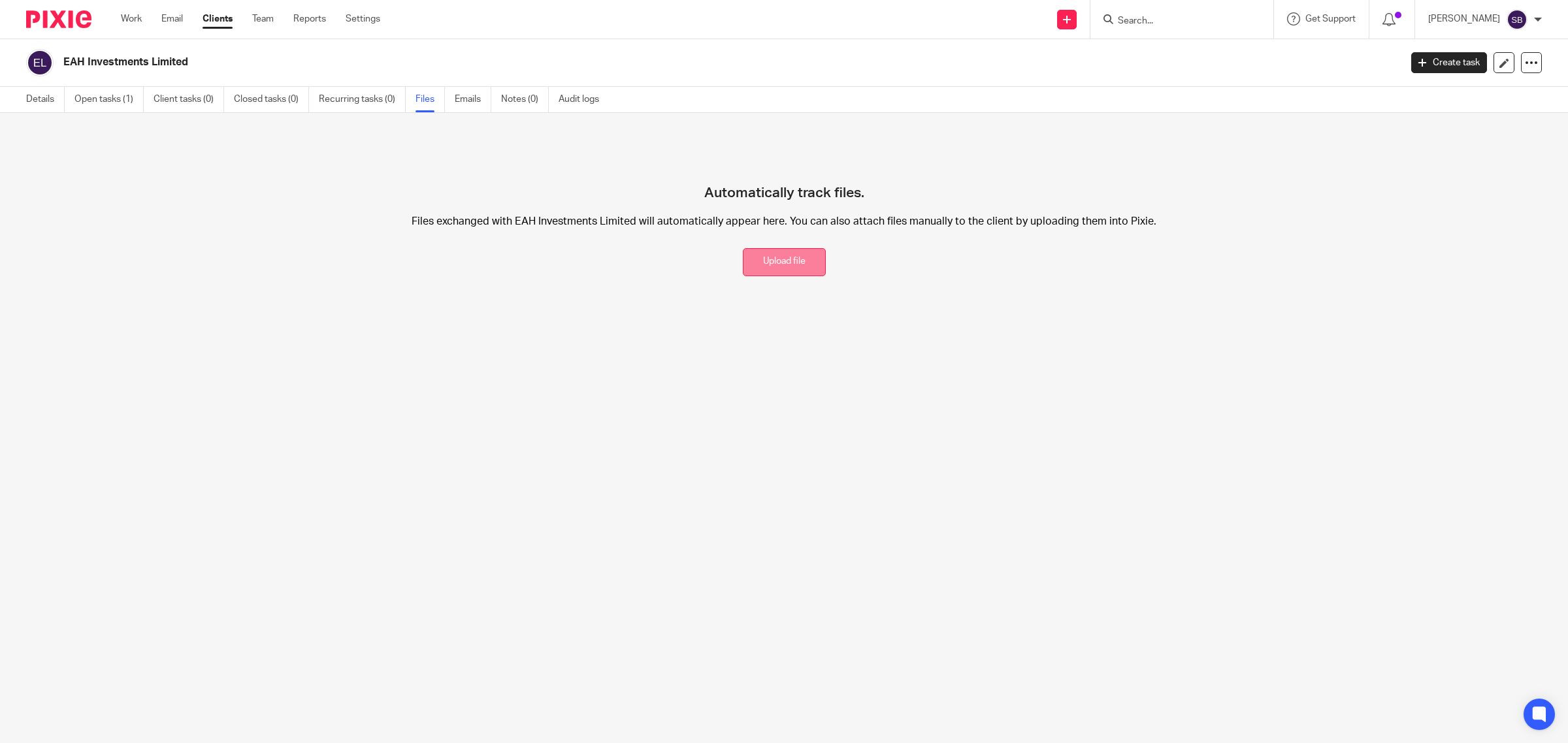
click at [784, 268] on button "Upload file" at bounding box center [784, 262] width 83 height 28
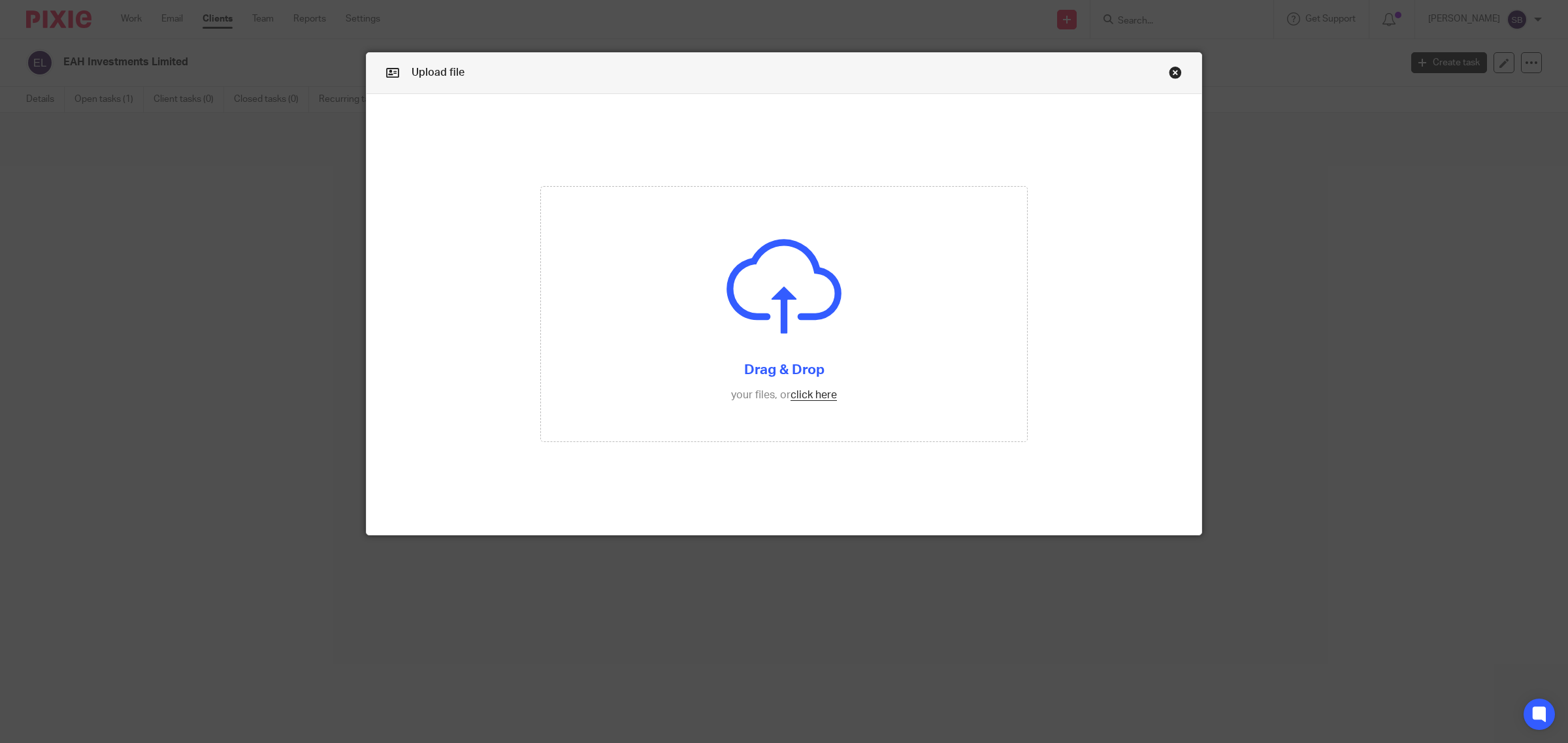
click at [1171, 65] on div "Upload file Drag & Drop your files, or click here Files uploading..." at bounding box center [784, 294] width 836 height 483
click at [1169, 72] on link "Close this dialog window" at bounding box center [1175, 74] width 13 height 18
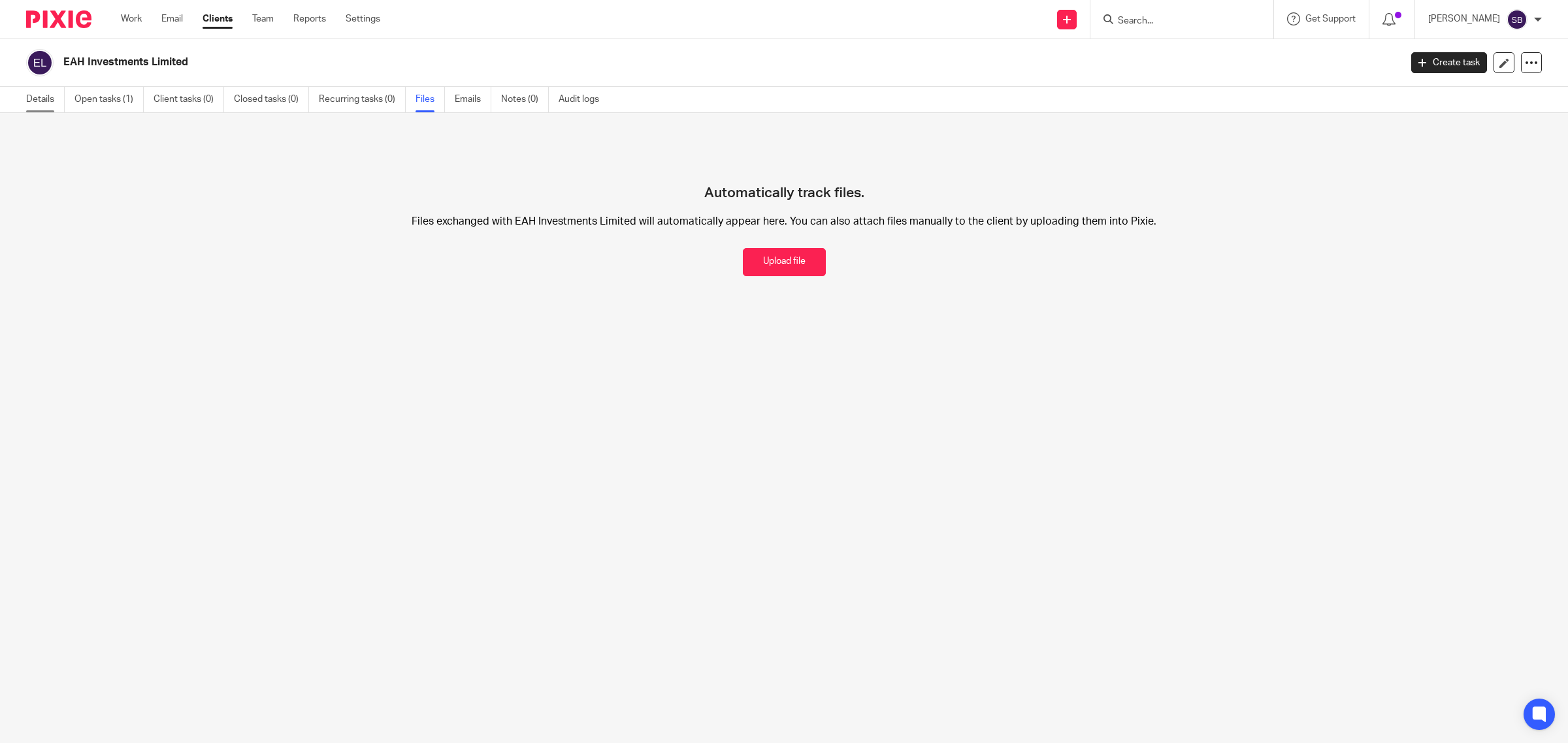
click at [31, 104] on link "Details" at bounding box center [45, 99] width 39 height 26
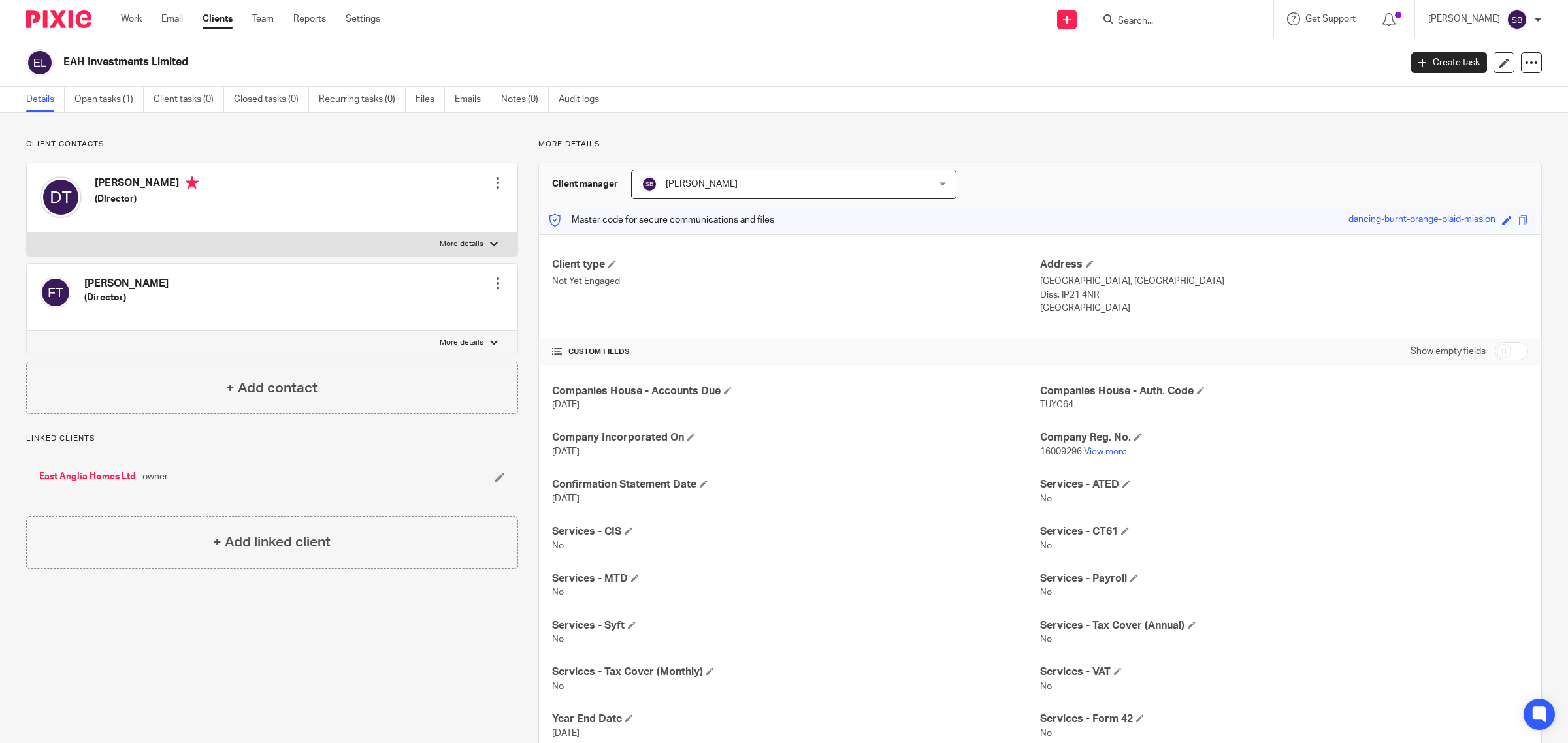
click at [1177, 17] on input "Search" at bounding box center [1175, 21] width 118 height 12
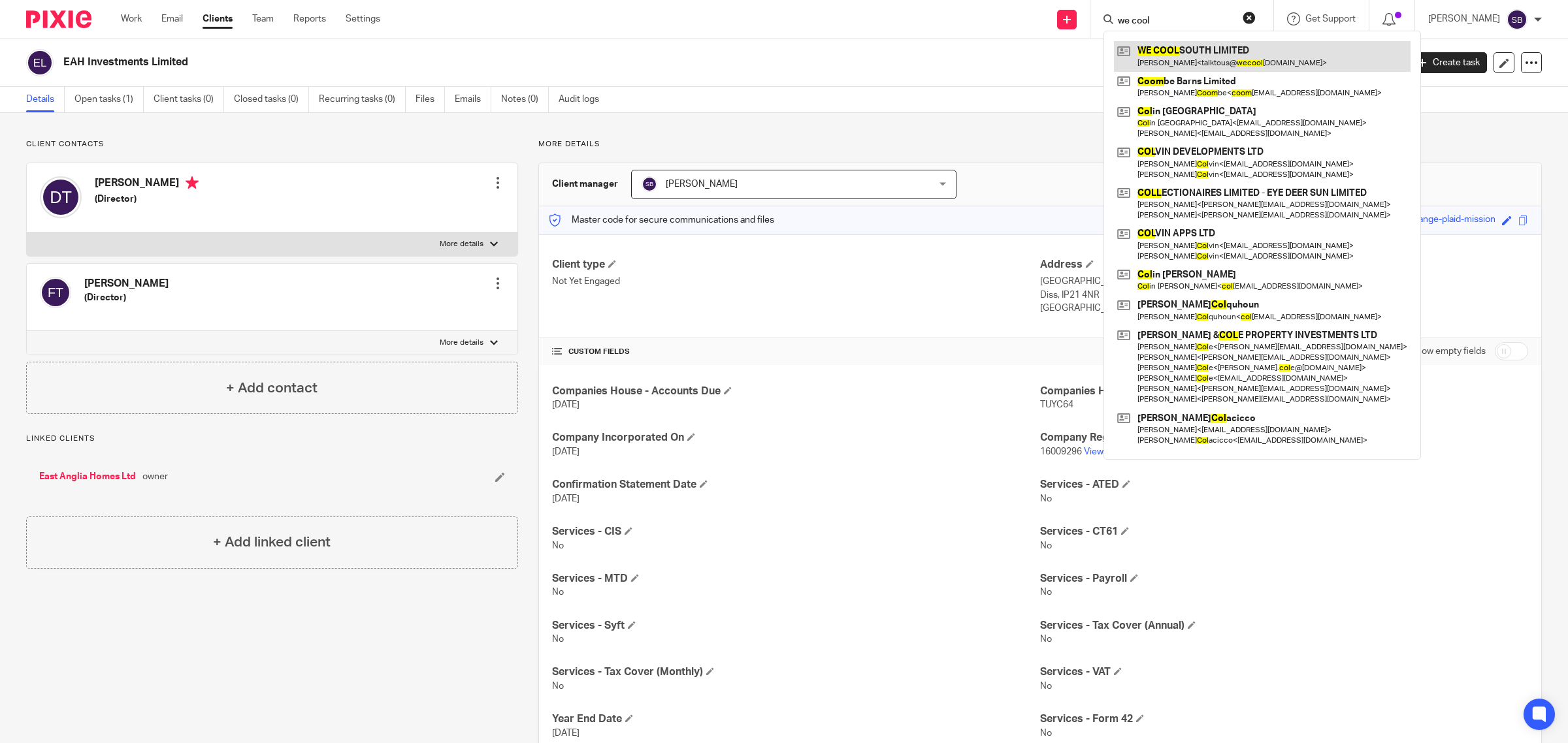
type input "we cool"
click at [1228, 53] on link at bounding box center [1262, 55] width 297 height 30
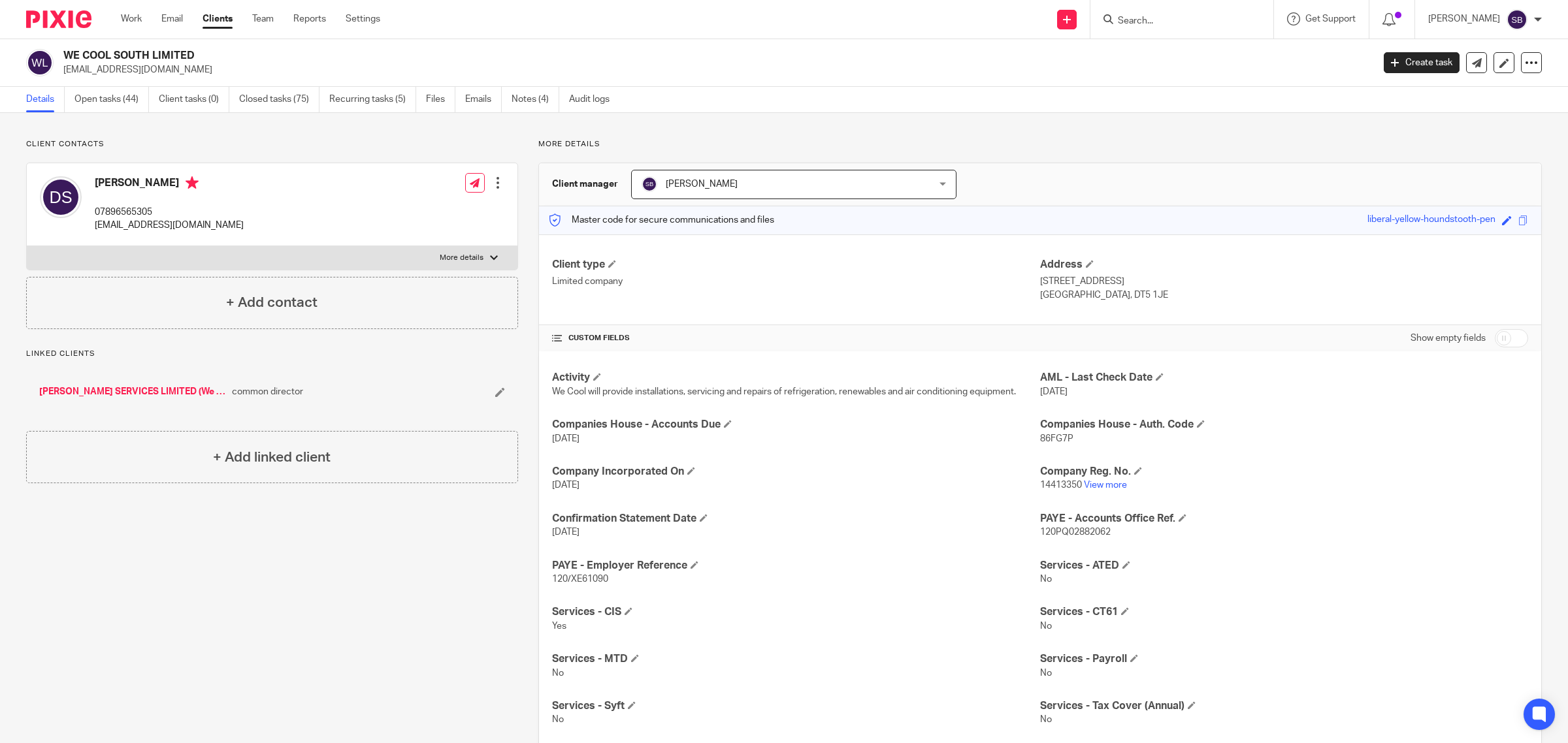
click at [1194, 13] on form at bounding box center [1186, 19] width 139 height 16
click at [1196, 20] on input "Search" at bounding box center [1175, 21] width 118 height 12
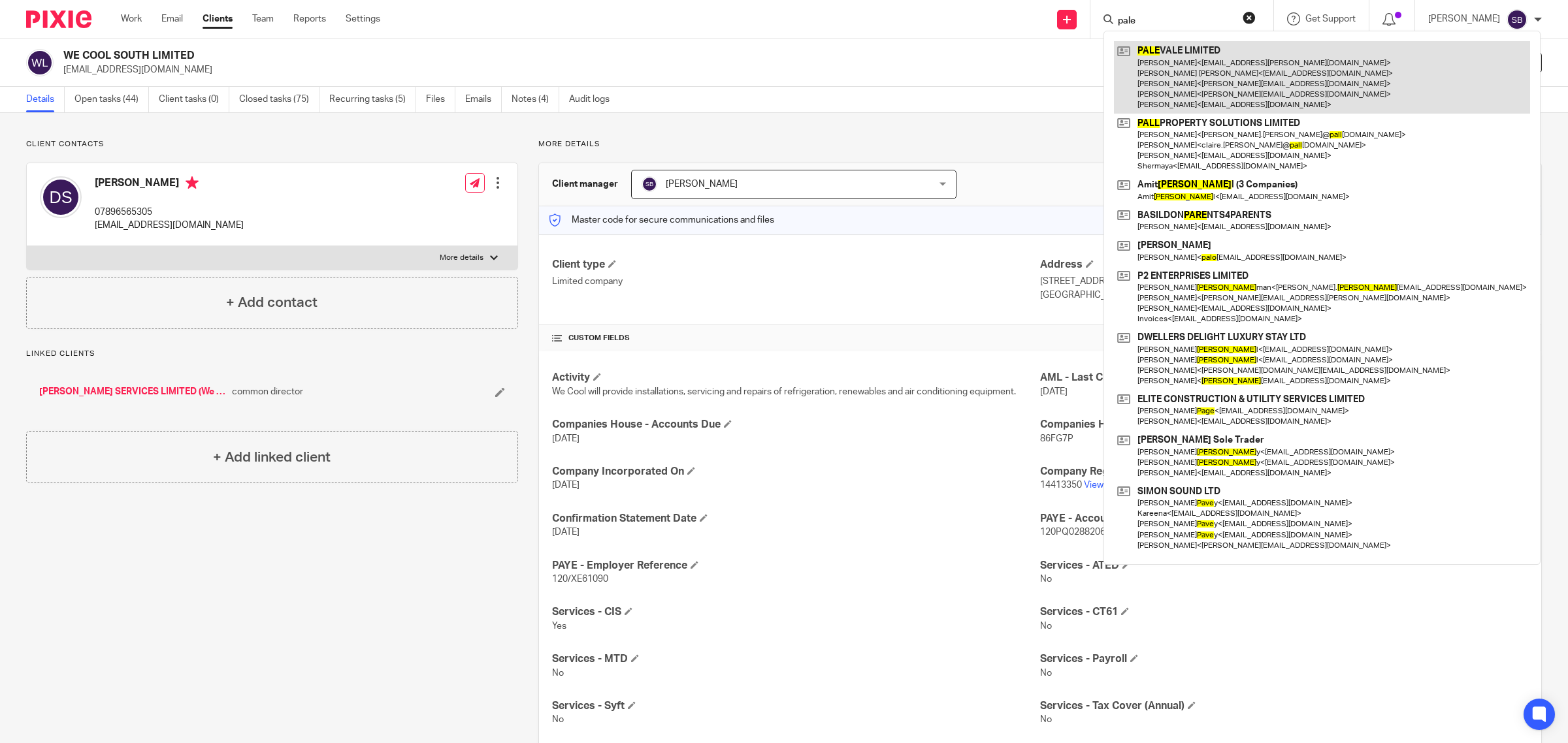
type input "pale"
click at [1215, 67] on link at bounding box center [1322, 77] width 416 height 72
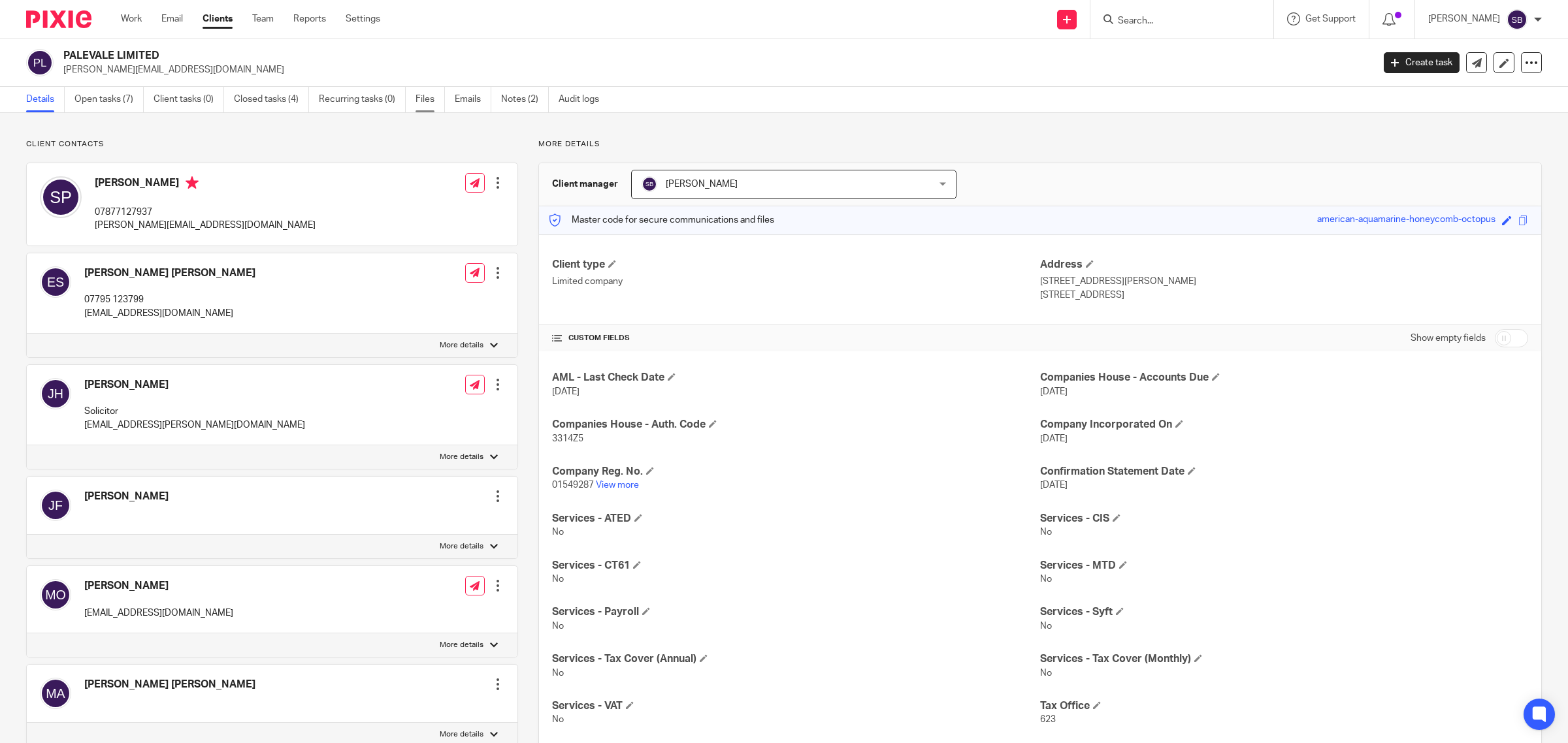
click at [418, 96] on link "Files" at bounding box center [430, 99] width 29 height 26
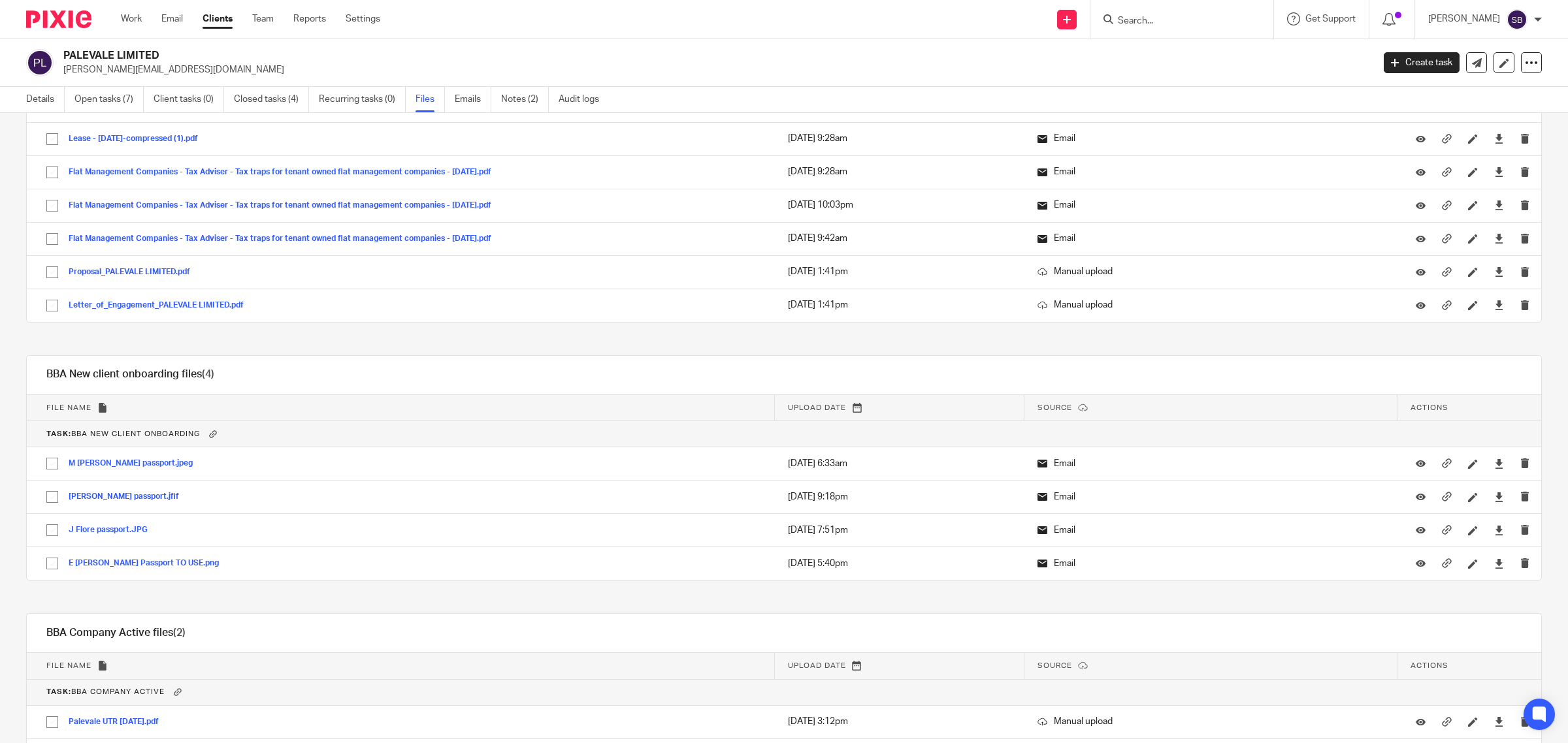
scroll to position [816, 0]
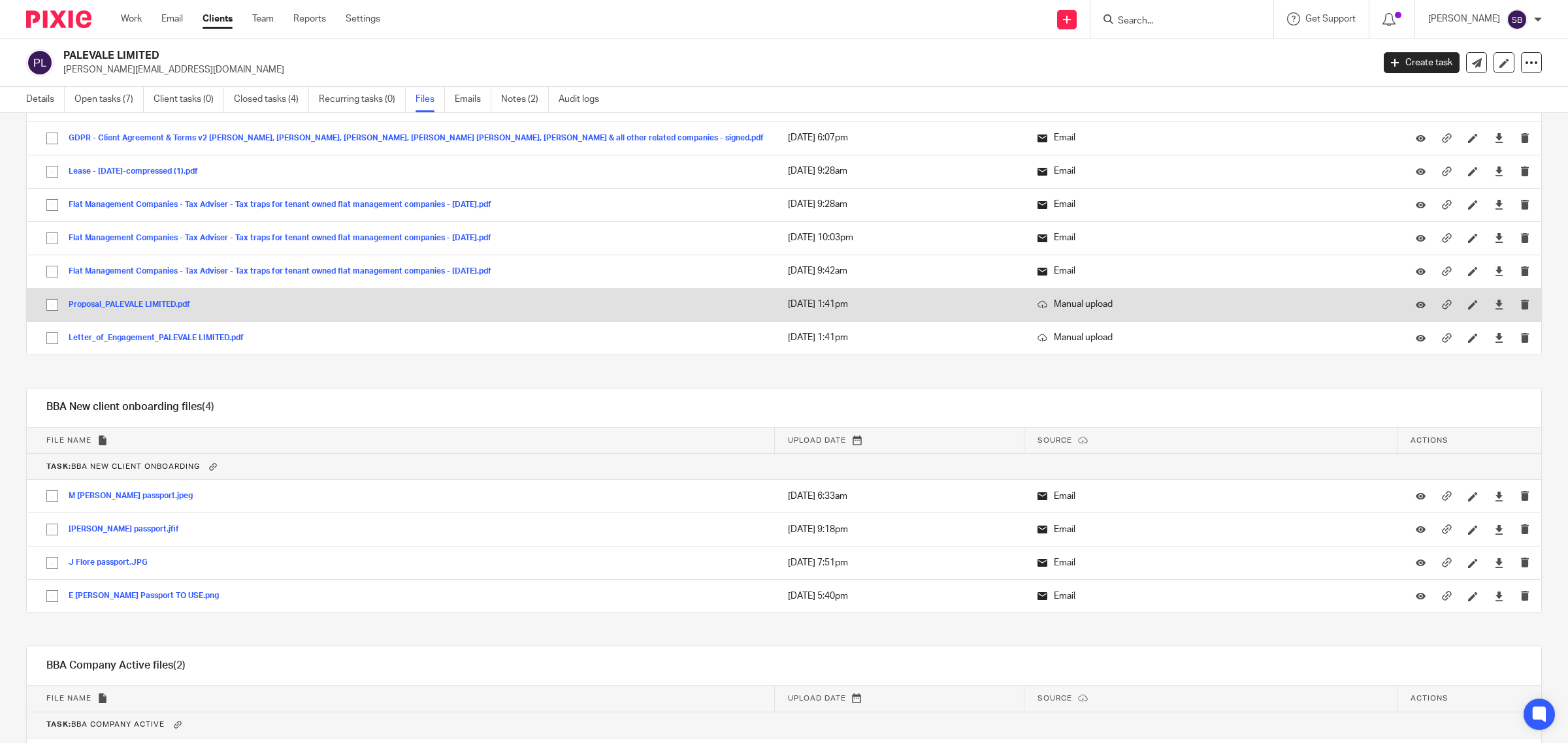
click at [161, 307] on button "Proposal_PALEVALE LIMITED.pdf" at bounding box center [134, 305] width 131 height 9
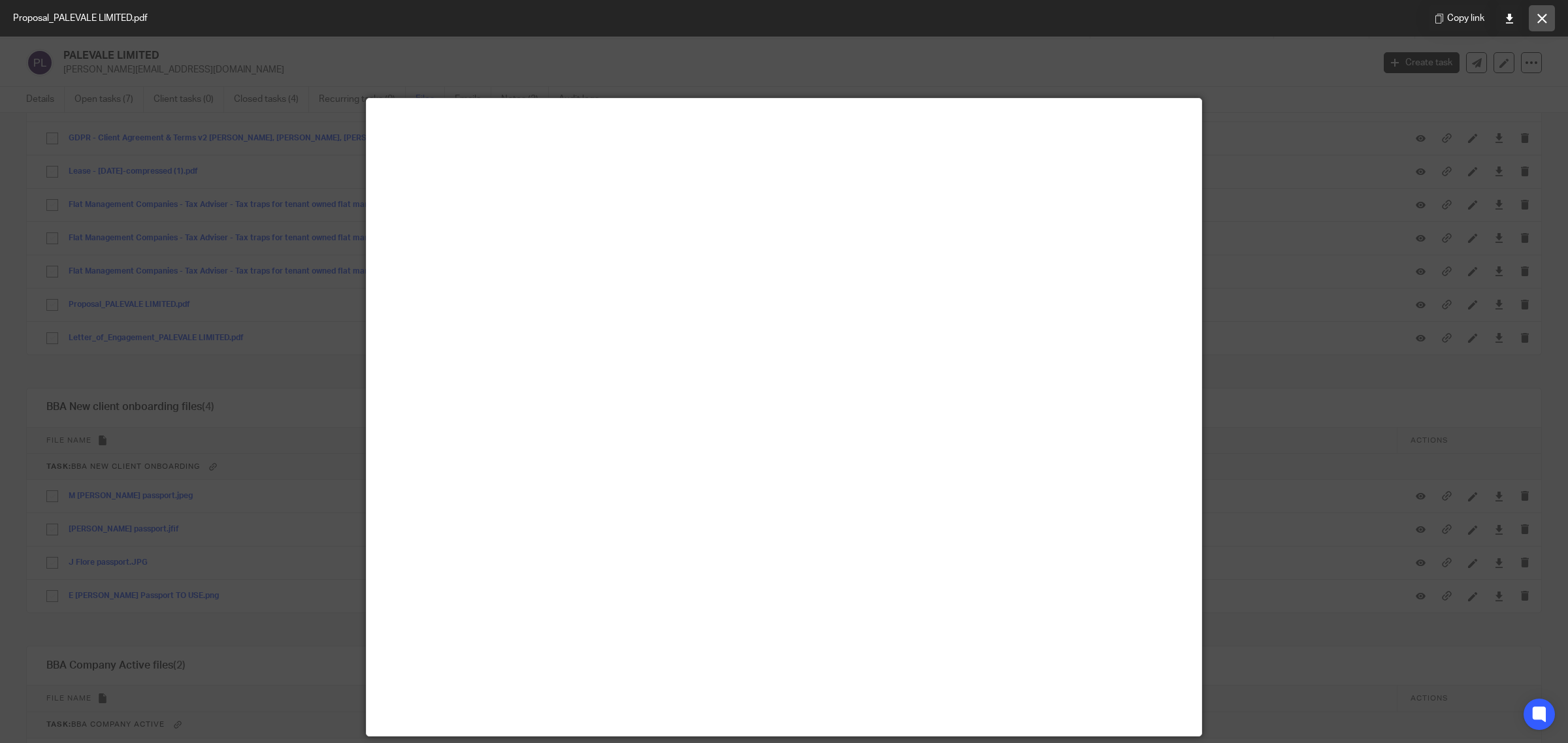
click at [1542, 18] on icon at bounding box center [1542, 18] width 9 height 9
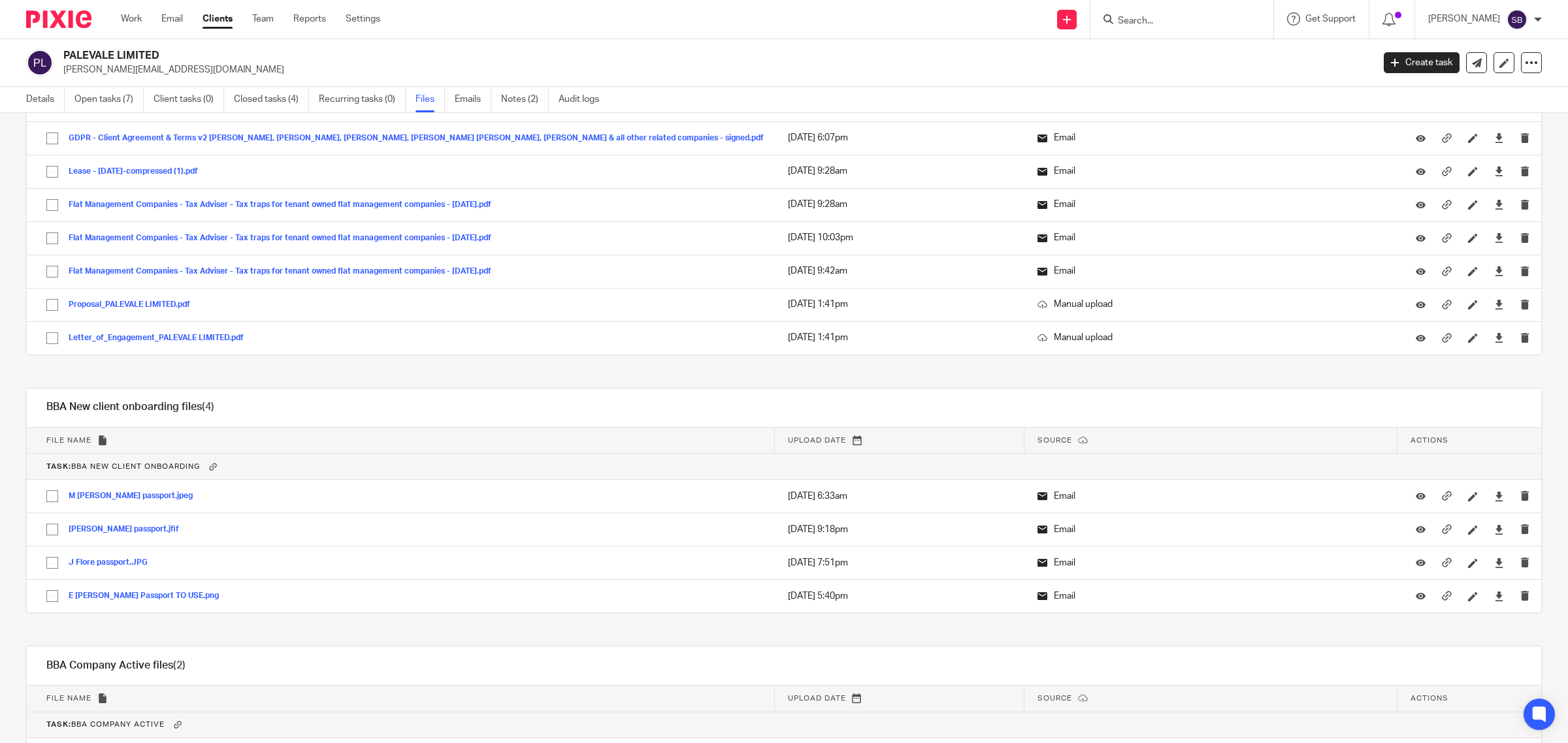
click at [1160, 20] on input "Search" at bounding box center [1175, 21] width 118 height 12
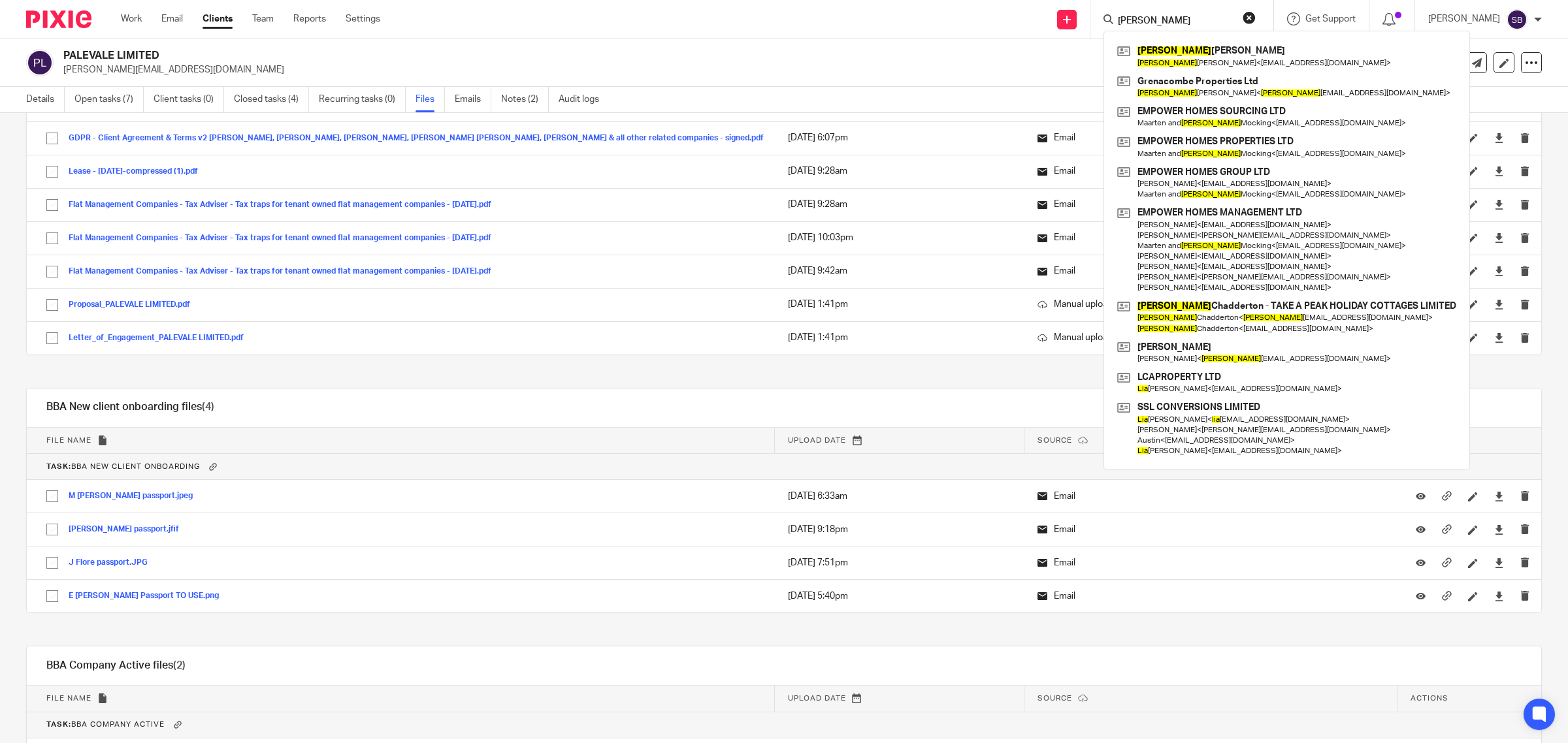
type input "lisa"
click at [1029, 63] on p "sonia_patel_@hotmail.com" at bounding box center [714, 70] width 1301 height 13
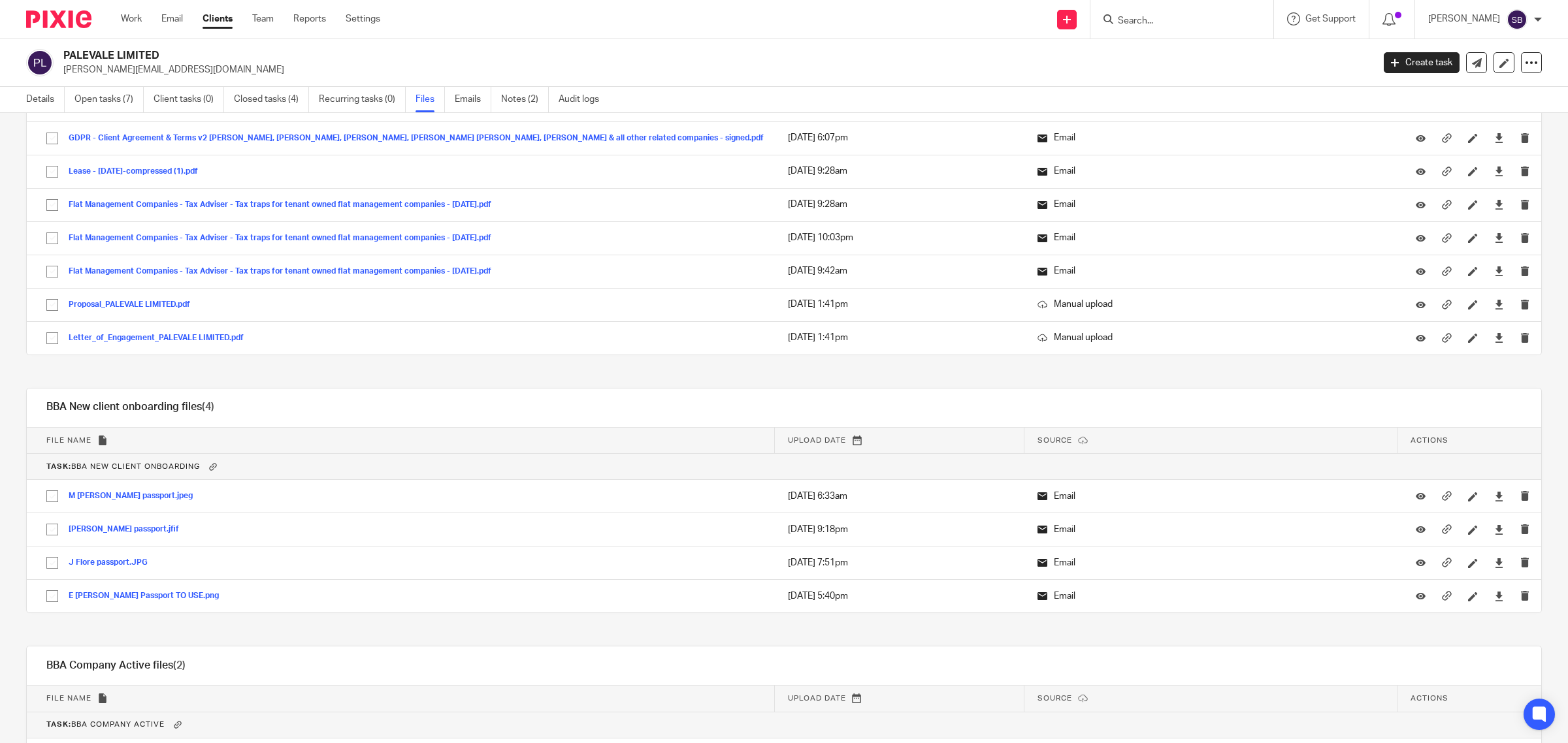
click at [1204, 9] on div at bounding box center [1182, 19] width 183 height 39
click at [1193, 20] on input "Search" at bounding box center [1175, 21] width 118 height 12
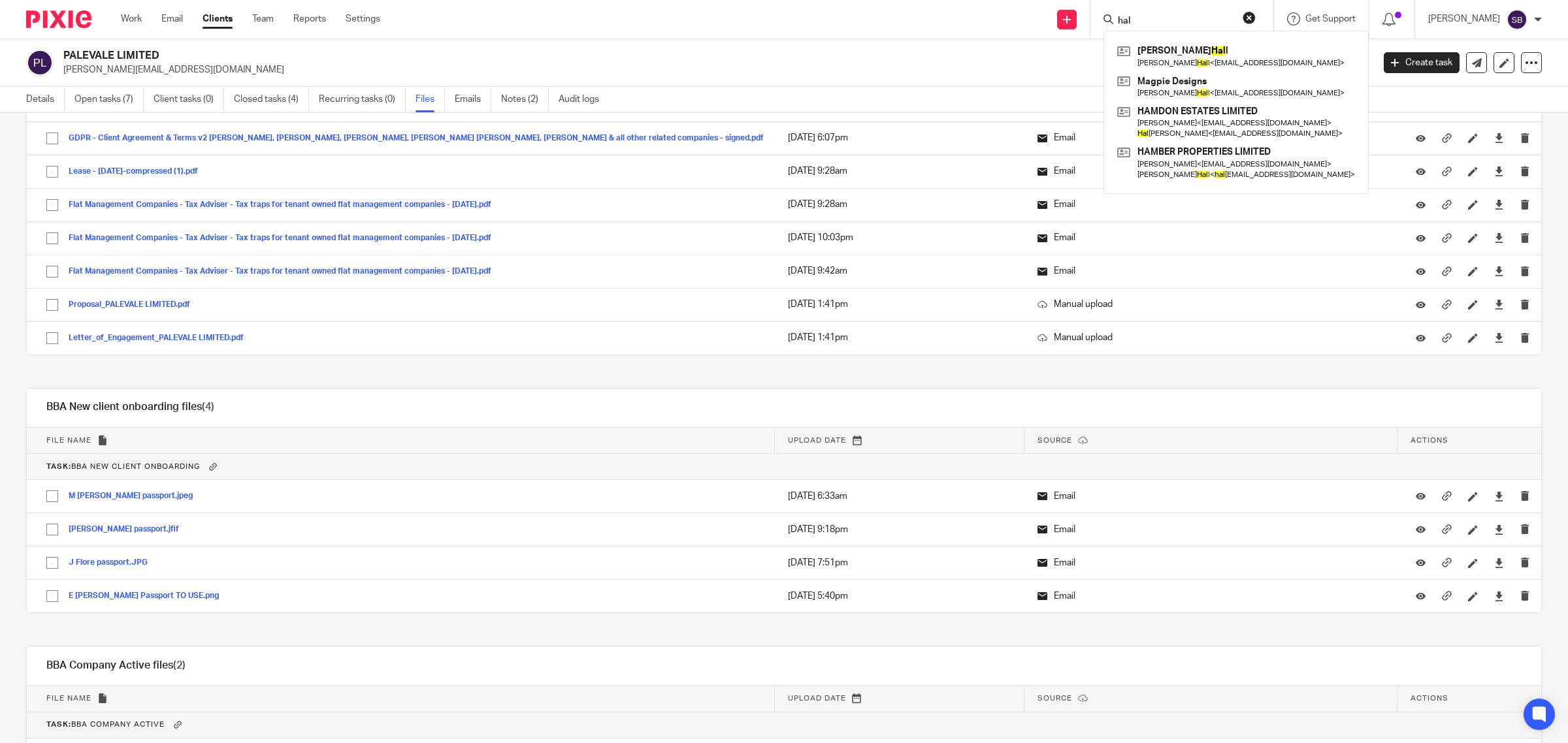
type input "hal"
click at [949, 77] on div "PALEVALE LIMITED sonia_patel_@hotmail.com Create task Update from Companies Hou…" at bounding box center [784, 63] width 1568 height 47
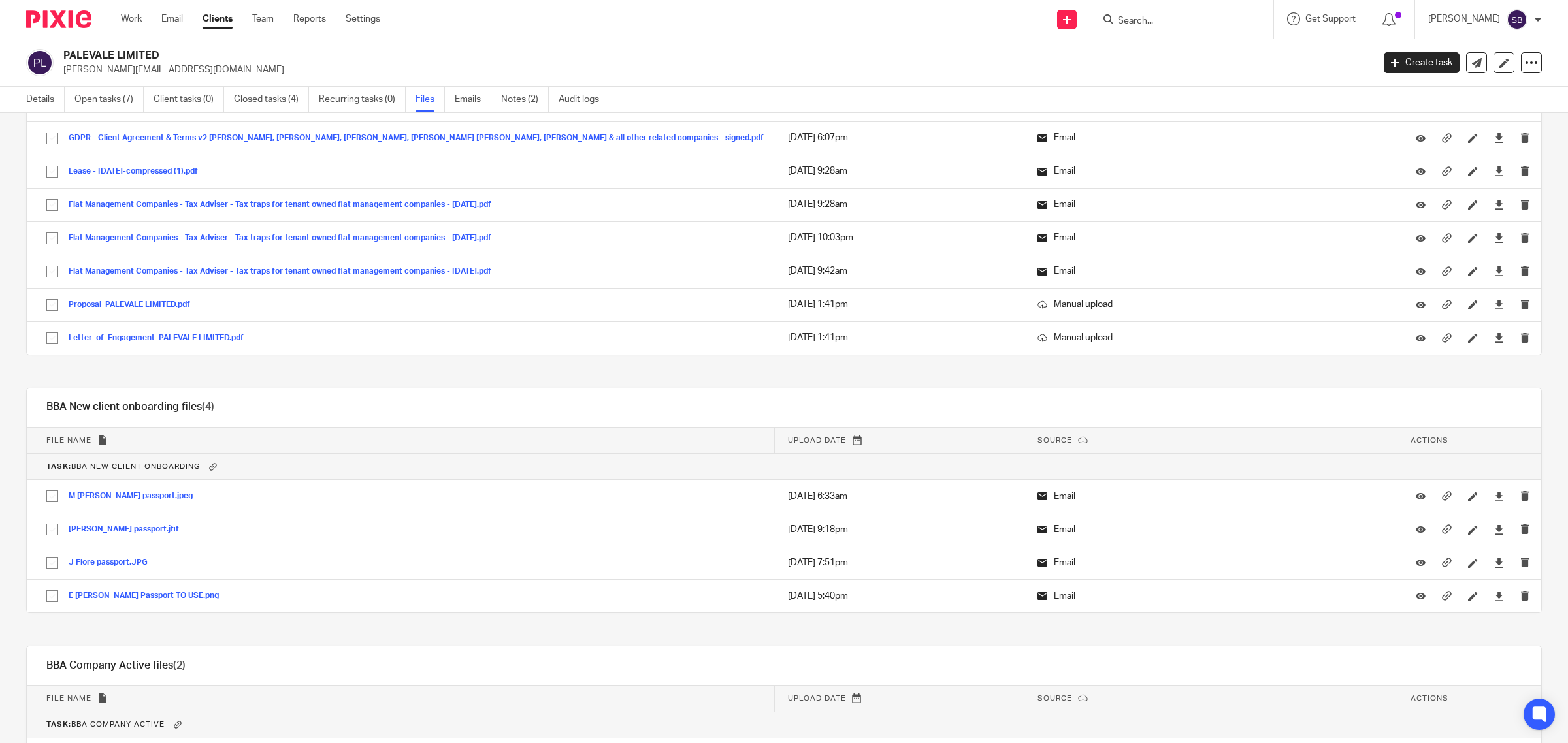
click at [1183, 16] on input "Search" at bounding box center [1175, 21] width 118 height 12
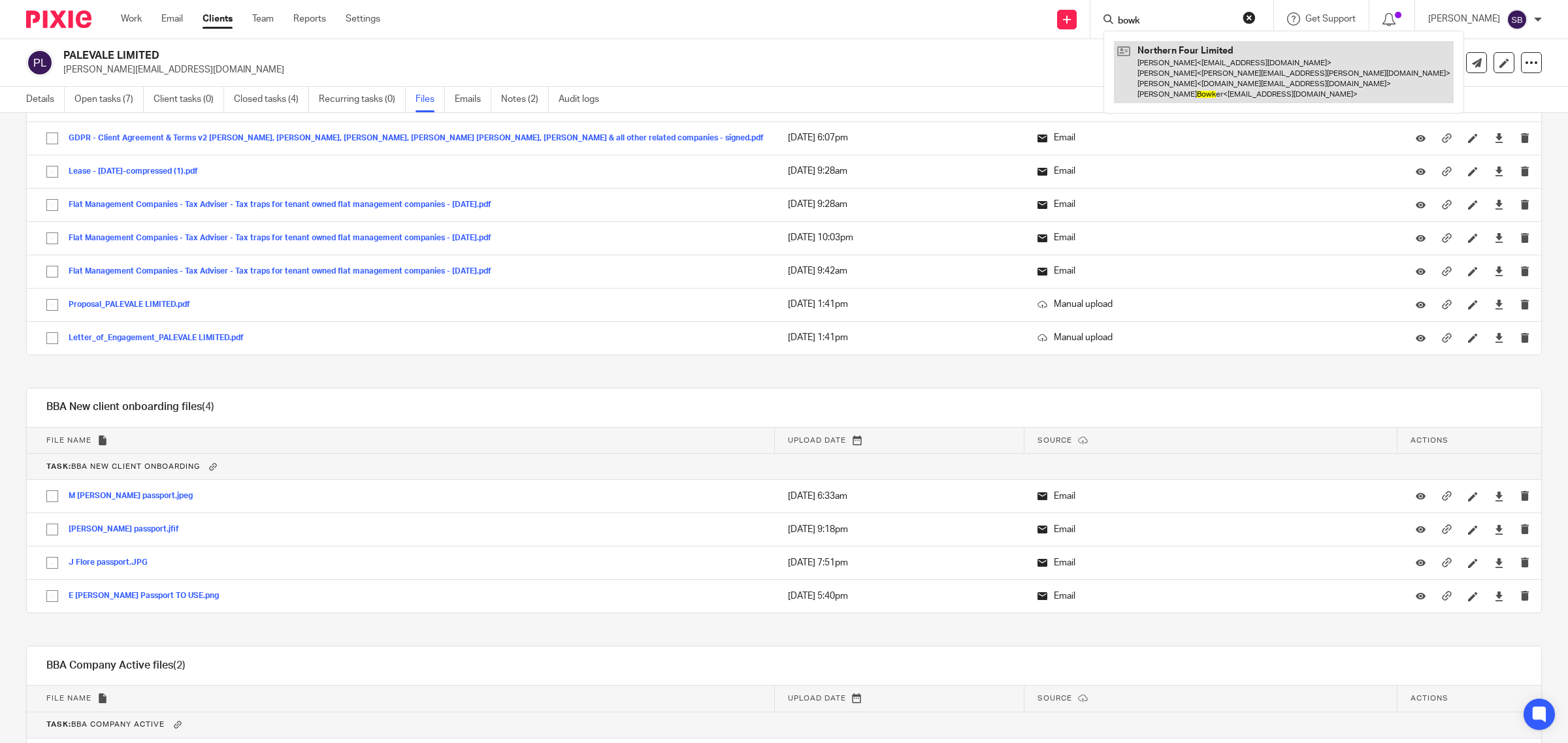
type input "bowk"
click at [1225, 93] on link at bounding box center [1283, 72] width 340 height 62
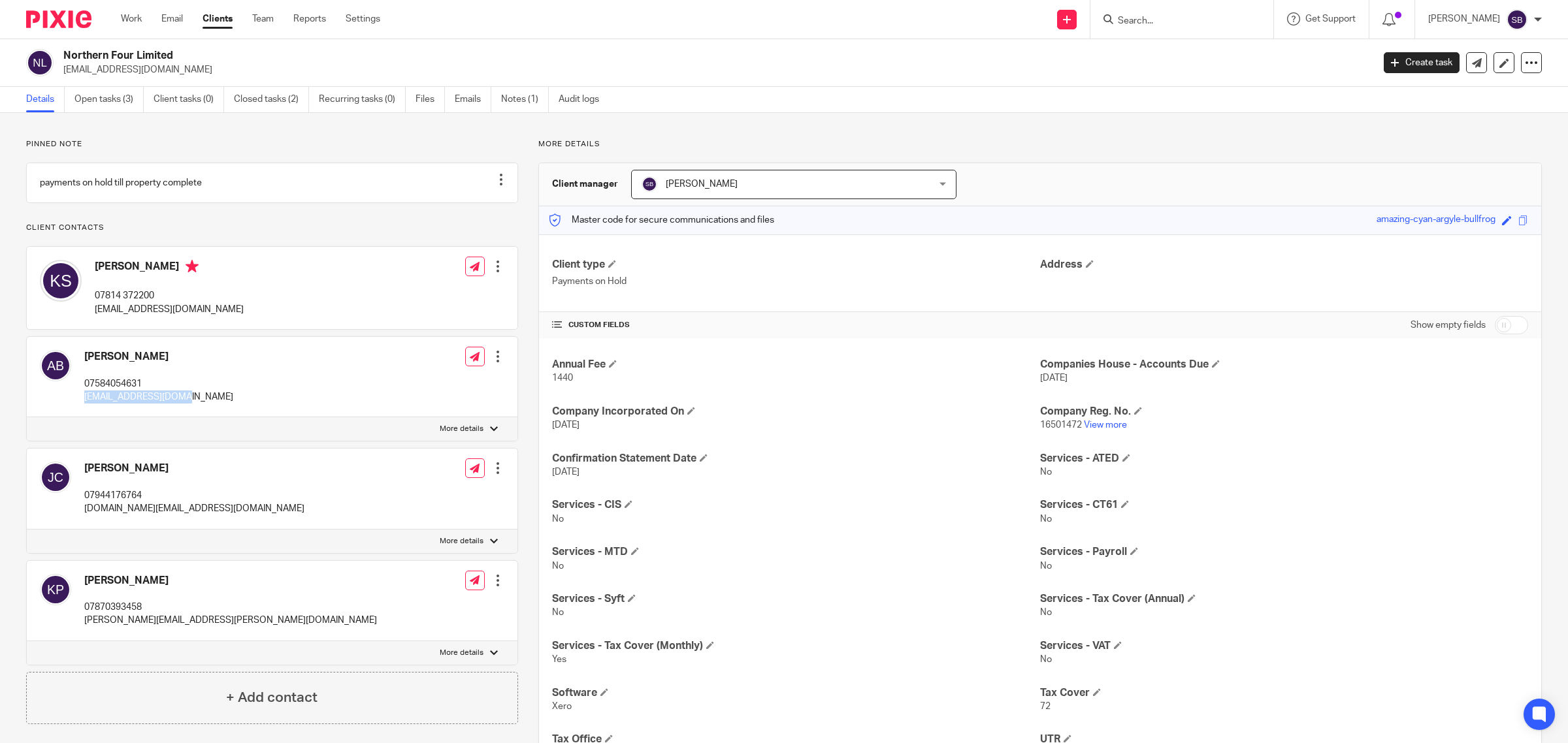
drag, startPoint x: 82, startPoint y: 412, endPoint x: 183, endPoint y: 413, distance: 101.0
click at [183, 413] on div "[PERSON_NAME] 07584054631 [EMAIL_ADDRESS][DOMAIN_NAME] Edit contact Create clie…" at bounding box center [272, 377] width 491 height 80
copy p "[EMAIL_ADDRESS][DOMAIN_NAME]"
click at [1162, 18] on input "Search" at bounding box center [1175, 21] width 118 height 12
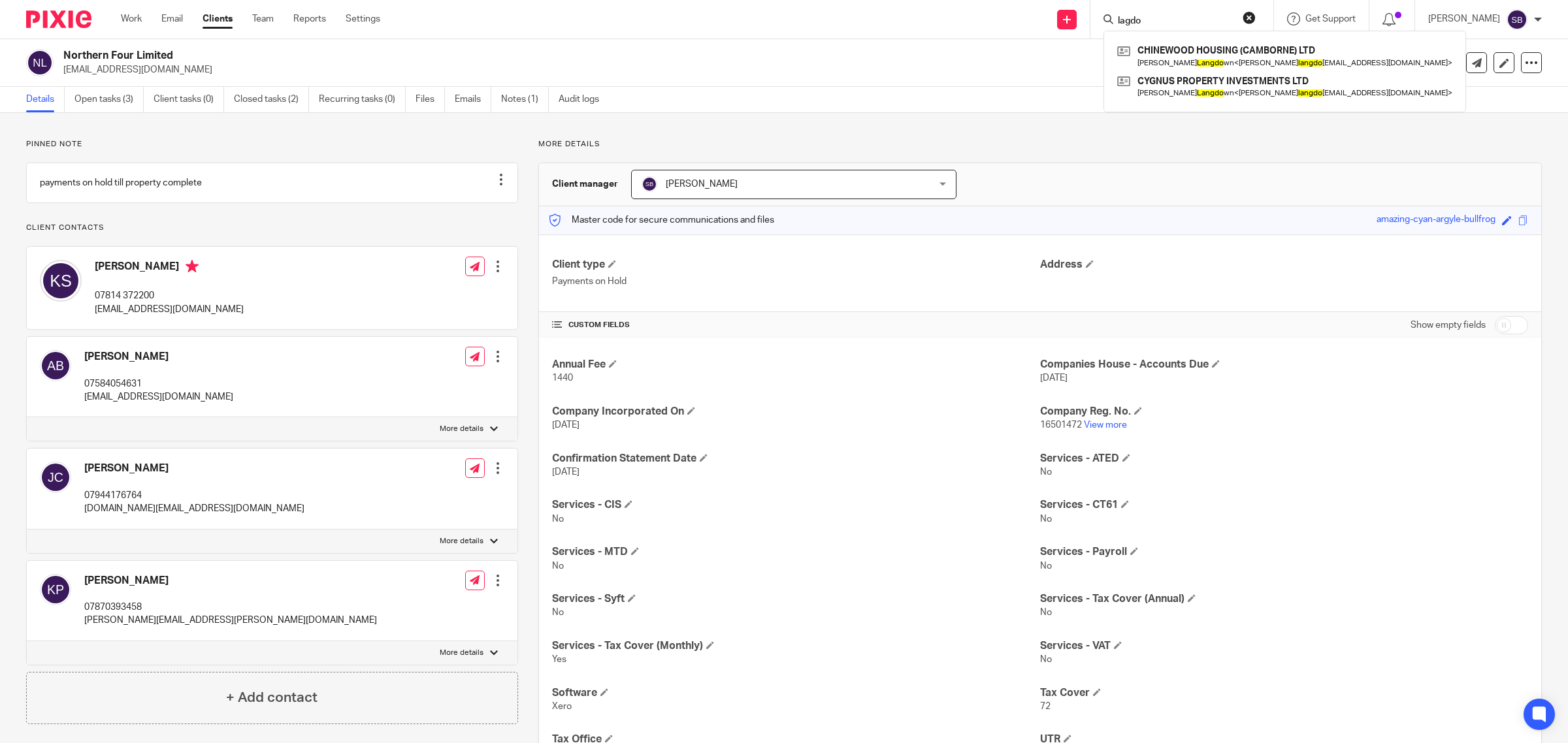
type input "lagdo"
click at [1060, 152] on div "More details Client manager [PERSON_NAME] [PERSON_NAME] [PERSON_NAME] [PERSON_N…" at bounding box center [1030, 520] width 1024 height 763
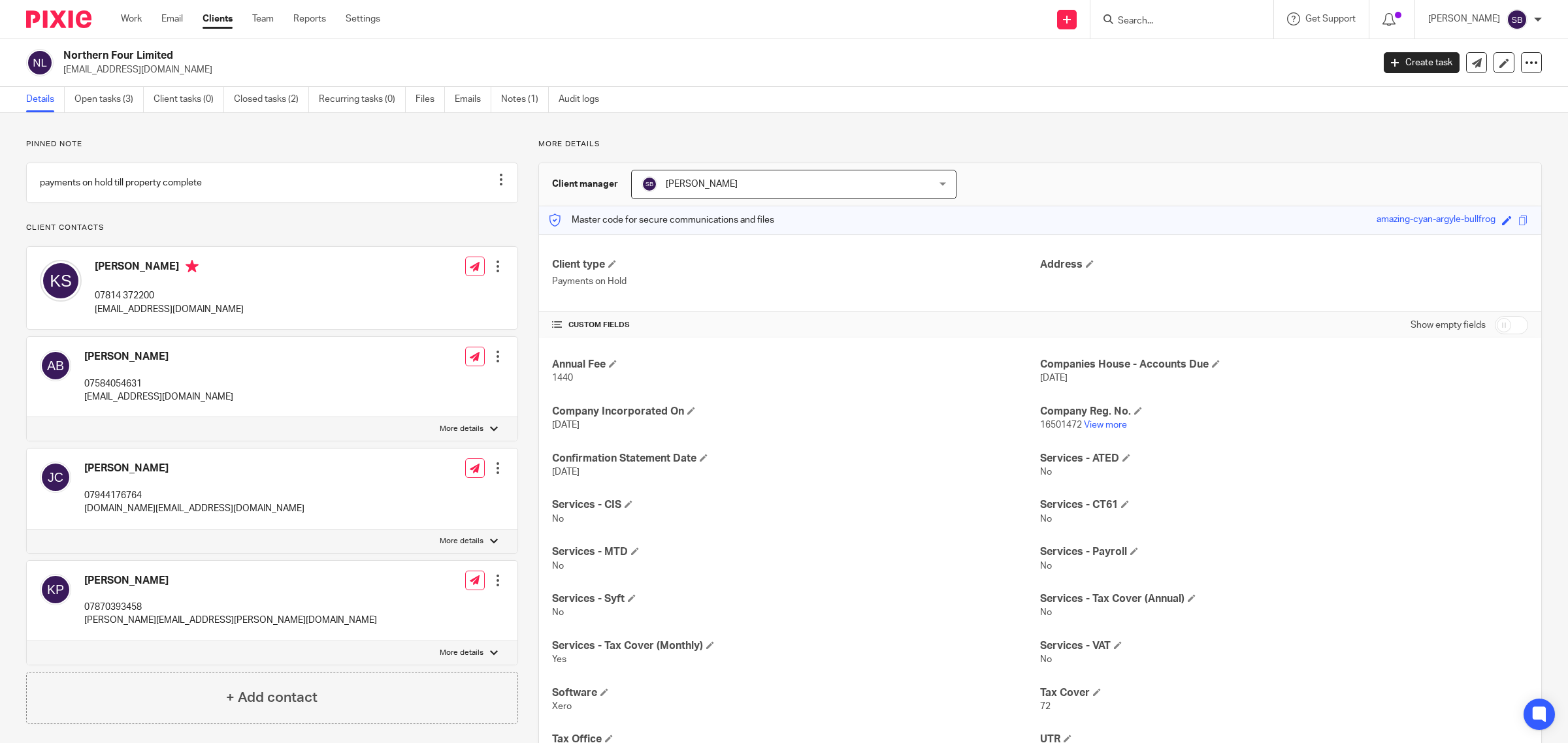
click at [1199, 21] on input "Search" at bounding box center [1175, 21] width 118 height 12
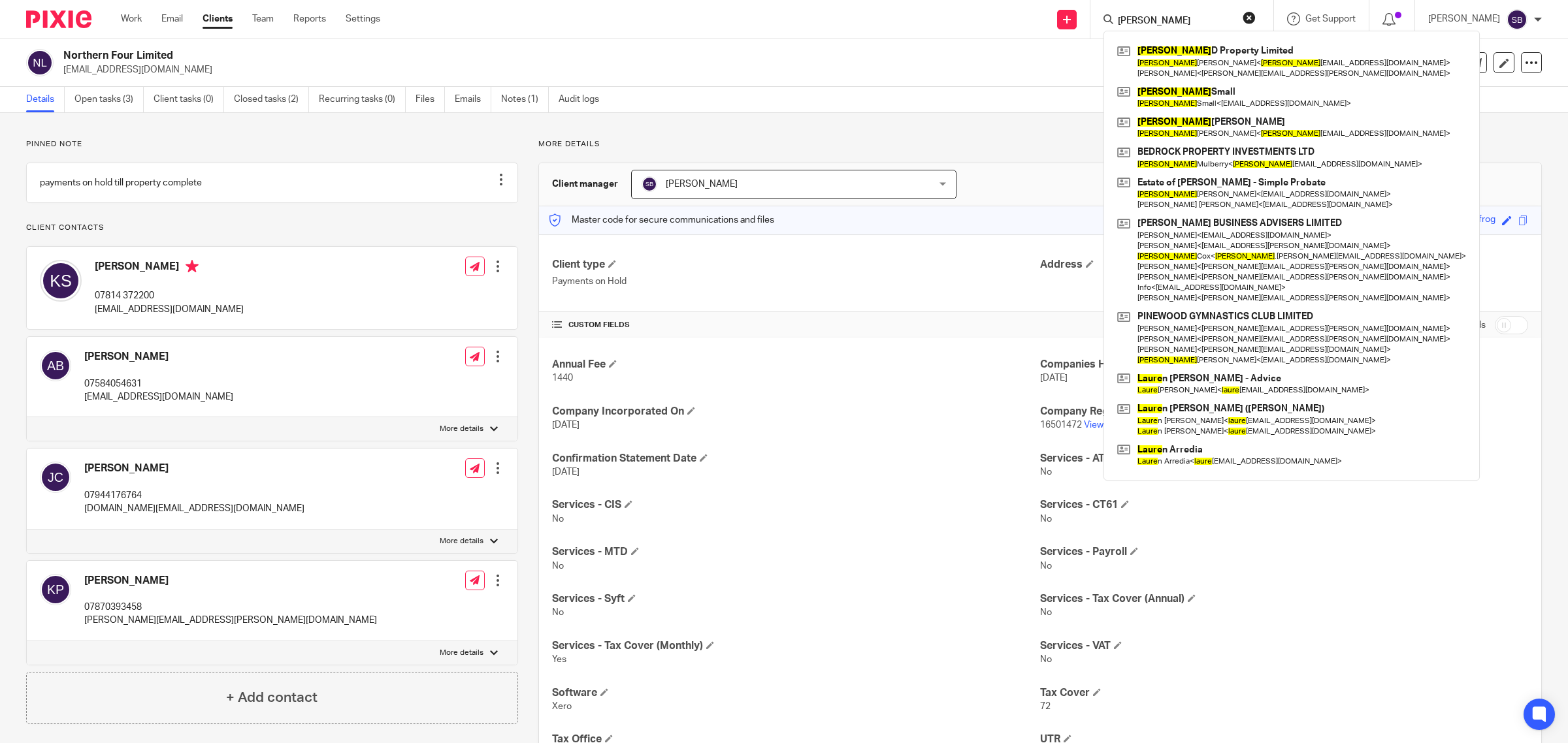
type input "[PERSON_NAME]"
click at [984, 122] on div "Pinned note payments on hold till property complete Unpin note Edit note Client…" at bounding box center [784, 520] width 1568 height 815
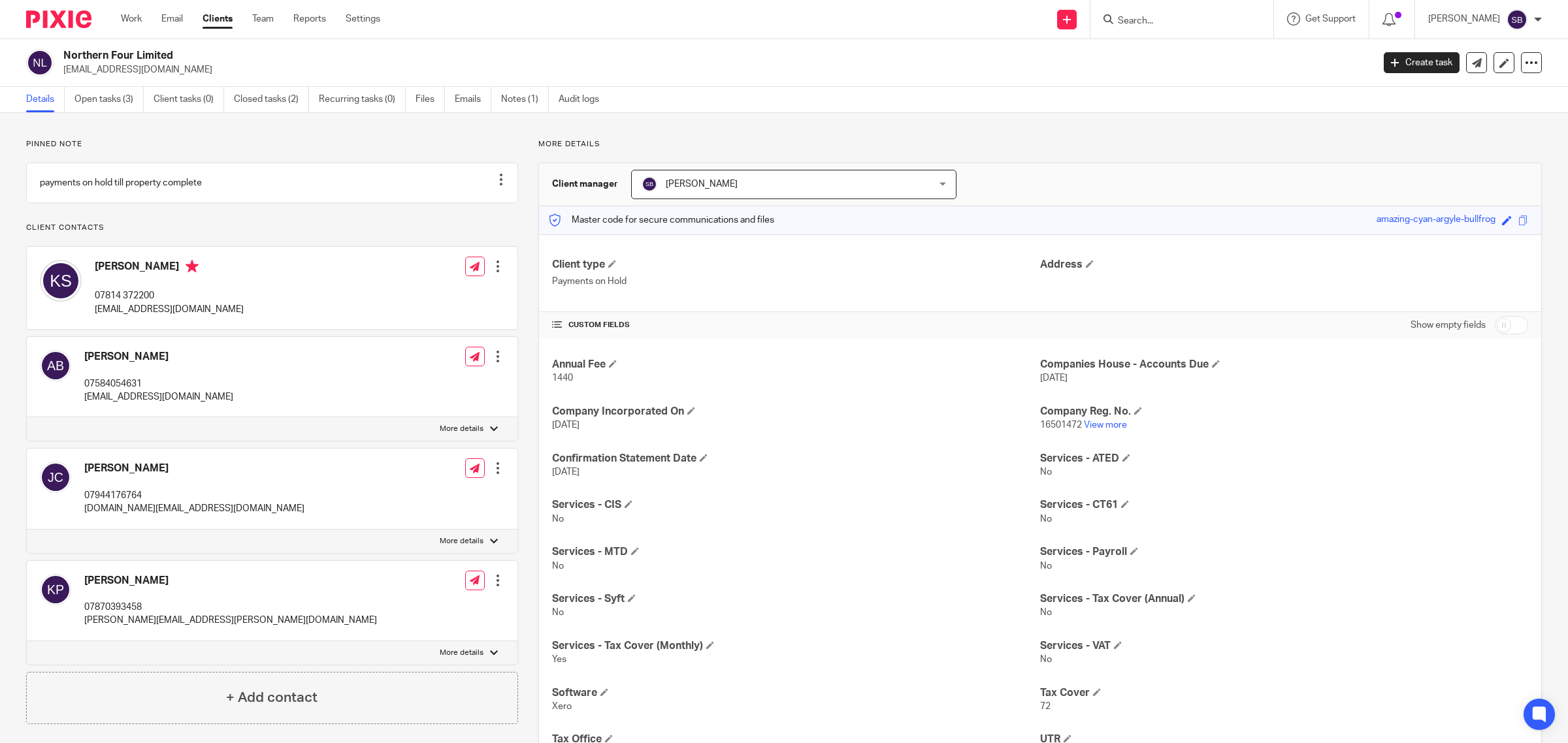
click at [1179, 20] on input "Search" at bounding box center [1175, 21] width 118 height 12
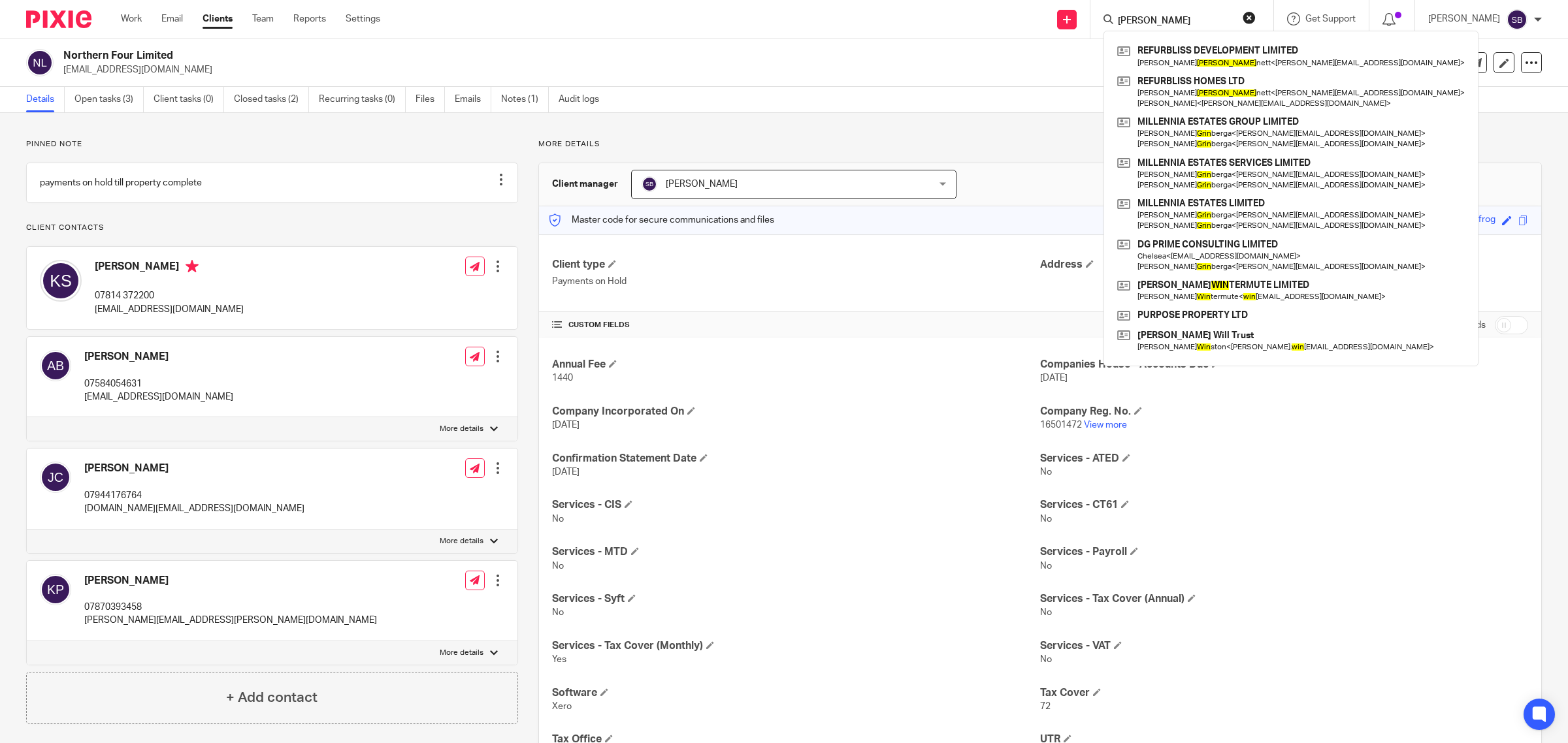
type input "[PERSON_NAME]"
click at [1044, 133] on div "Pinned note payments on hold till property complete Unpin note Edit note Client…" at bounding box center [784, 520] width 1568 height 815
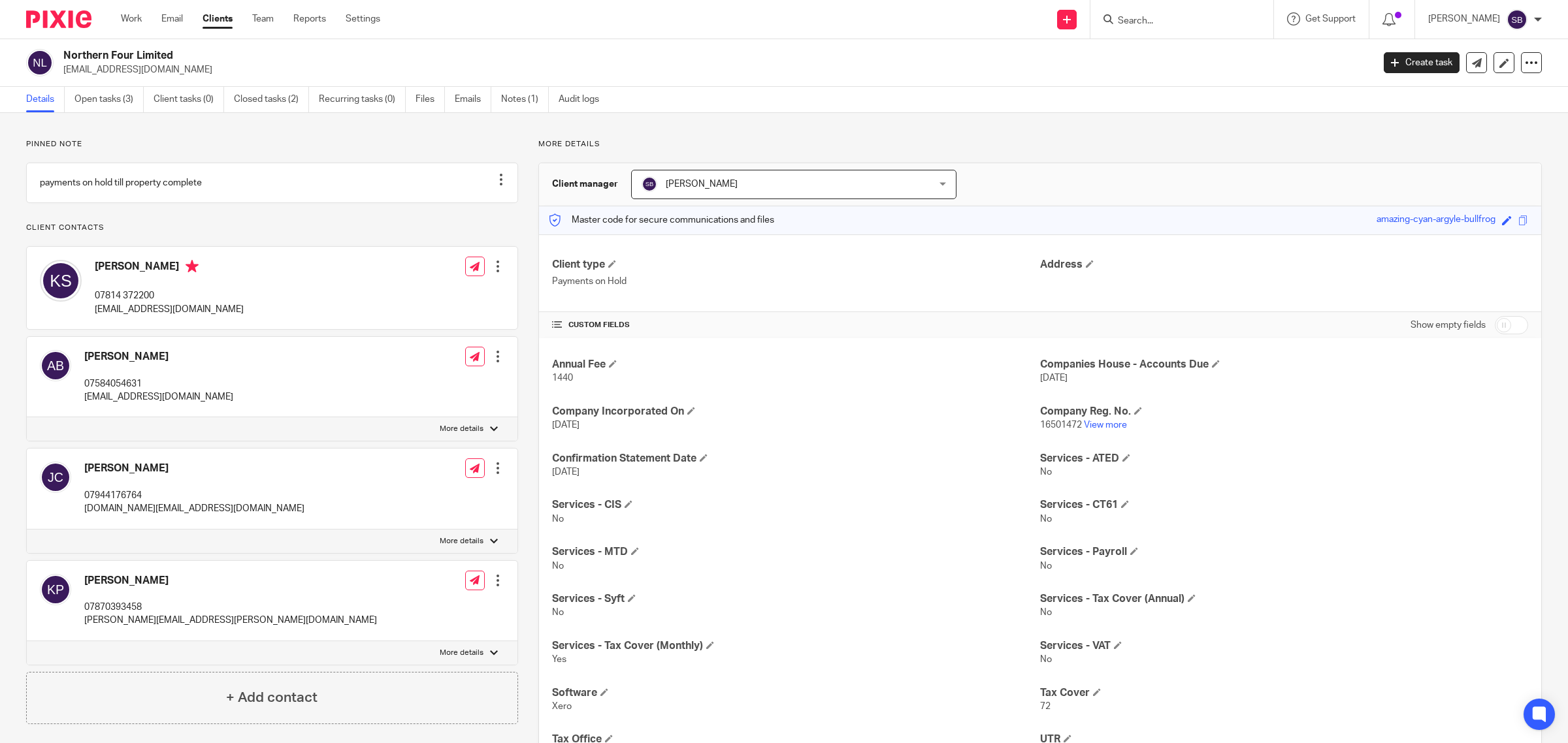
click at [1226, 18] on input "Search" at bounding box center [1175, 21] width 118 height 12
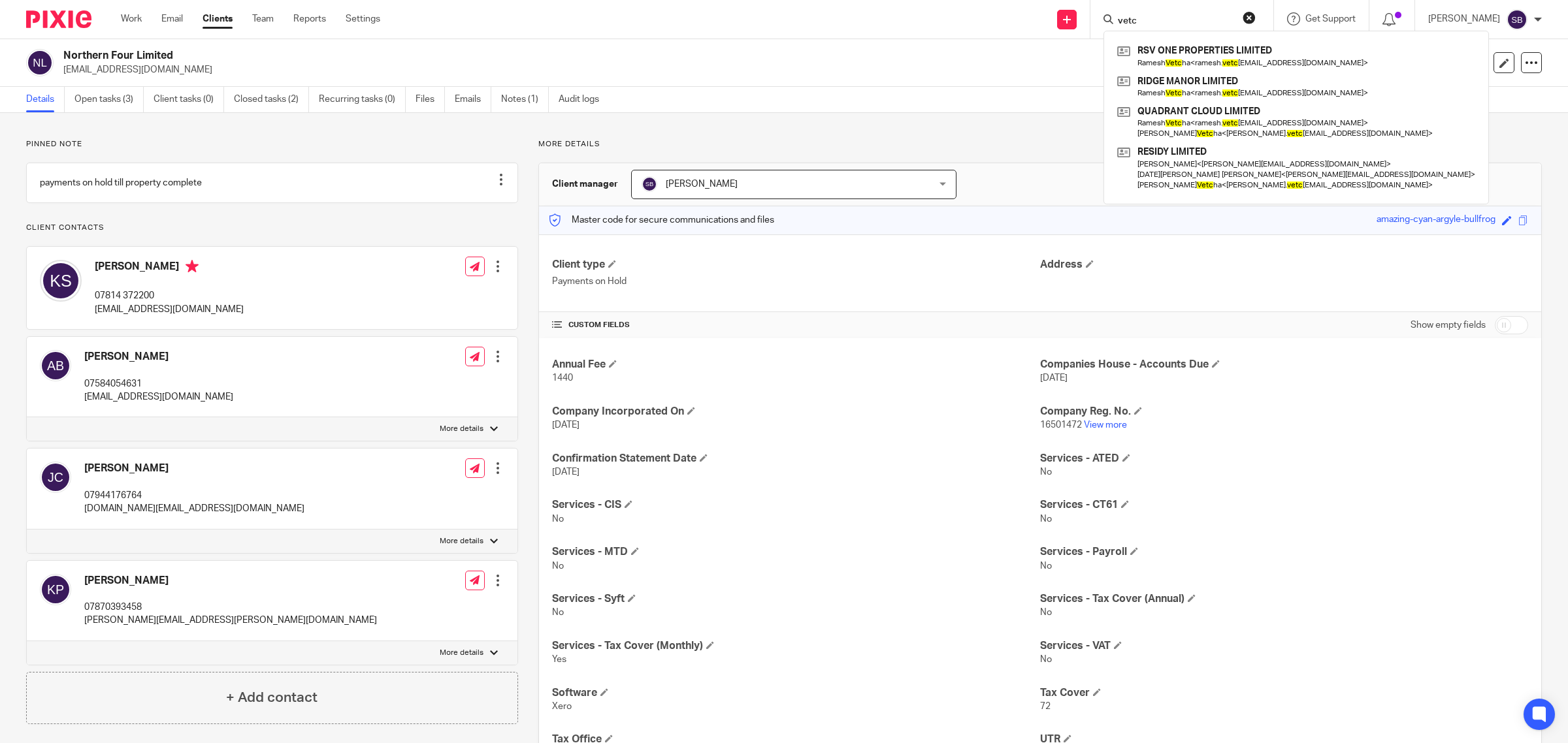
type input "vetc"
click at [1033, 152] on div "More details Client manager [PERSON_NAME] [PERSON_NAME] [PERSON_NAME] [PERSON_N…" at bounding box center [1030, 520] width 1024 height 763
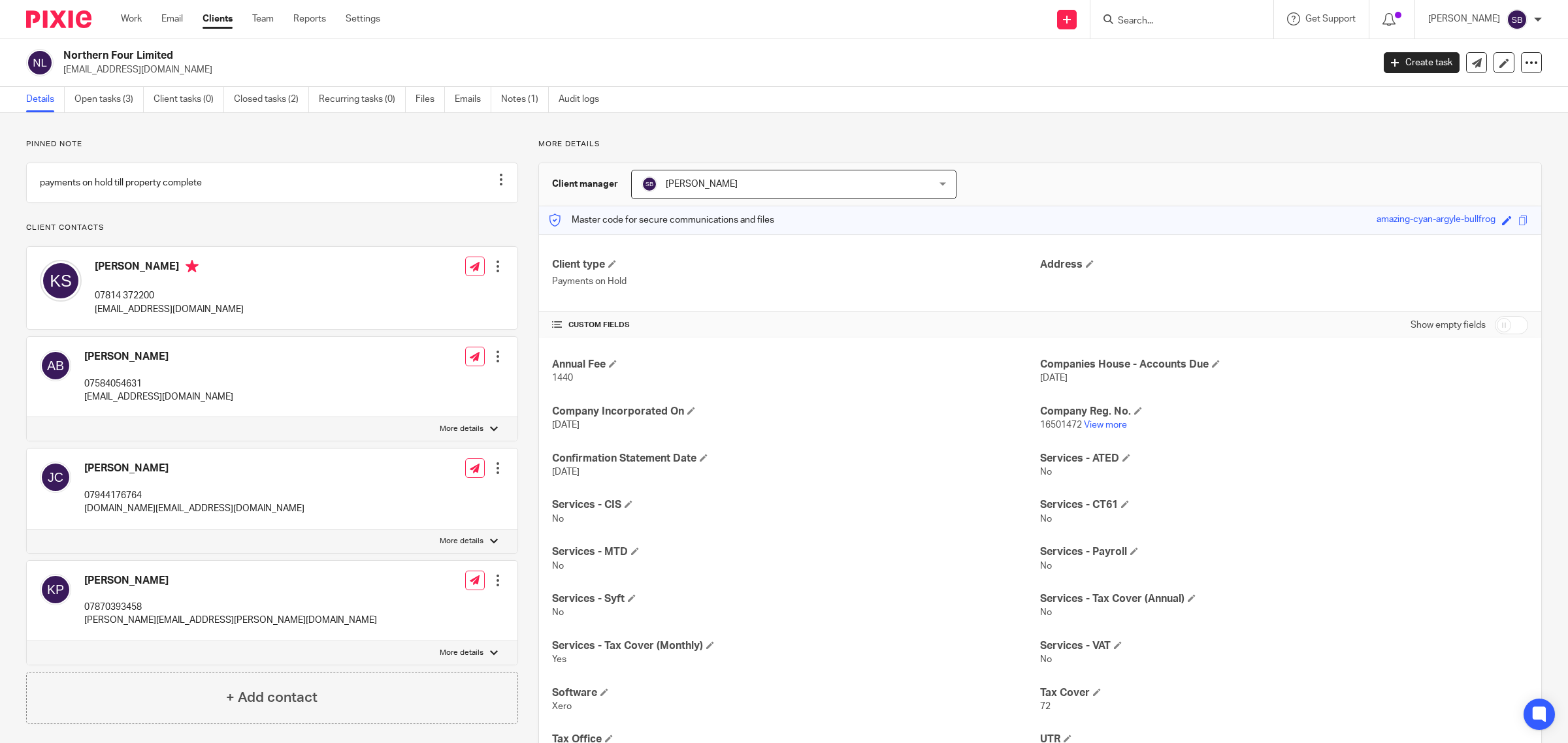
click at [1234, 15] on input "Search" at bounding box center [1175, 21] width 118 height 12
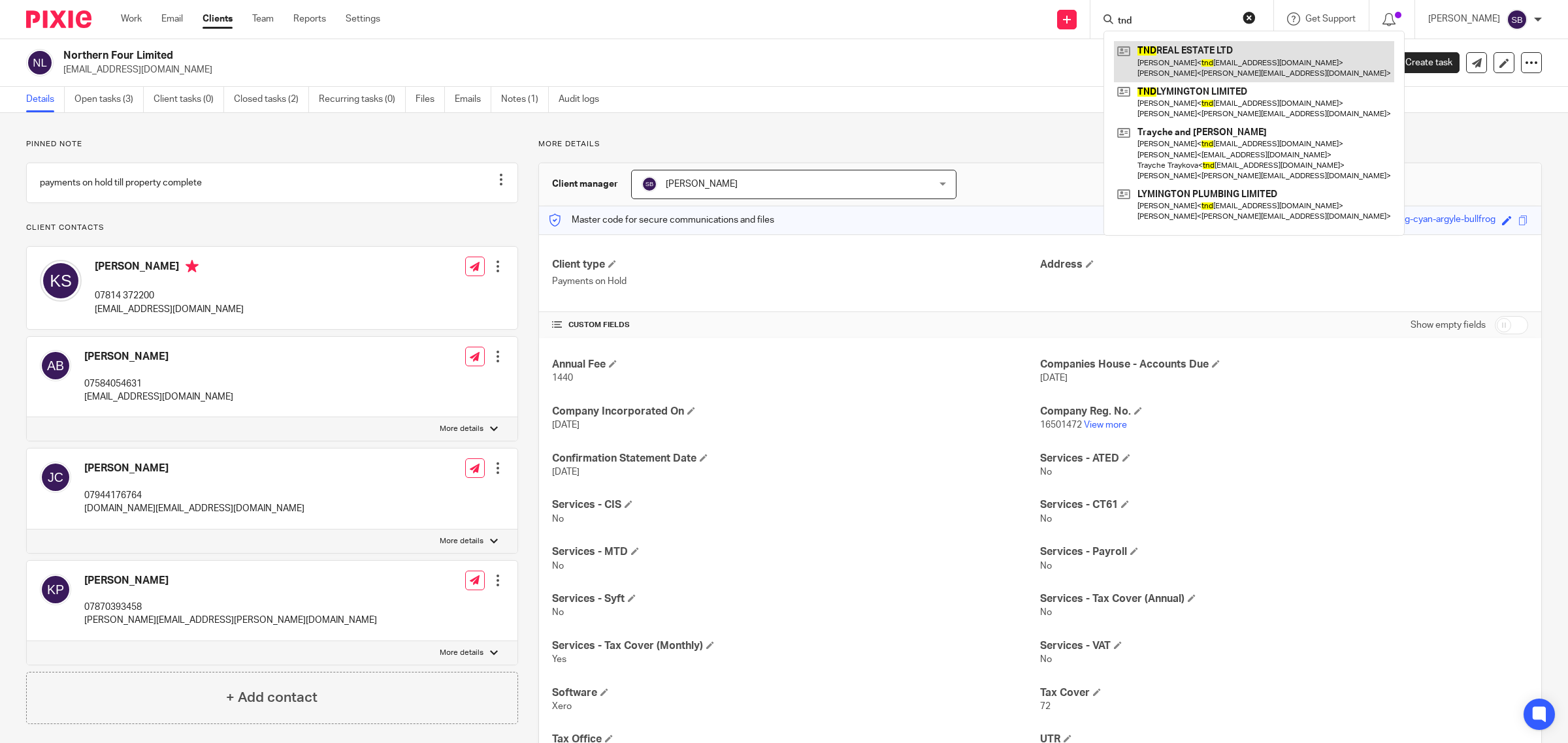
type input "tnd"
click at [1249, 66] on link at bounding box center [1254, 61] width 280 height 40
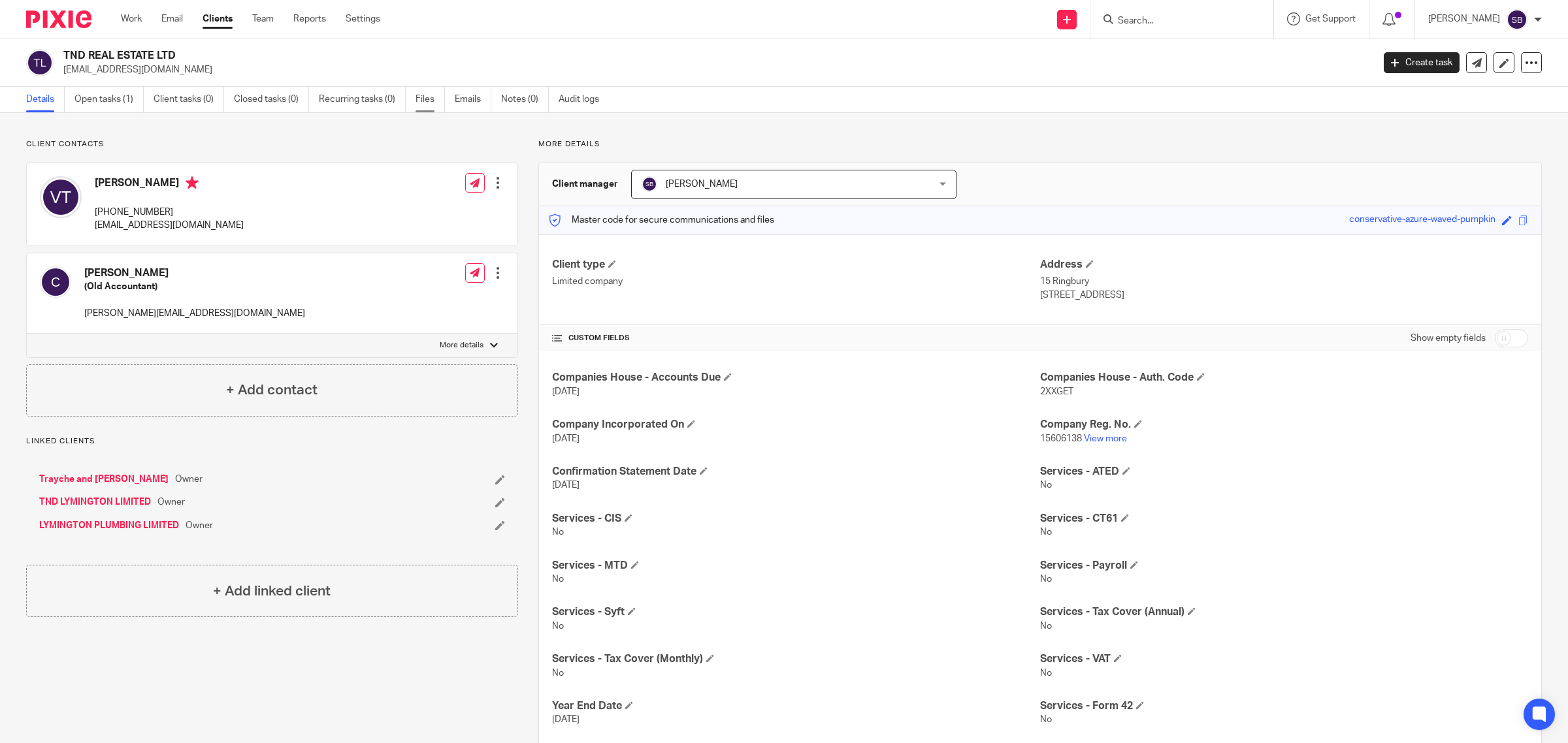
click at [428, 98] on link "Files" at bounding box center [430, 99] width 29 height 26
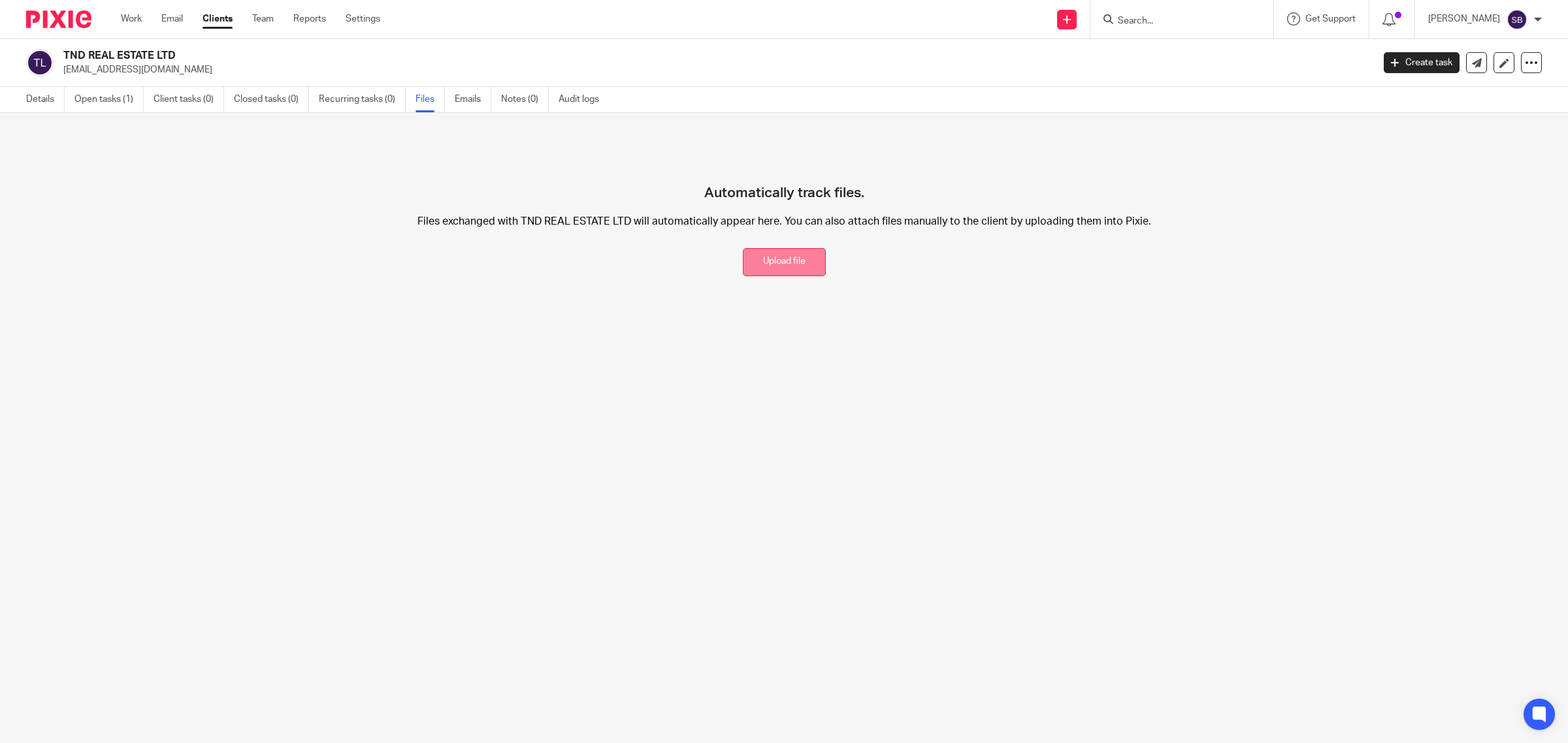
click at [800, 276] on button "Upload file" at bounding box center [784, 262] width 83 height 28
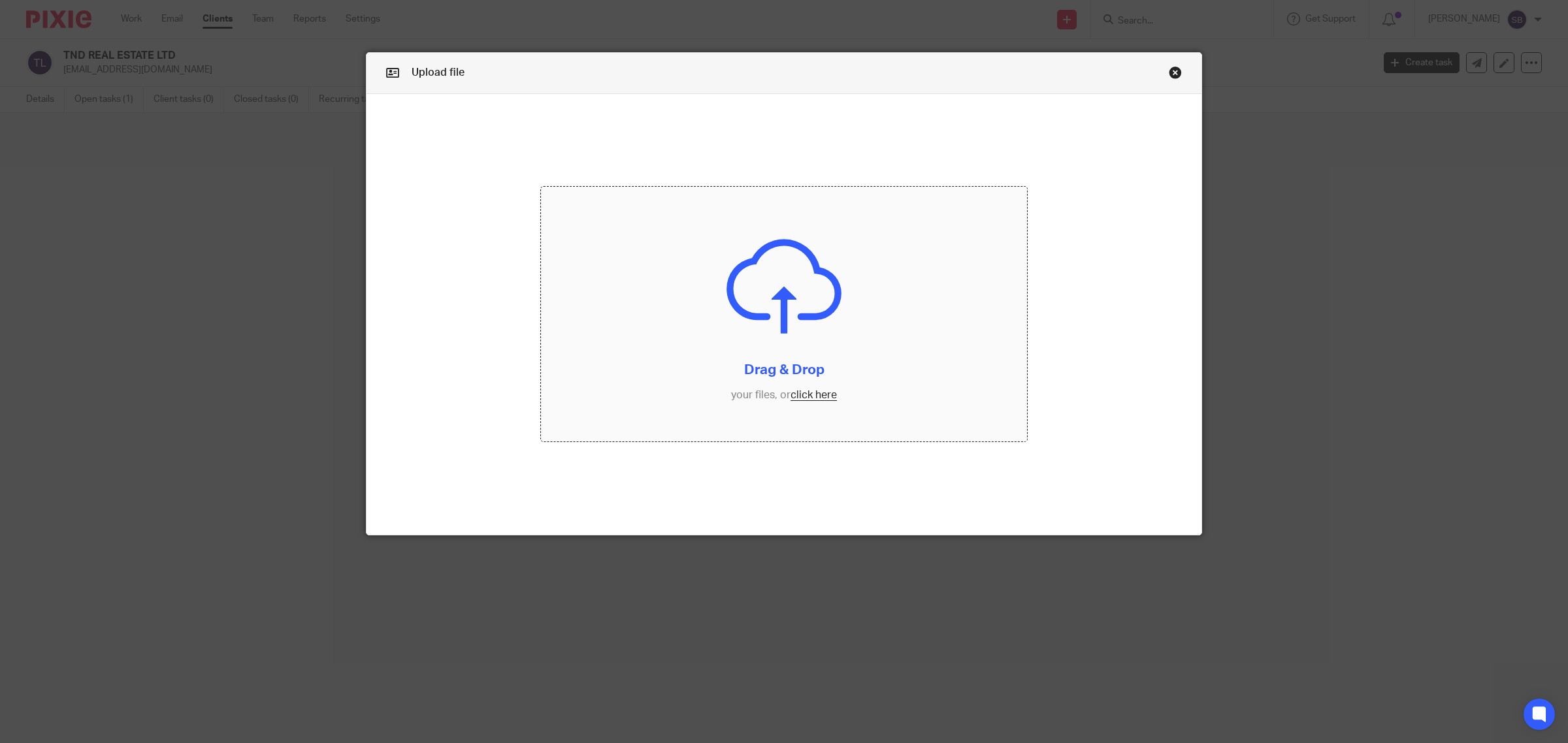
click at [824, 396] on input "file" at bounding box center [784, 314] width 486 height 255
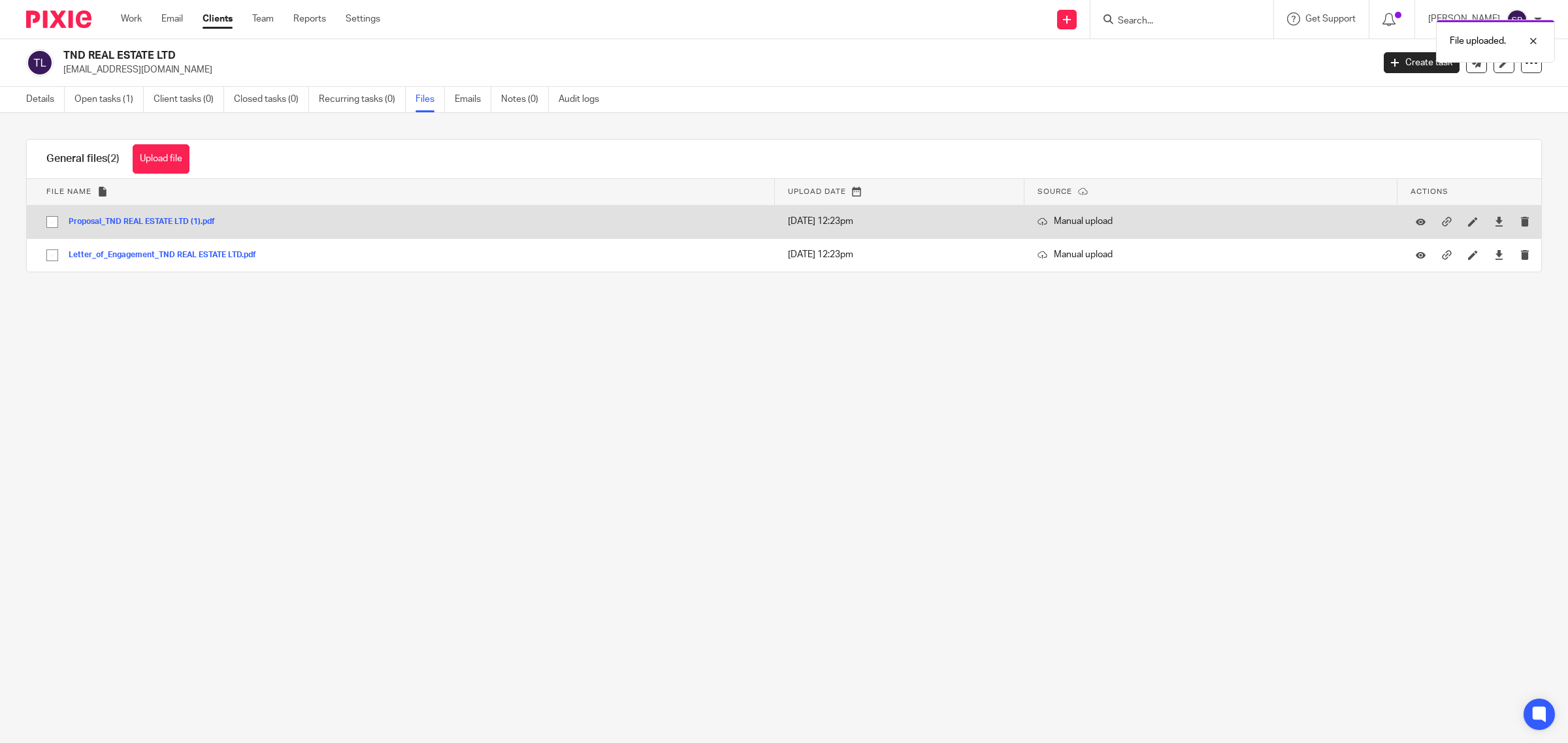
click at [131, 222] on button "Proposal_TND REAL ESTATE LTD (1).pdf" at bounding box center [147, 222] width 156 height 9
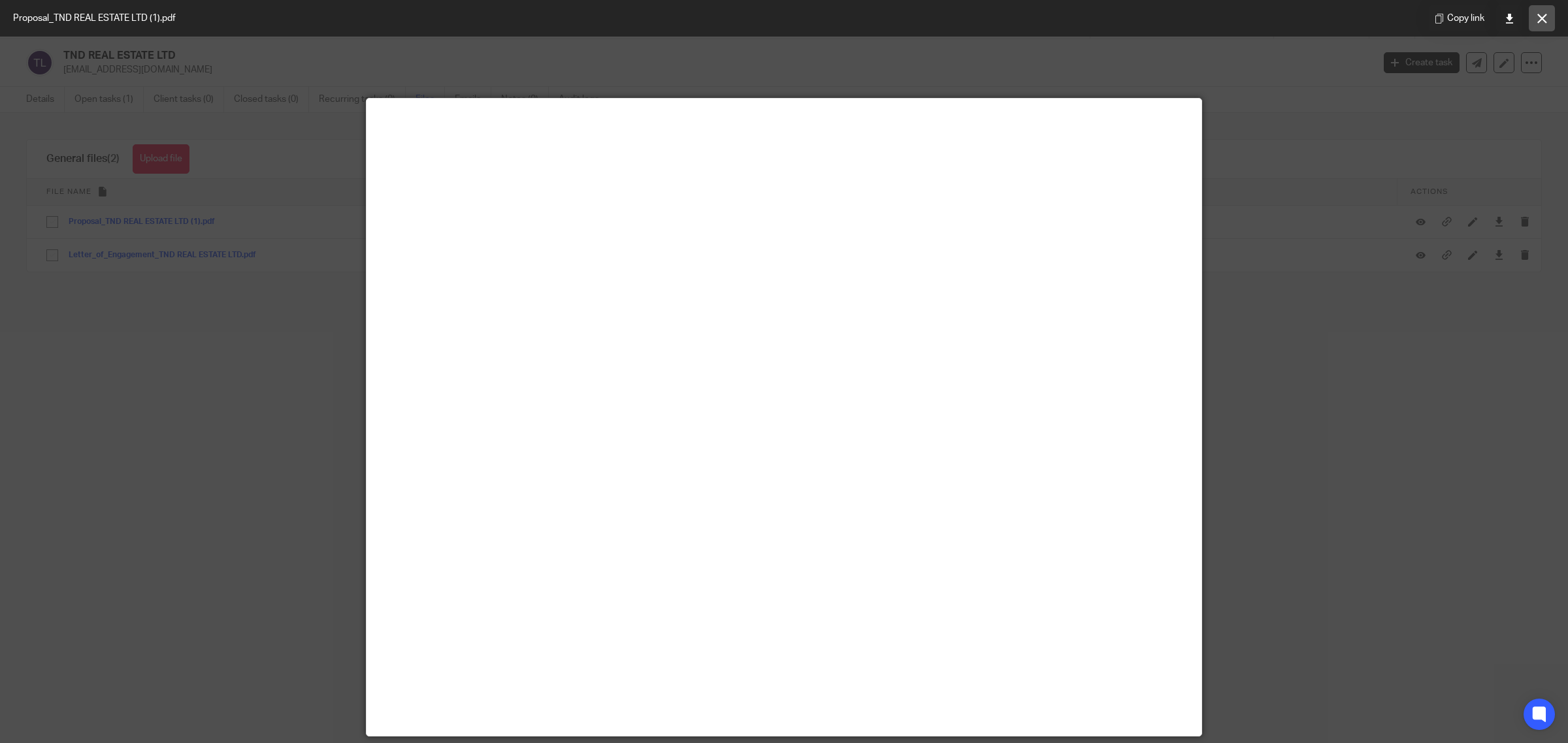
click at [1544, 17] on icon at bounding box center [1542, 18] width 9 height 9
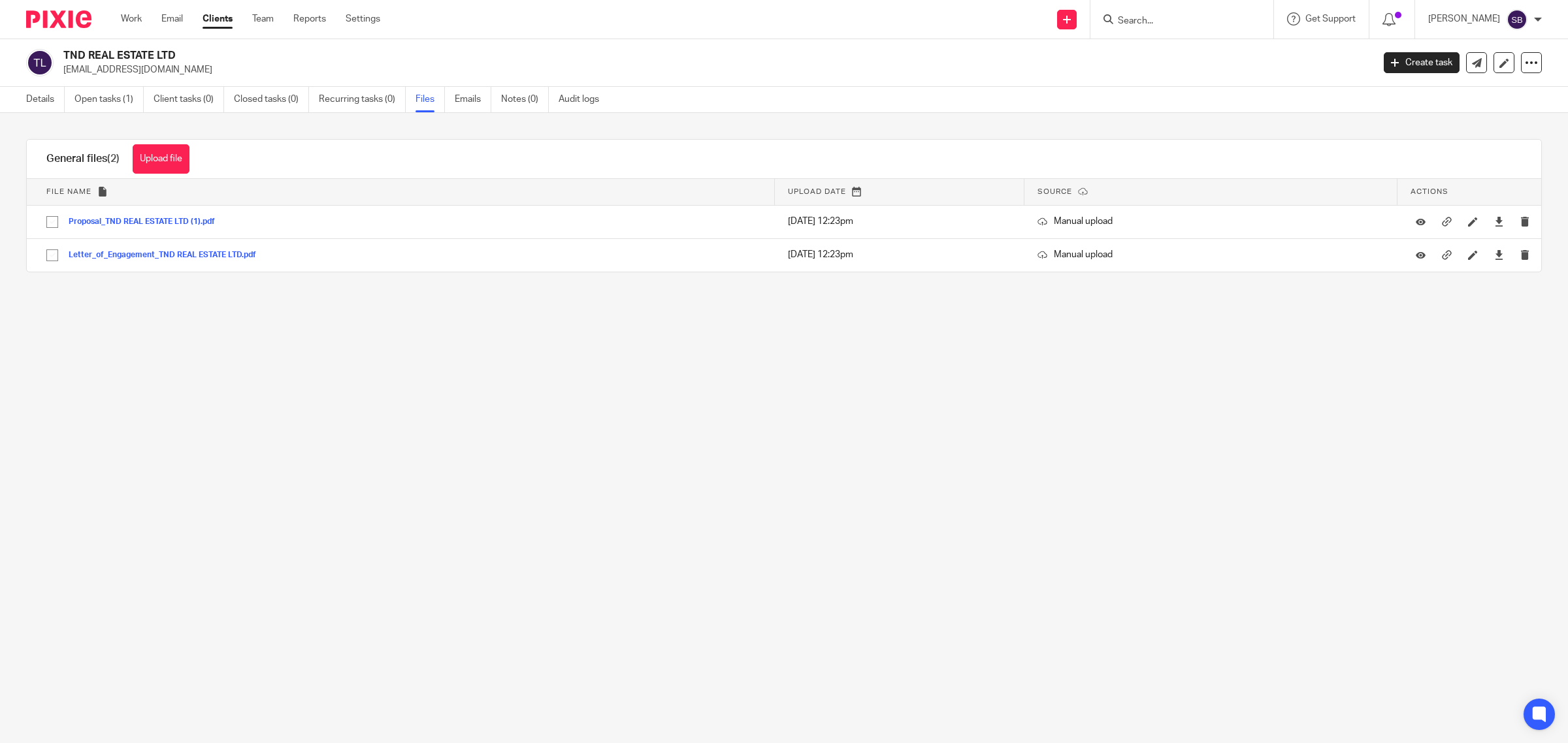
click at [1158, 22] on input "Search" at bounding box center [1175, 21] width 118 height 12
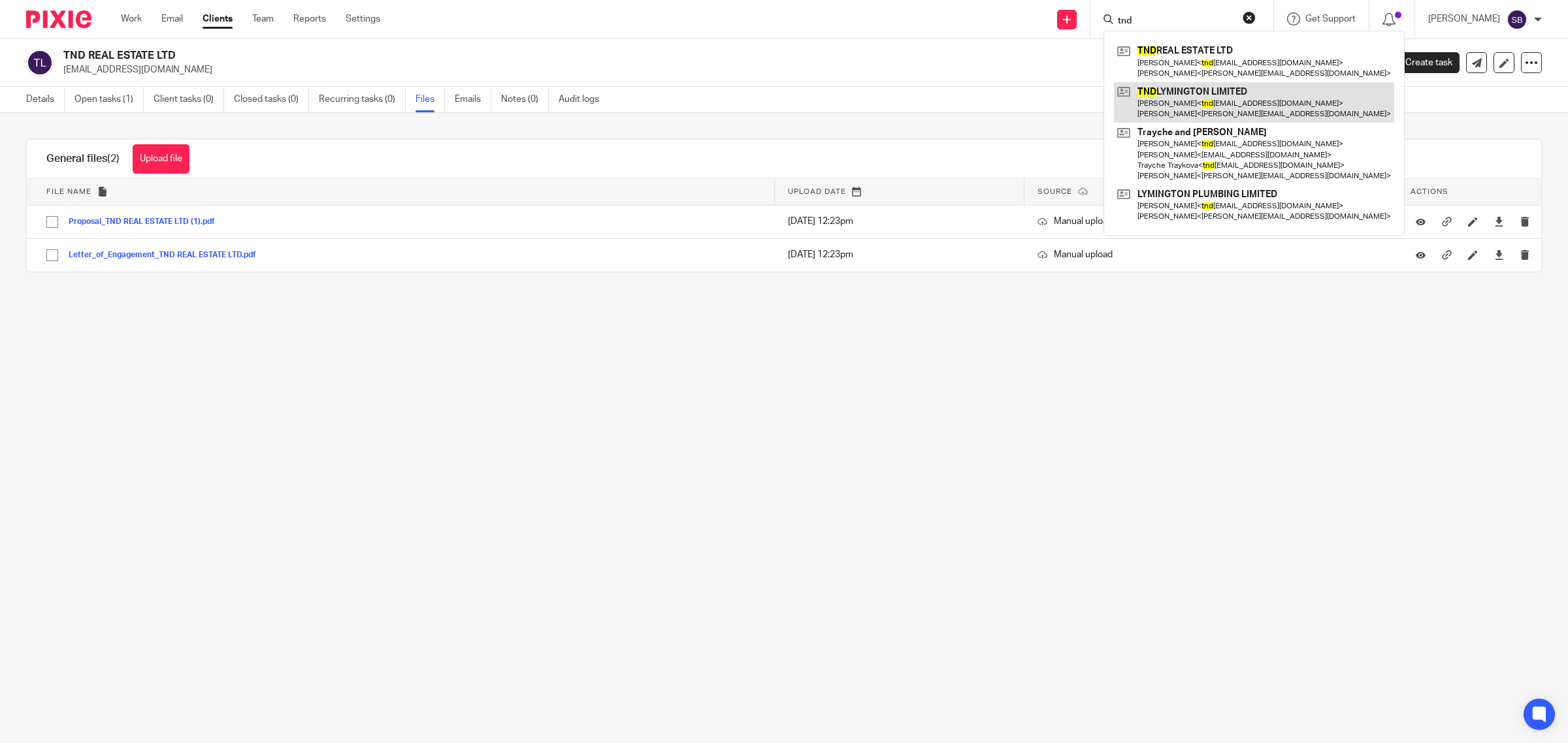
type input "tnd"
click at [1193, 95] on link at bounding box center [1254, 102] width 280 height 40
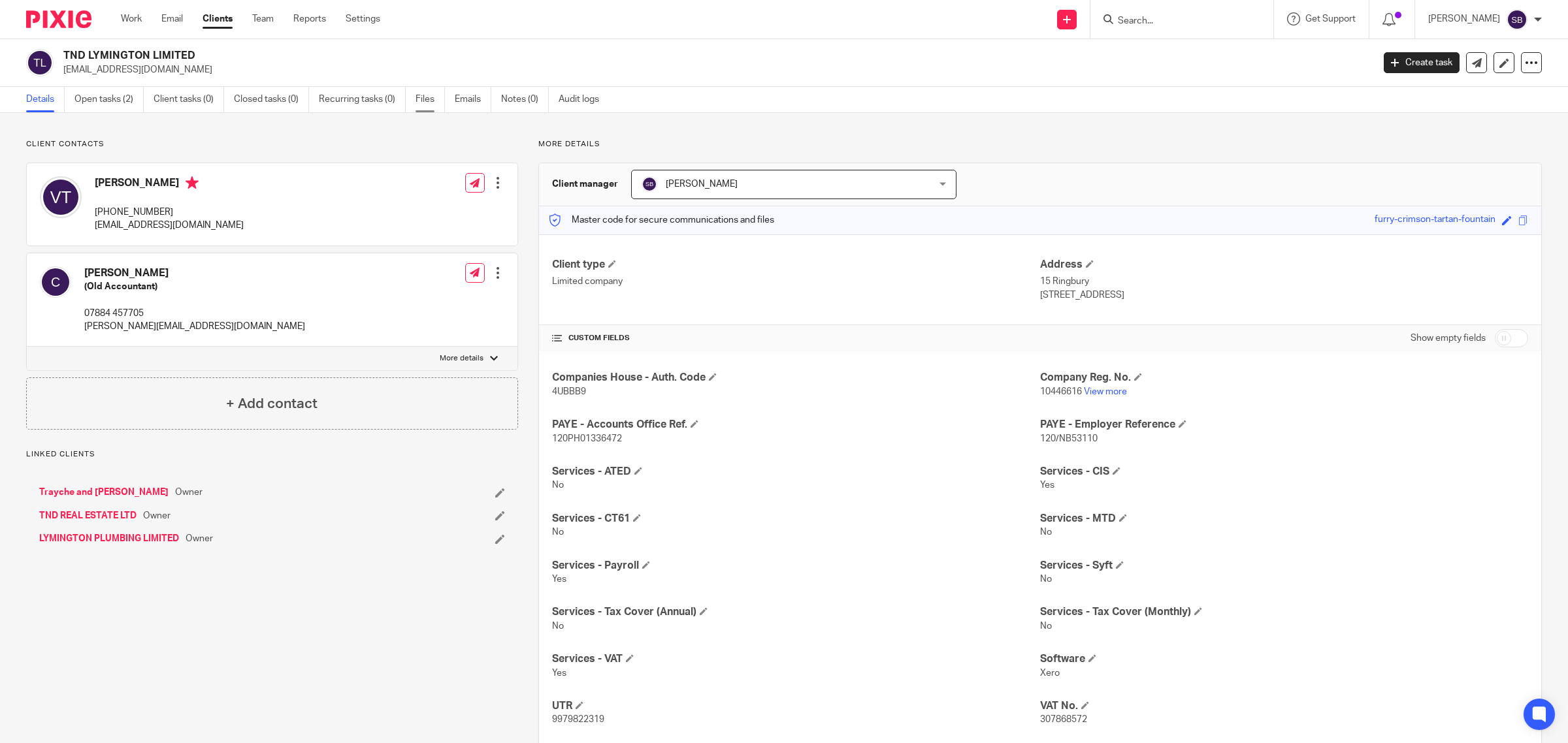
click at [417, 100] on link "Files" at bounding box center [430, 99] width 29 height 26
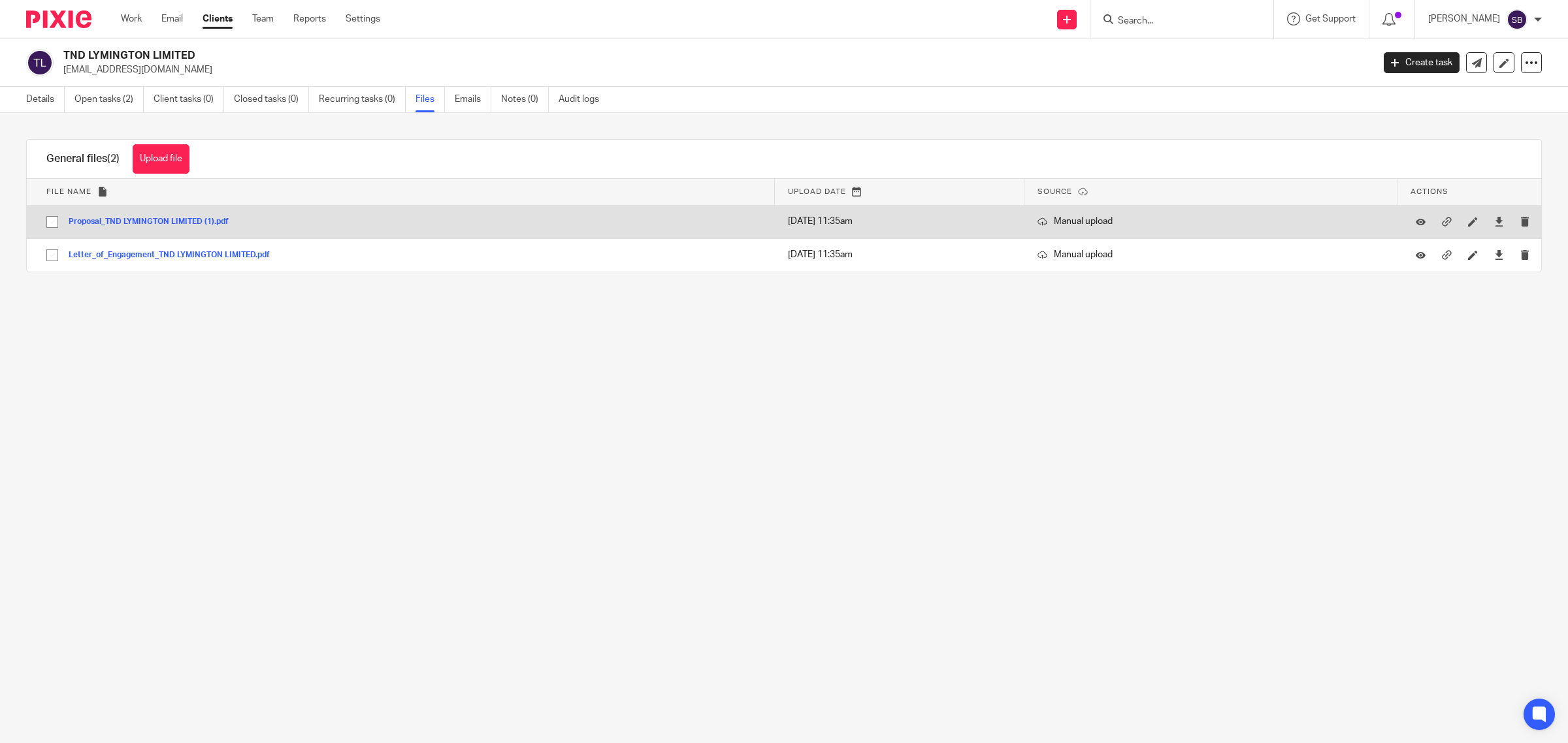
click at [183, 220] on button "Proposal_TND LYMINGTON LIMITED (1).pdf" at bounding box center [153, 222] width 170 height 9
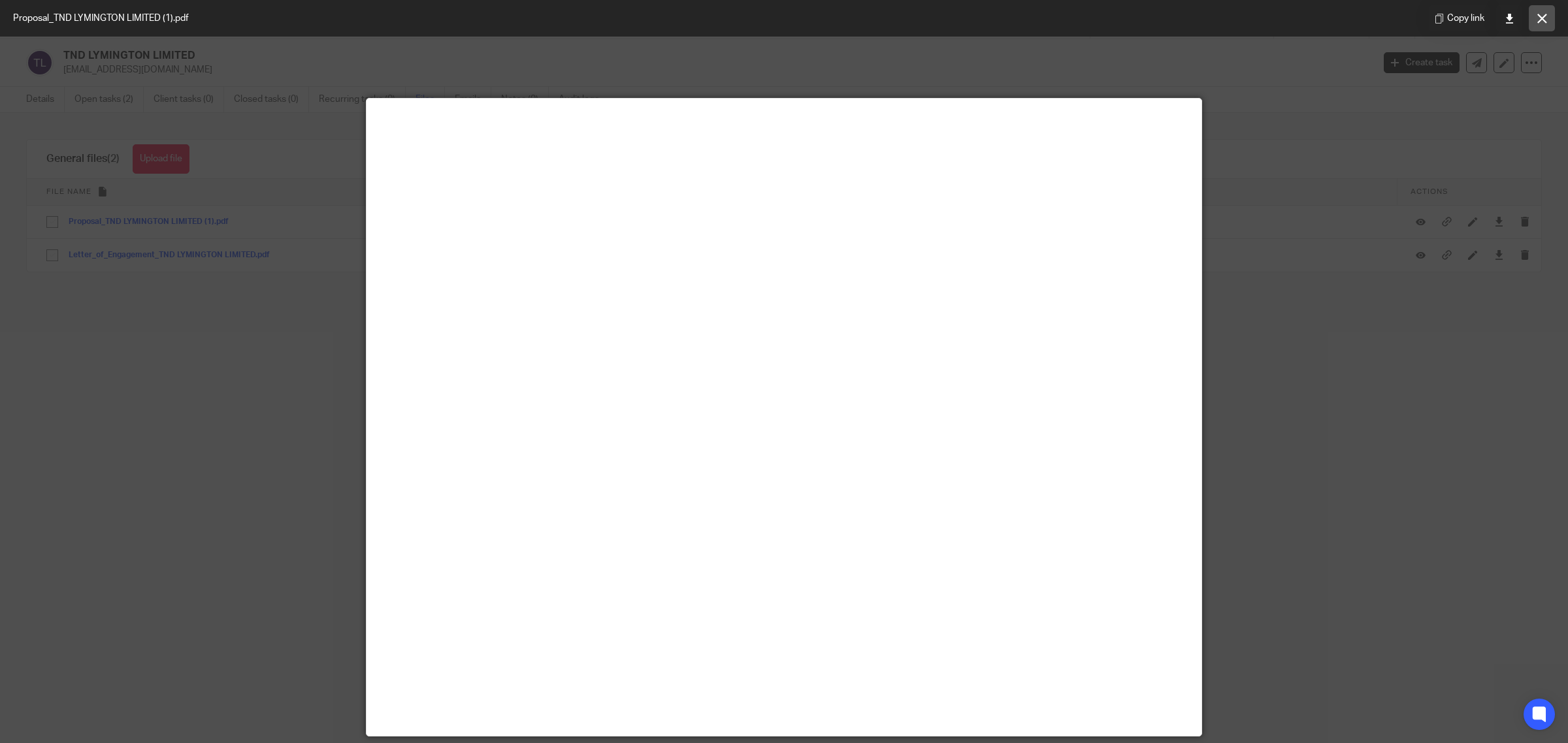
click at [1550, 14] on button at bounding box center [1542, 18] width 26 height 26
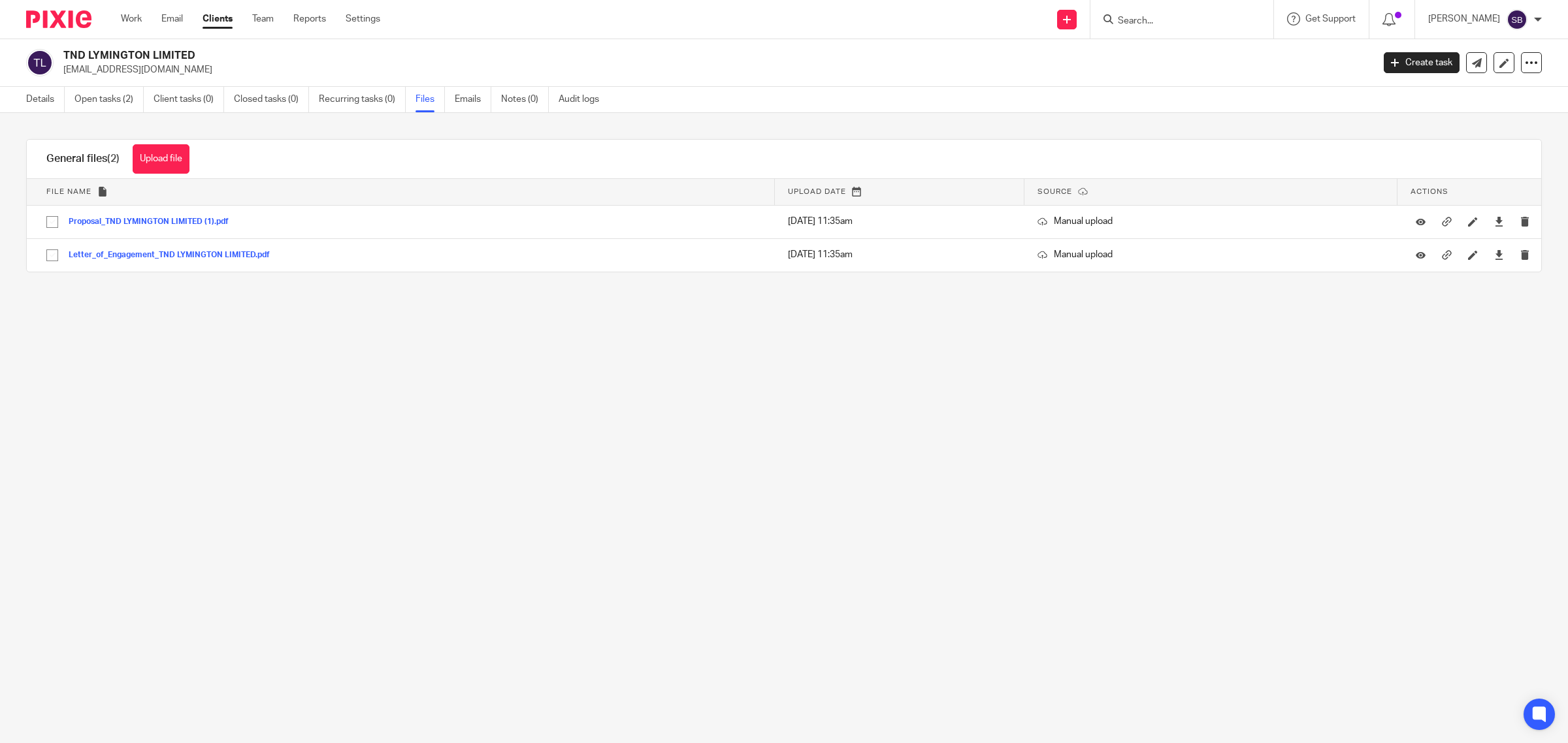
click at [1174, 21] on input "Search" at bounding box center [1175, 21] width 118 height 12
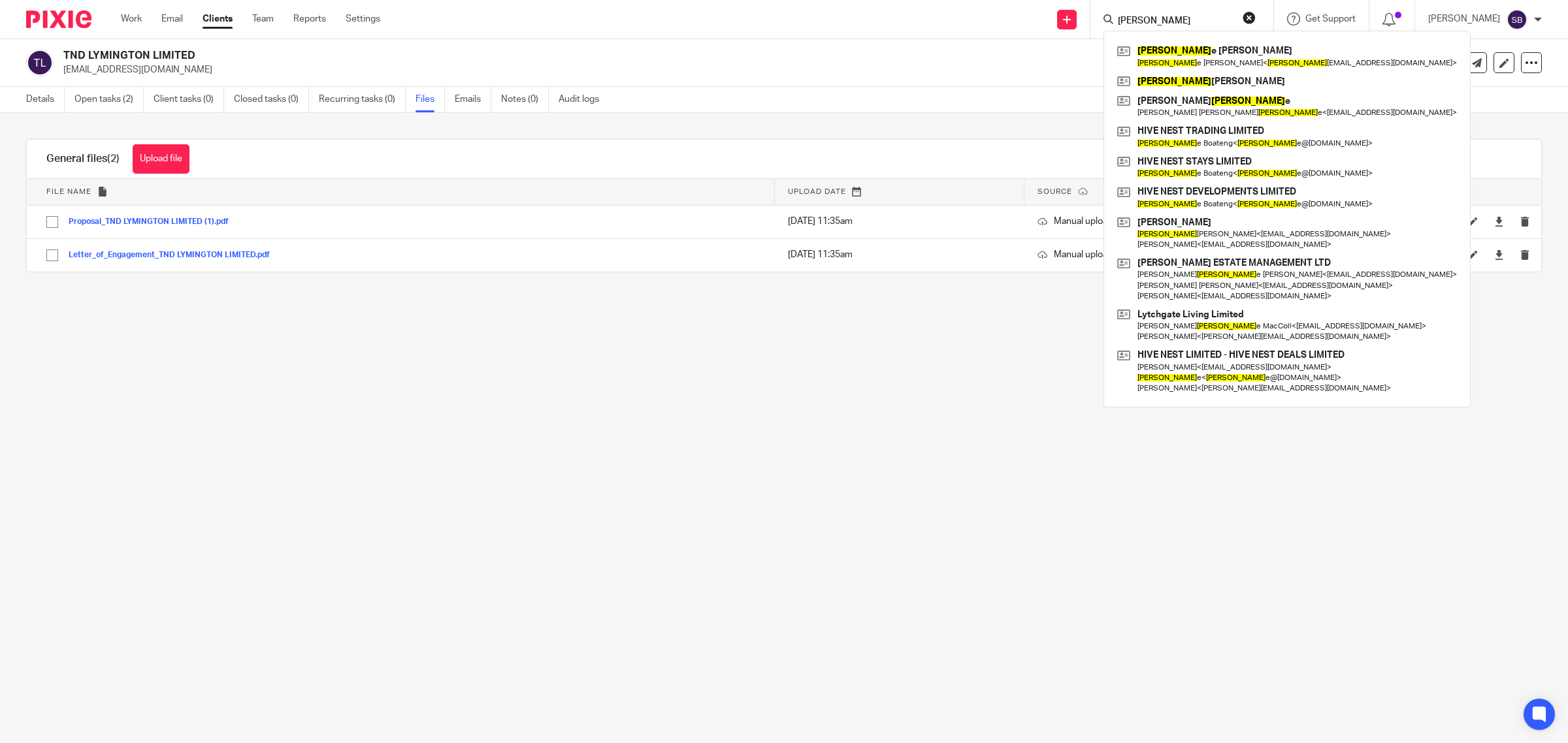
type input "[PERSON_NAME]"
click at [896, 413] on main "TND LYMINGTON LIMITED [EMAIL_ADDRESS][DOMAIN_NAME] Create task Update from Comp…" at bounding box center [784, 372] width 1568 height 743
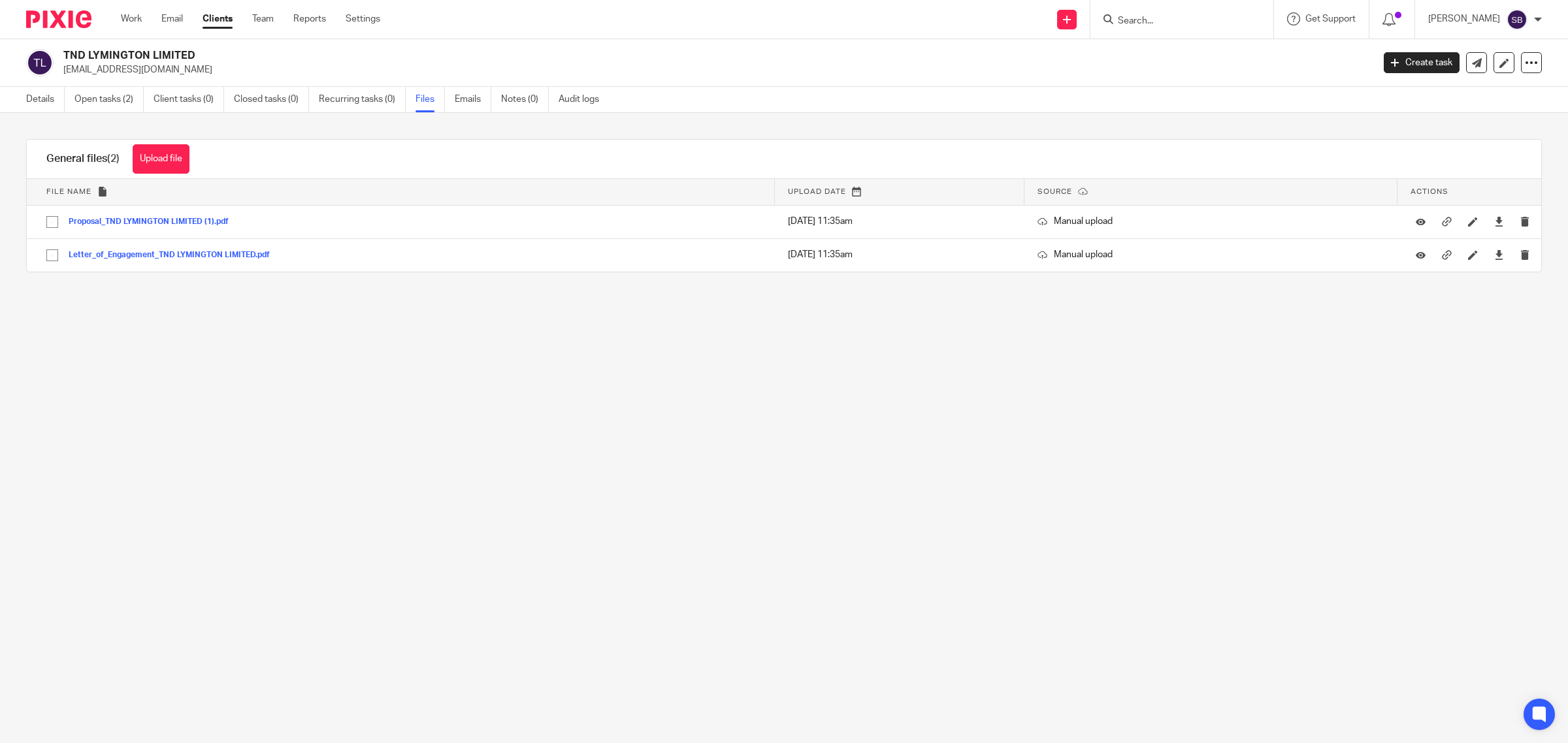
click at [1169, 16] on input "Search" at bounding box center [1175, 21] width 118 height 12
type input "a"
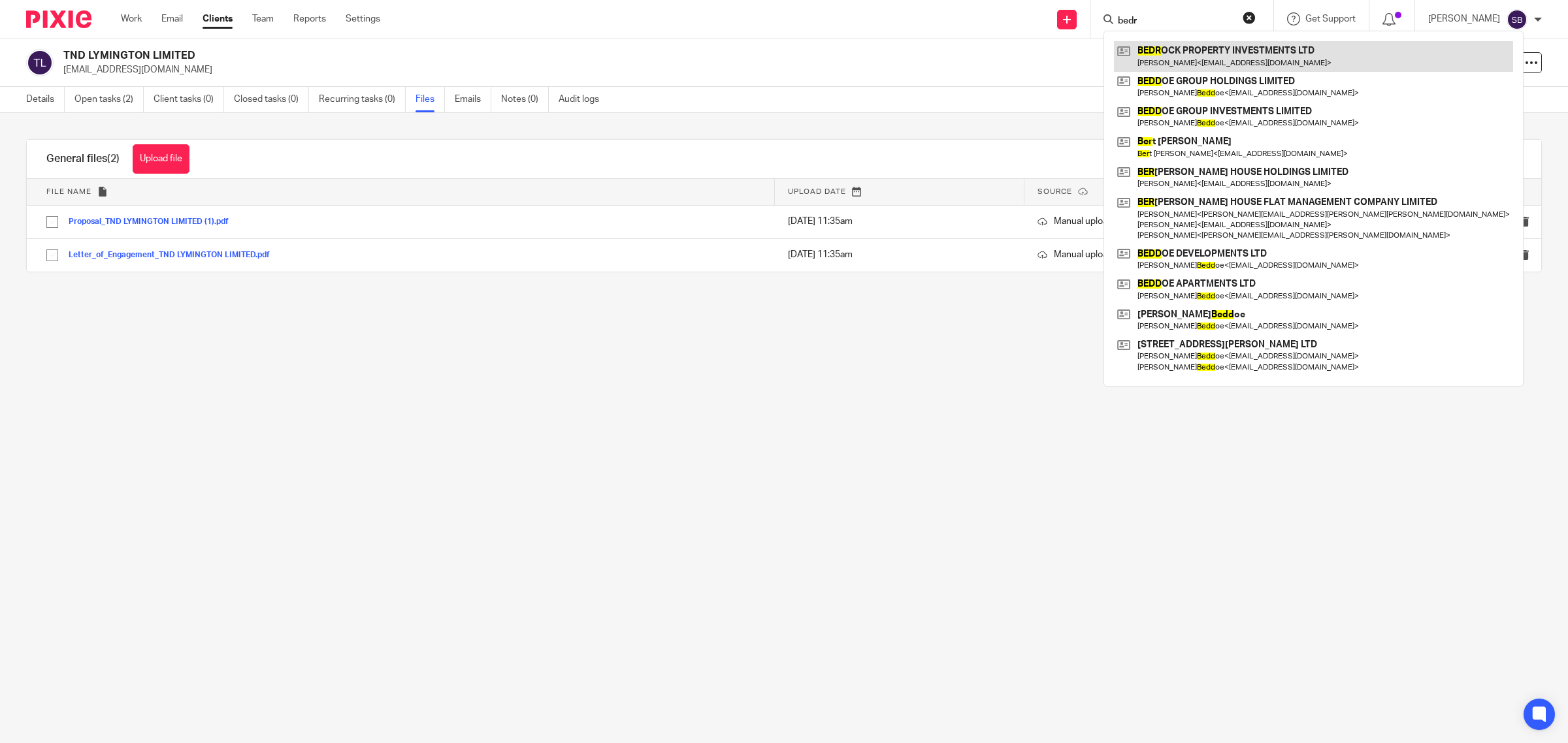
type input "bedr"
click at [1230, 69] on link at bounding box center [1313, 55] width 399 height 30
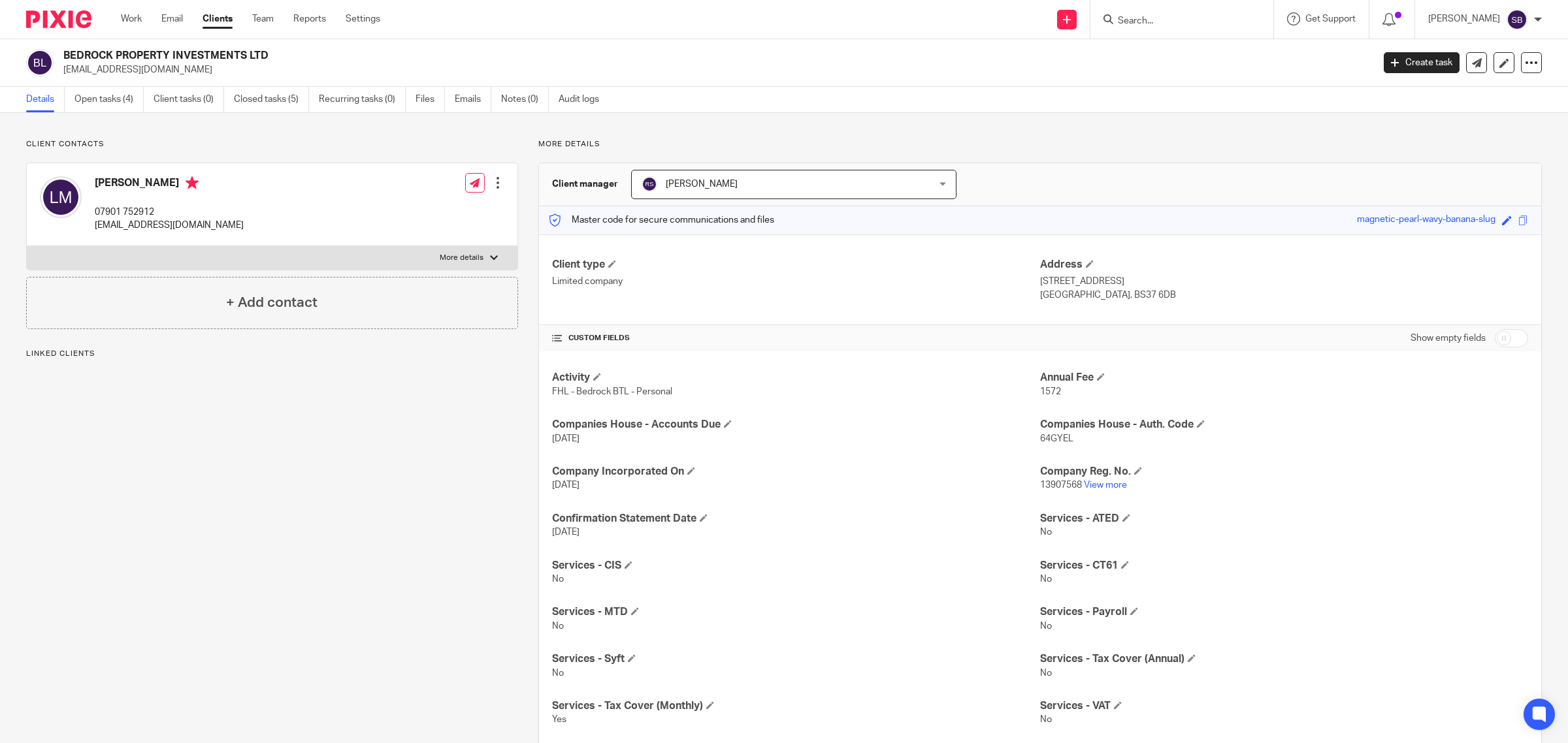
click at [490, 255] on div at bounding box center [494, 258] width 8 height 8
click at [27, 246] on input "More details" at bounding box center [26, 245] width 1 height 1
checkbox input "true"
